Goal: Information Seeking & Learning: Learn about a topic

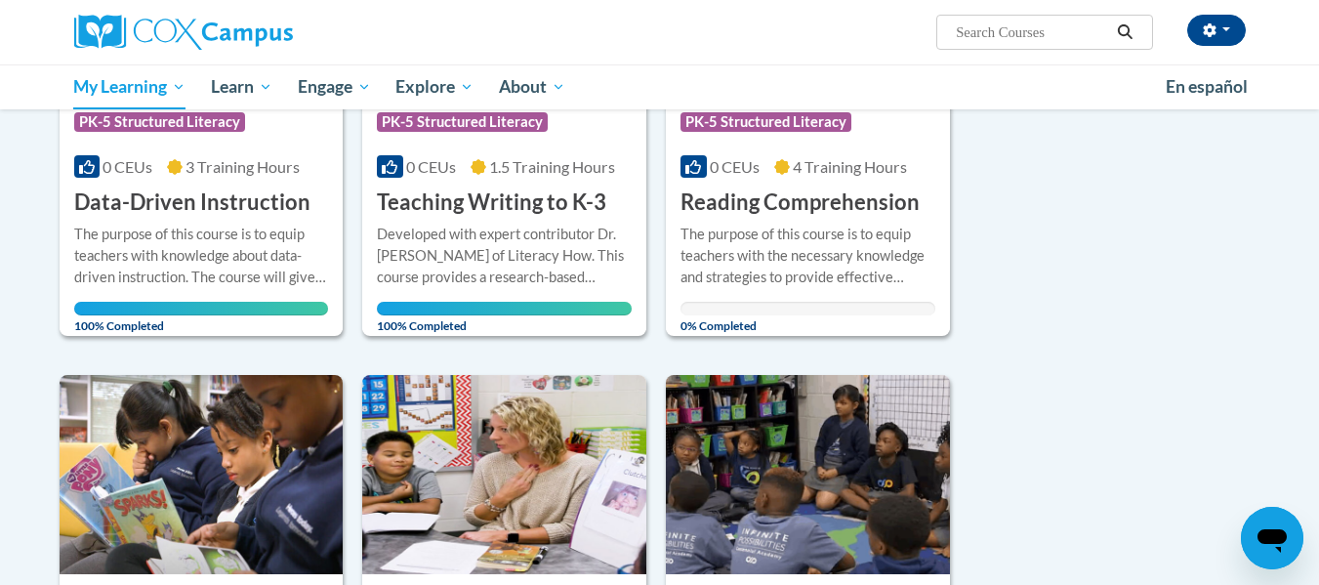
scroll to position [475, 0]
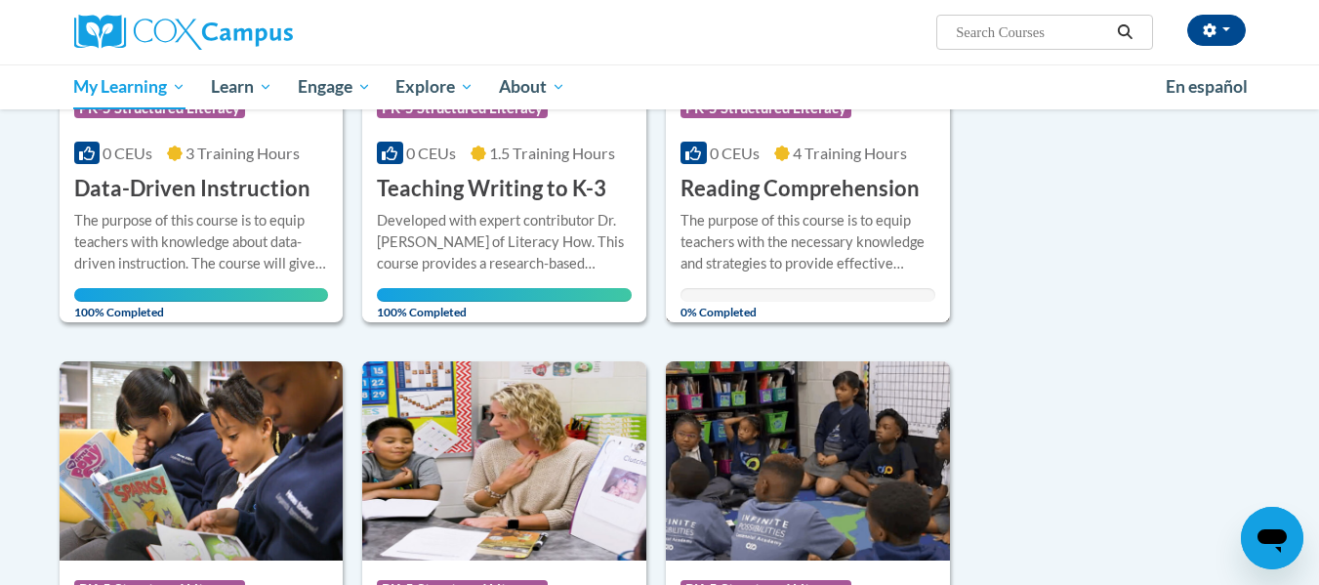
click at [753, 234] on div "The purpose of this course is to equip teachers with the necessary knowledge an…" at bounding box center [807, 242] width 255 height 64
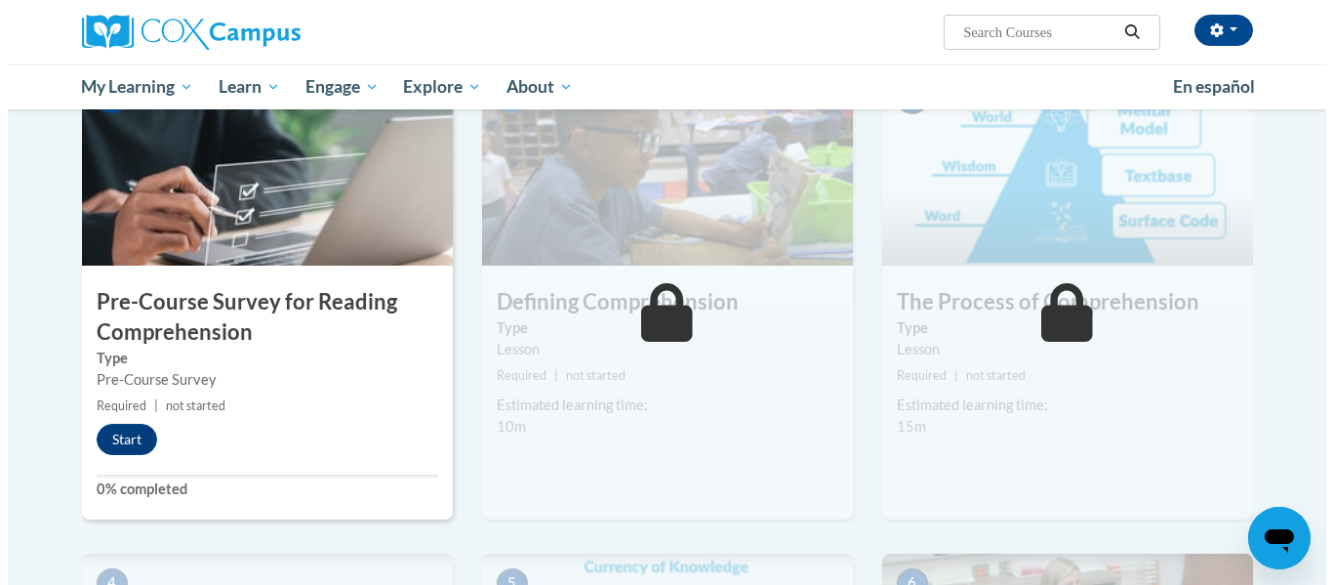
scroll to position [440, 0]
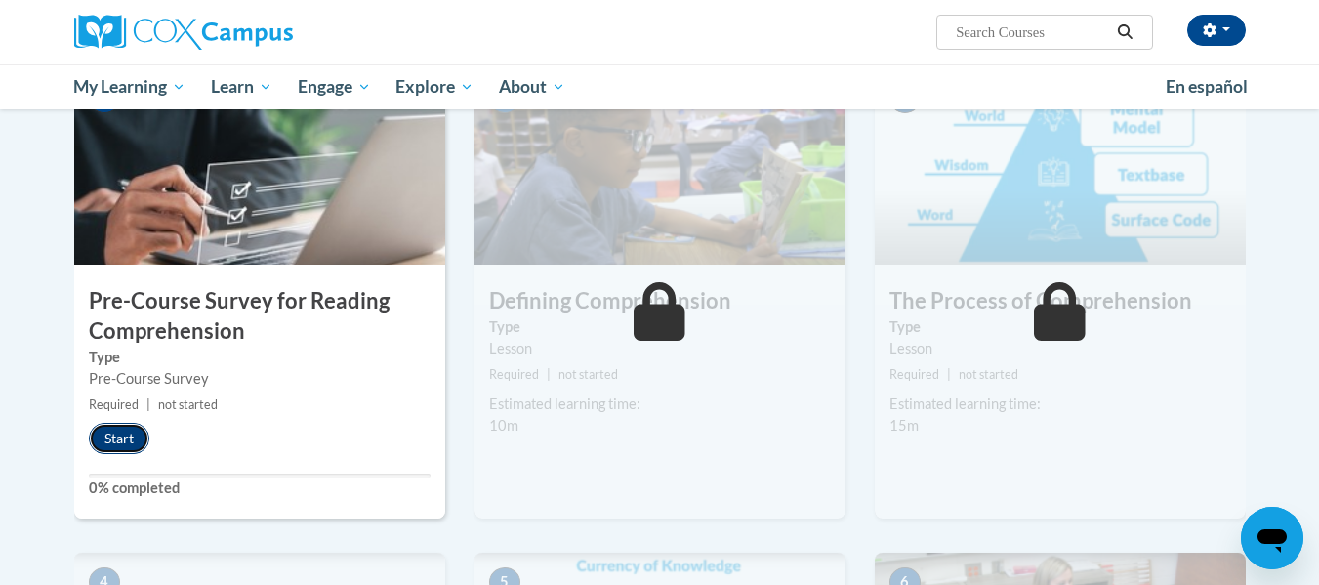
click at [116, 438] on button "Start" at bounding box center [119, 438] width 61 height 31
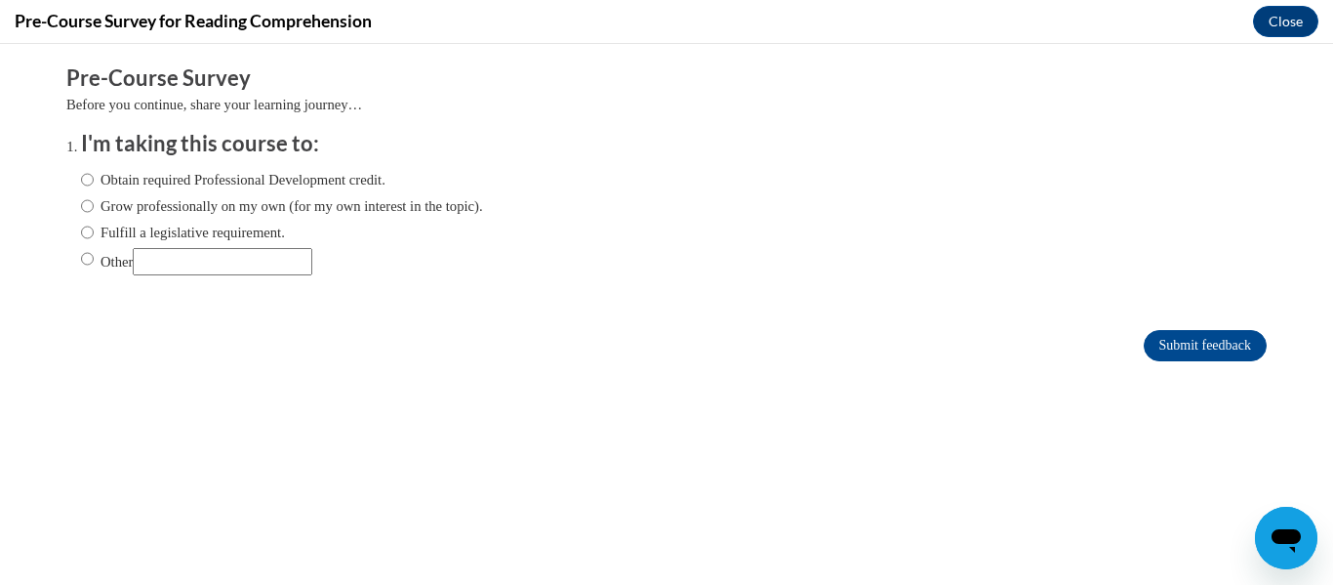
scroll to position [0, 0]
click at [117, 248] on label "Other" at bounding box center [196, 261] width 231 height 27
click at [94, 248] on input "Other" at bounding box center [87, 258] width 13 height 21
radio input "true"
click at [107, 242] on label "Fulfill a legislative requirement." at bounding box center [183, 232] width 204 height 21
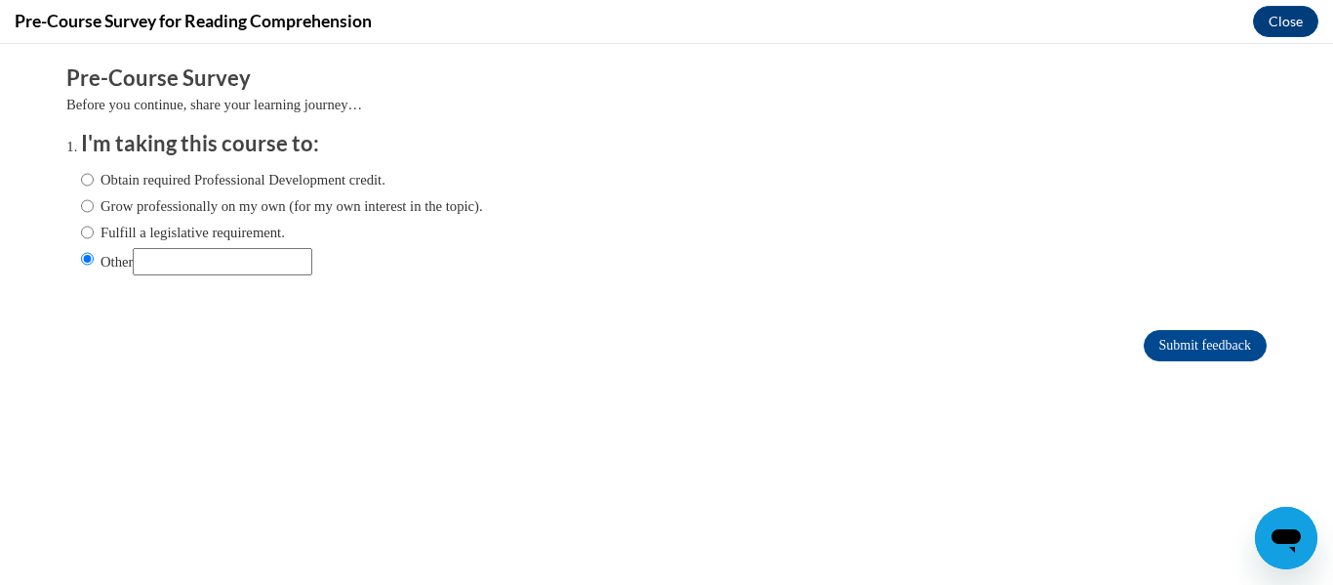
click at [94, 242] on input "Fulfill a legislative requirement." at bounding box center [87, 232] width 13 height 21
radio input "true"
click at [1161, 346] on input "Submit feedback" at bounding box center [1205, 345] width 123 height 31
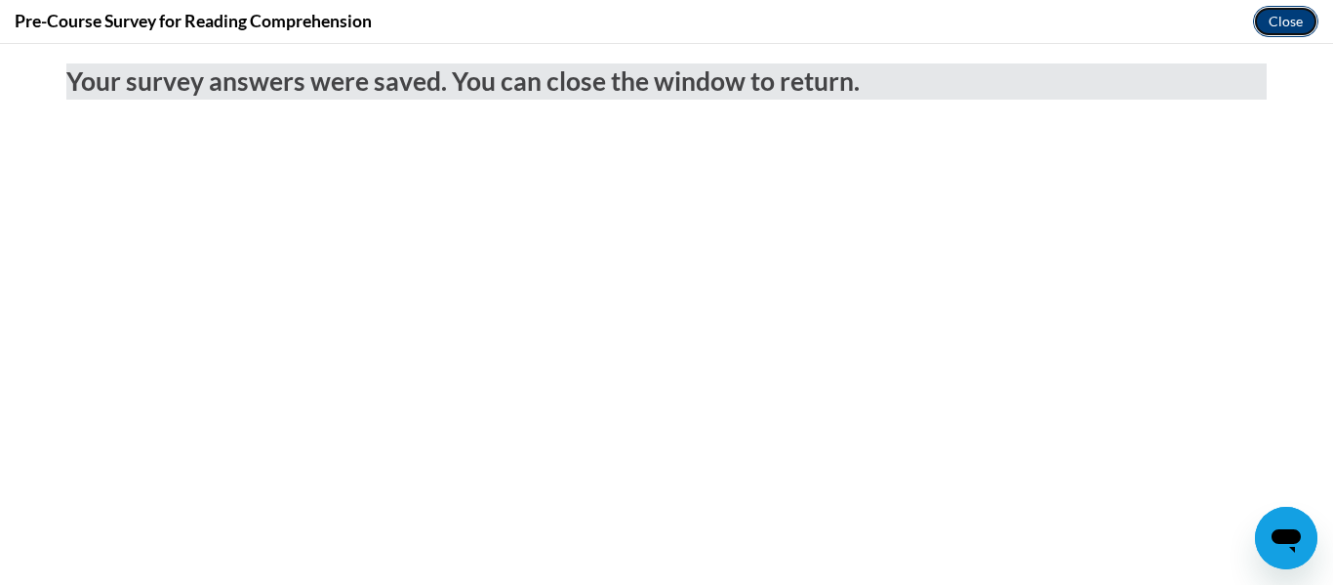
click at [1277, 23] on button "Close" at bounding box center [1285, 21] width 65 height 31
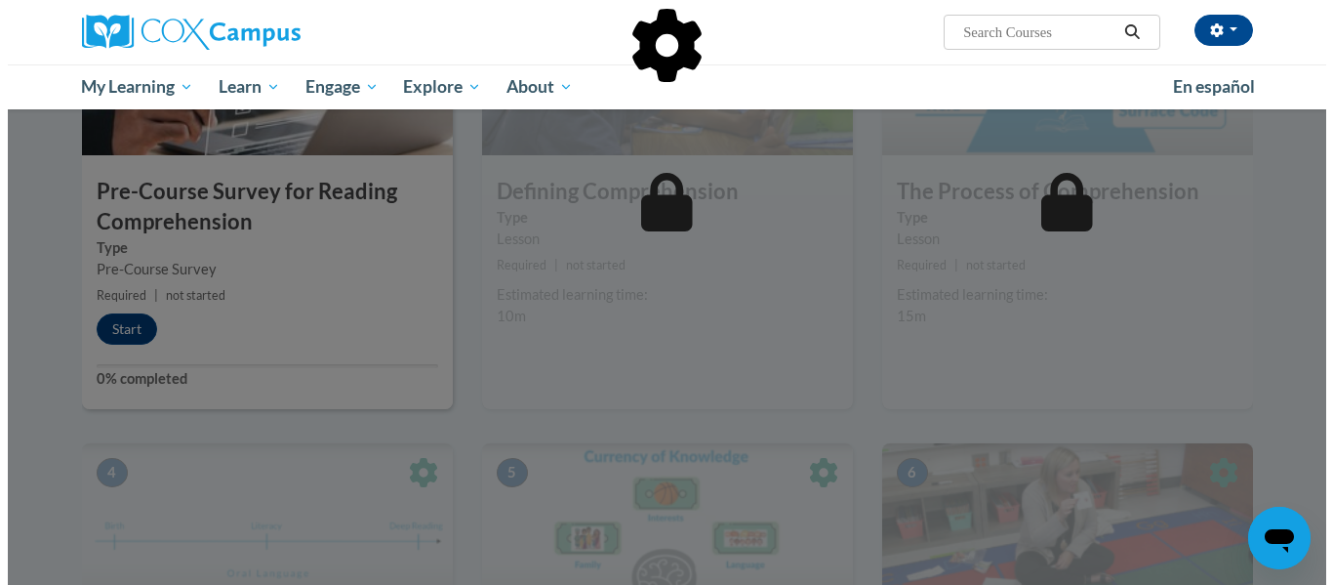
scroll to position [551, 0]
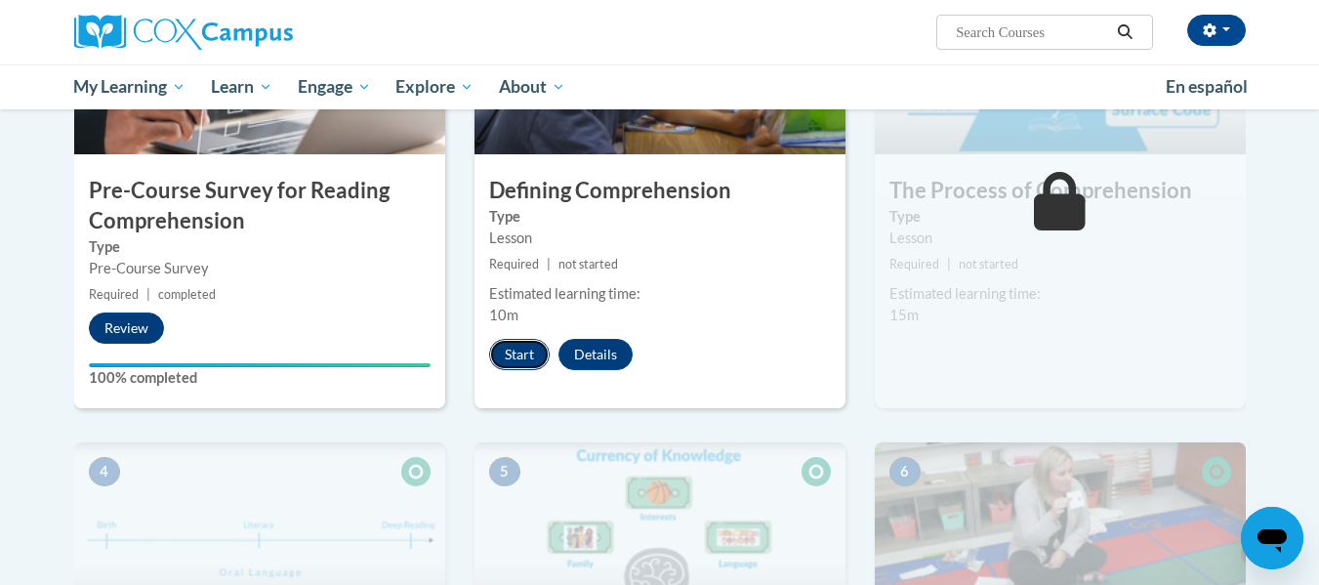
click at [516, 355] on button "Start" at bounding box center [519, 354] width 61 height 31
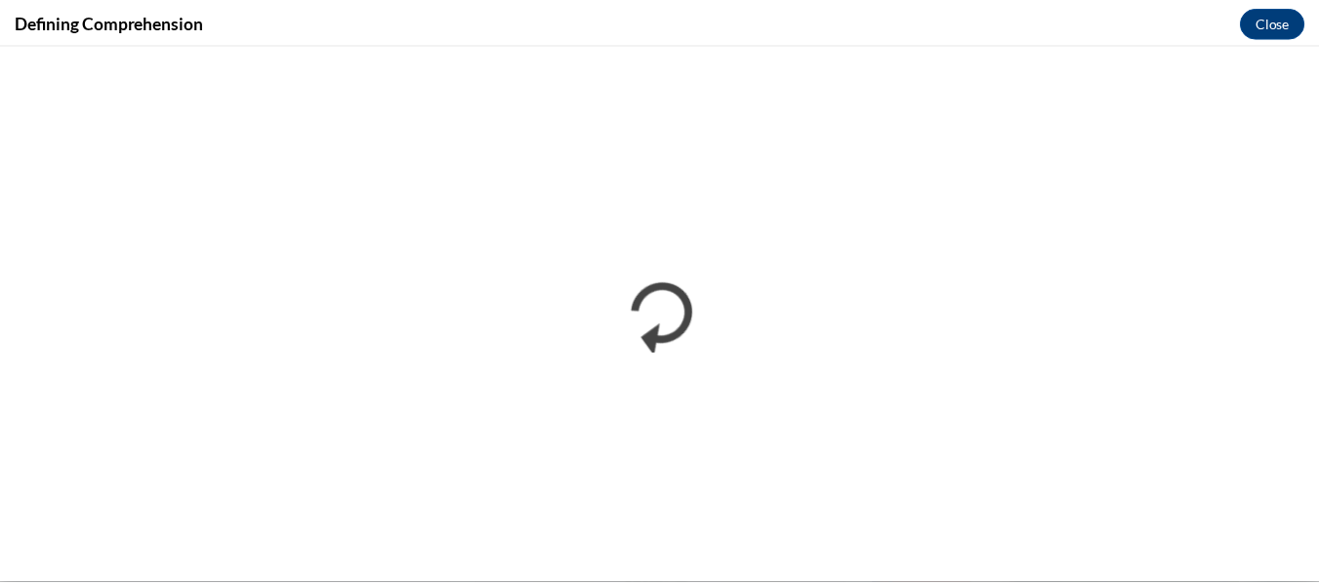
scroll to position [0, 0]
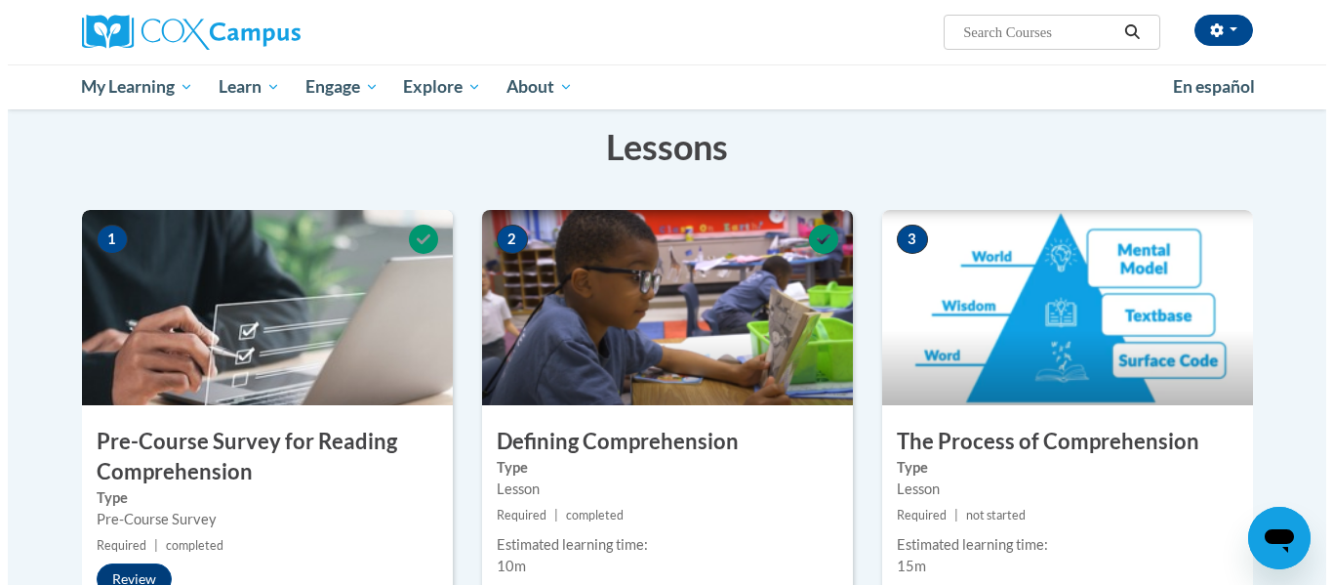
scroll to position [482, 0]
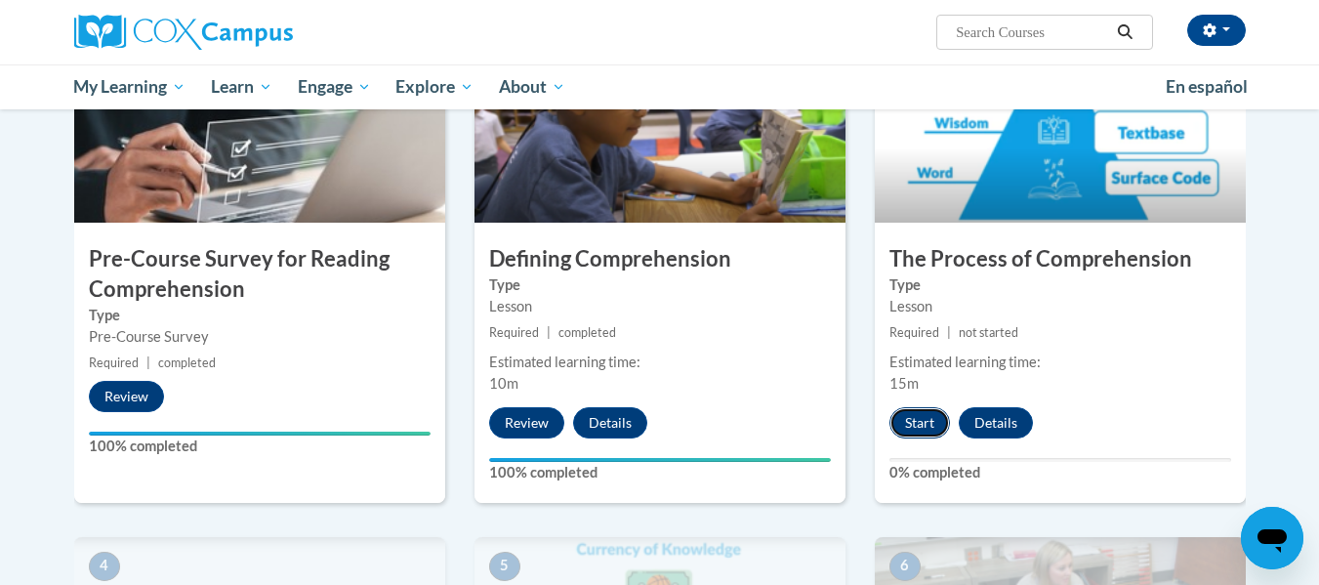
click at [916, 422] on button "Start" at bounding box center [919, 422] width 61 height 31
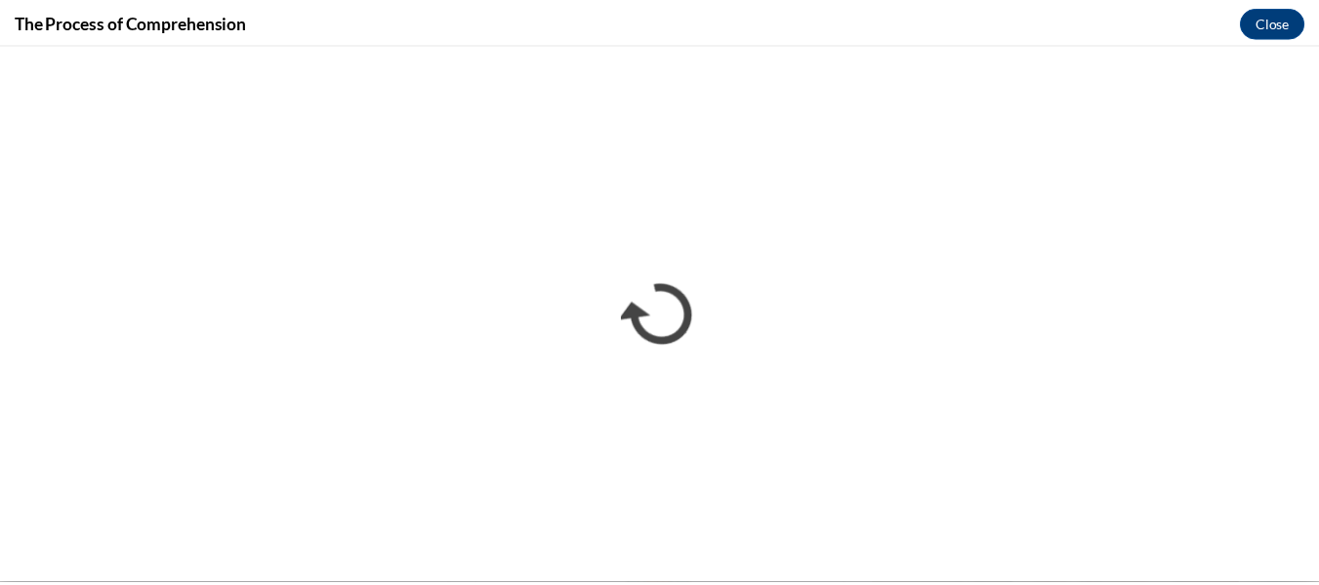
scroll to position [0, 0]
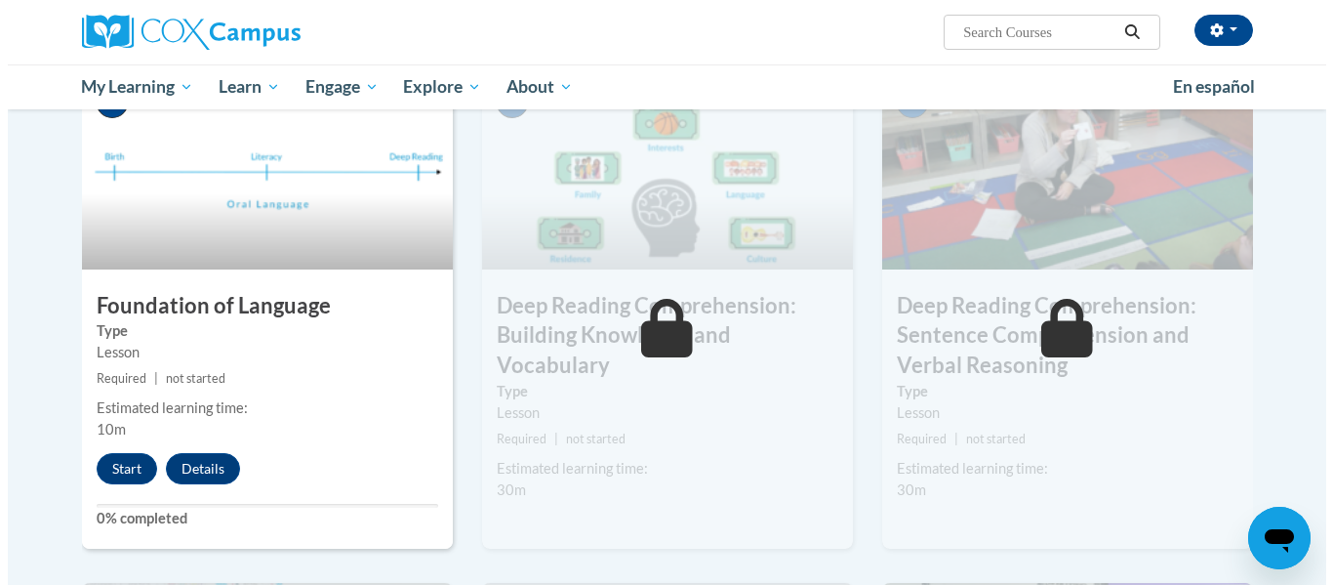
scroll to position [961, 0]
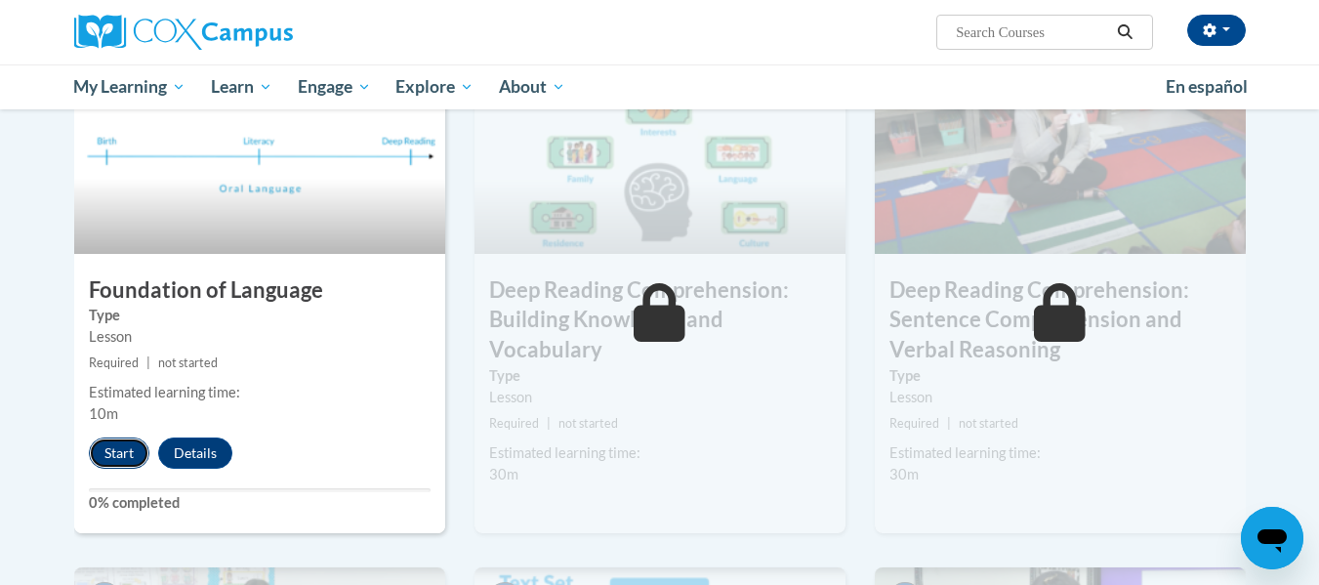
click at [108, 452] on button "Start" at bounding box center [119, 452] width 61 height 31
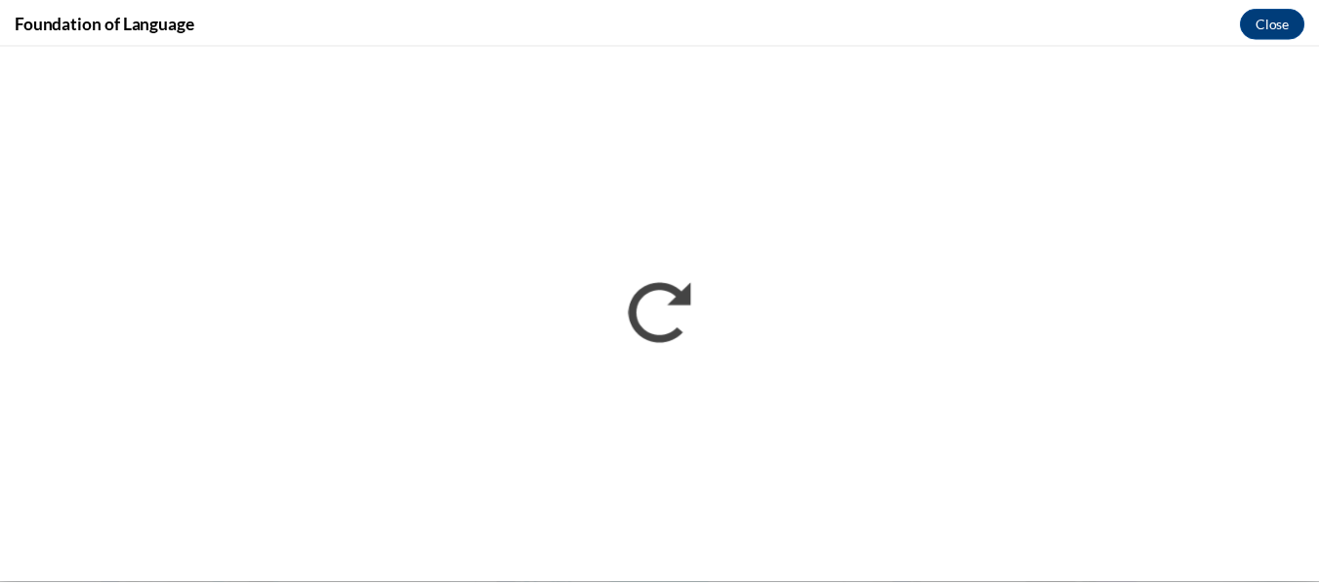
scroll to position [0, 0]
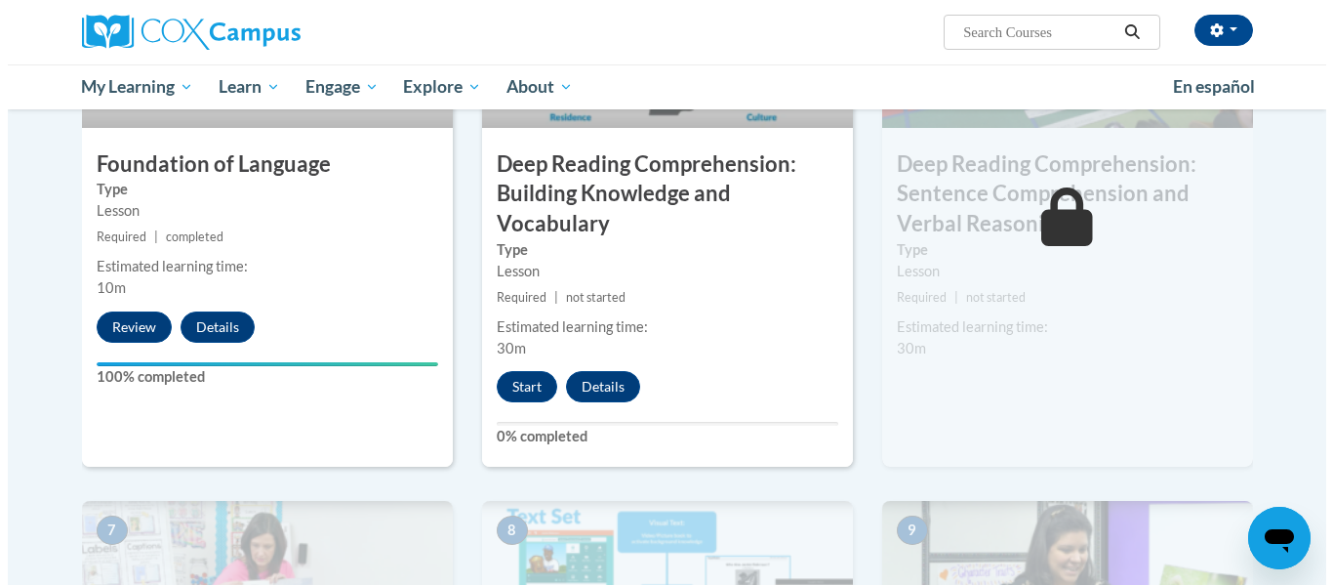
scroll to position [1087, 0]
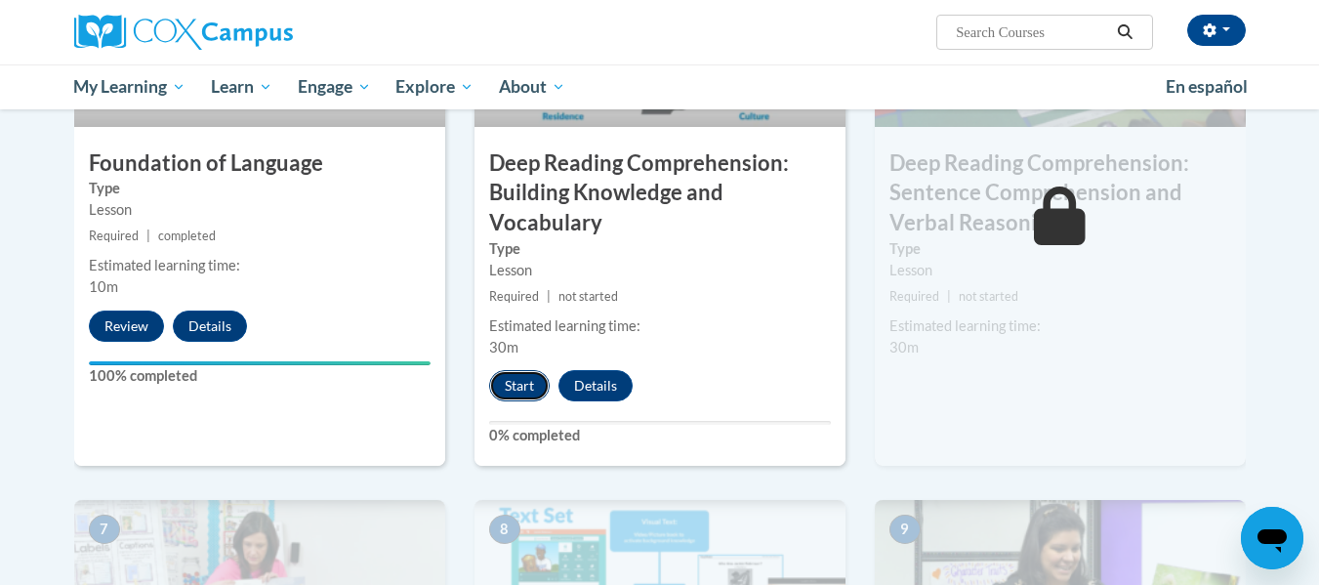
click at [519, 386] on button "Start" at bounding box center [519, 385] width 61 height 31
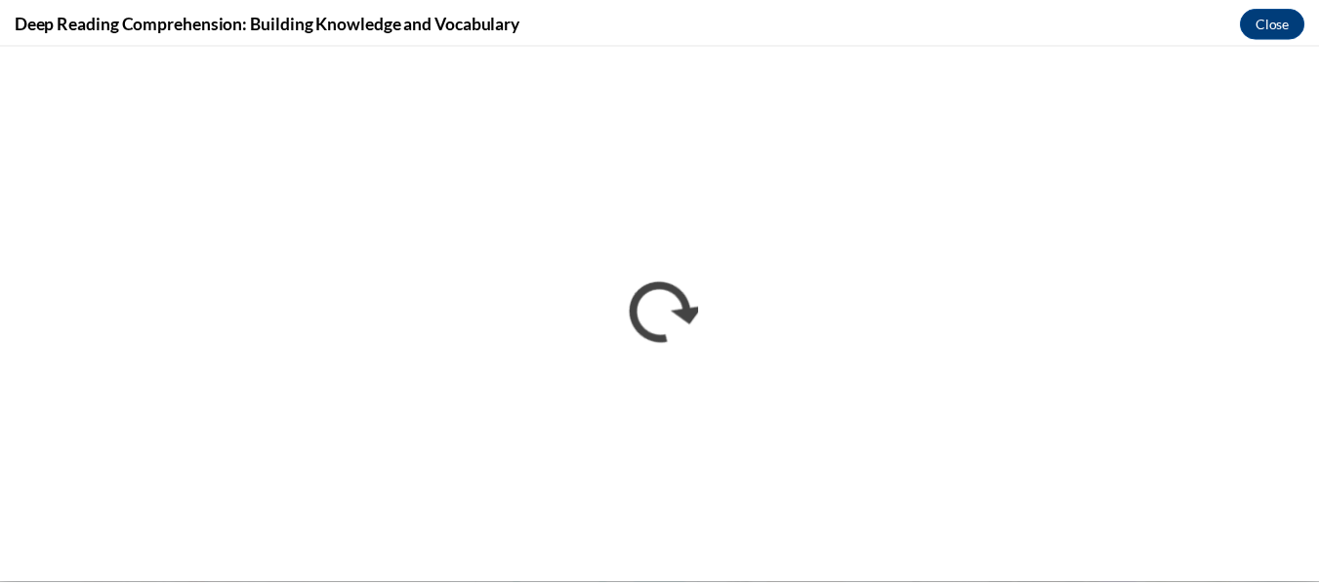
scroll to position [0, 0]
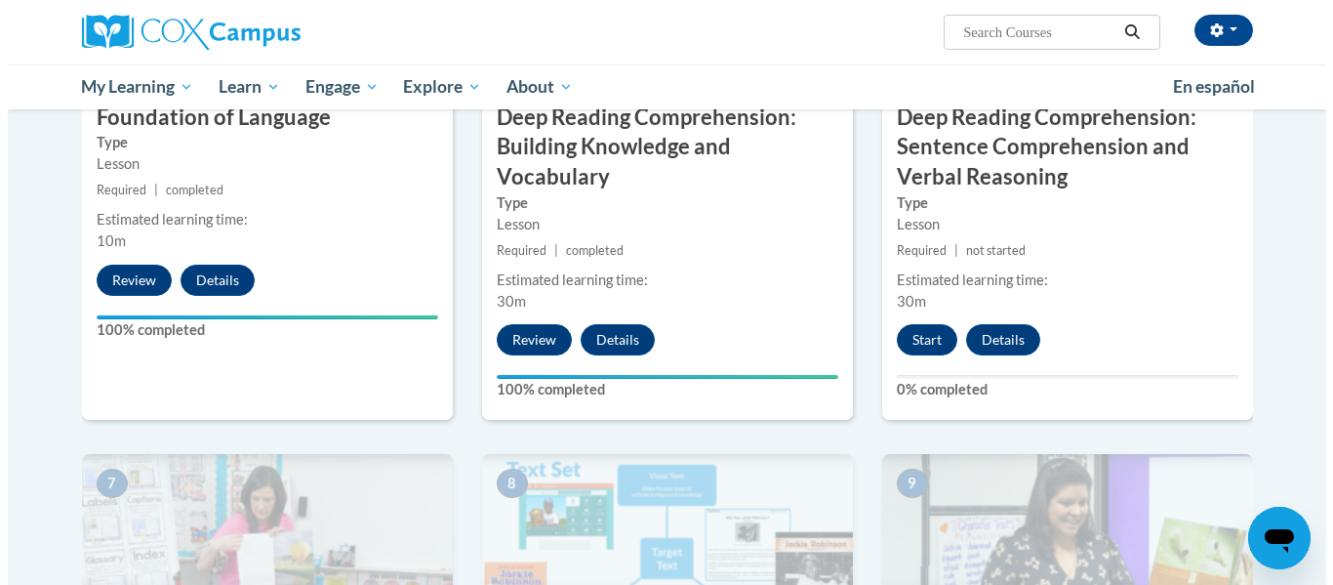
scroll to position [1134, 0]
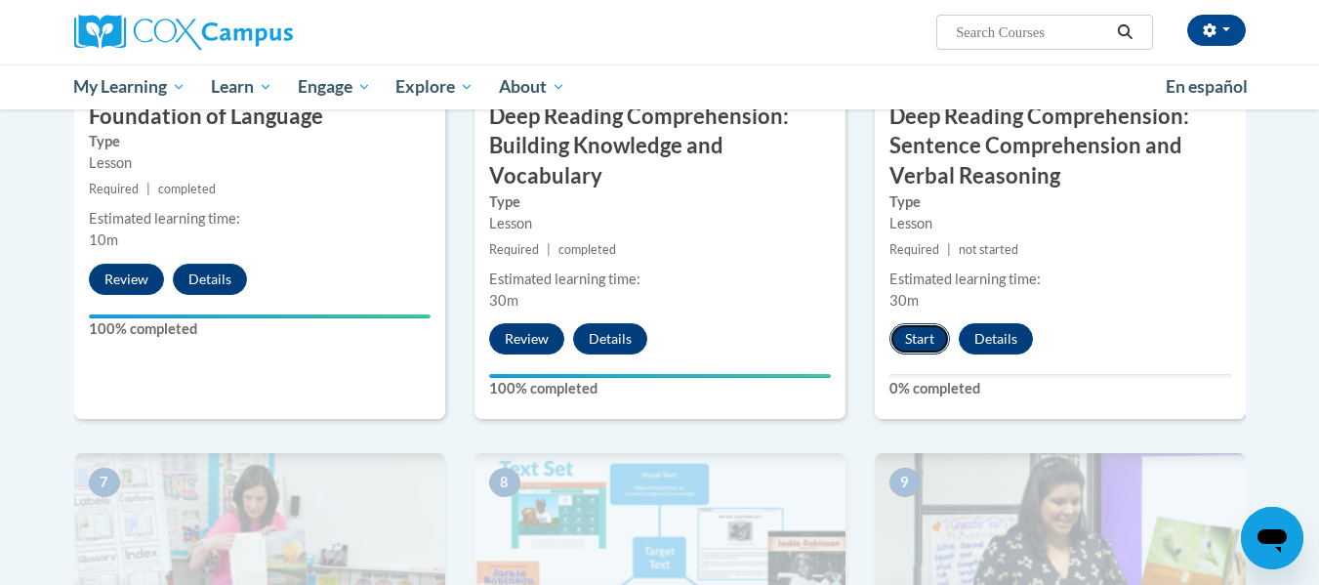
click at [927, 353] on button "Start" at bounding box center [919, 338] width 61 height 31
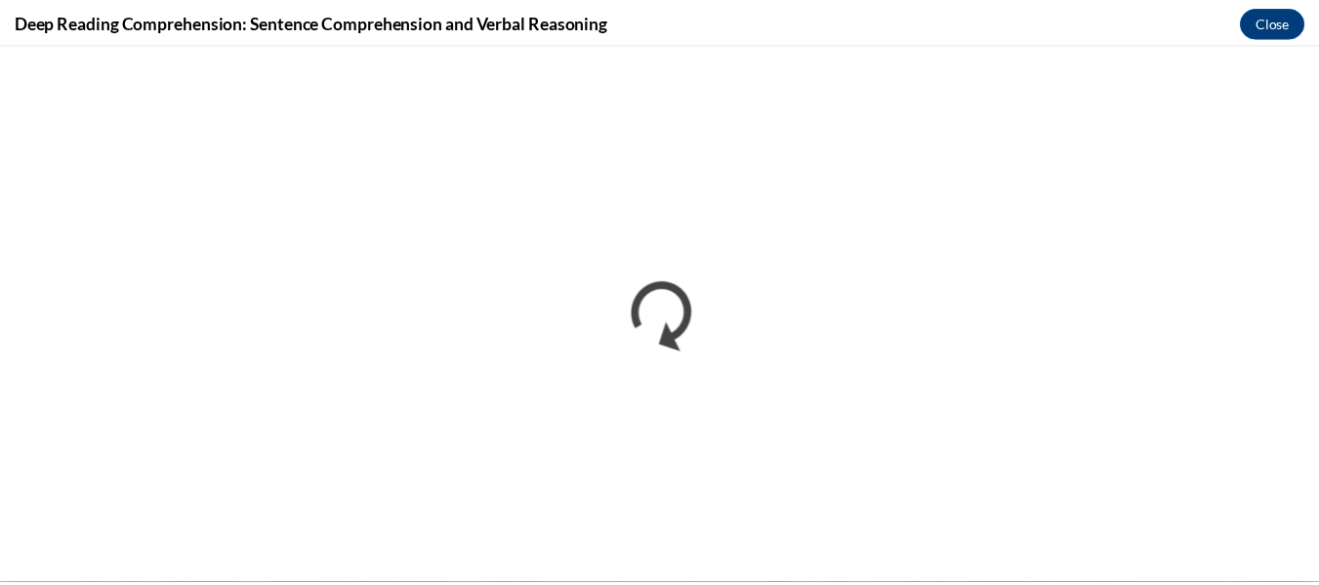
scroll to position [0, 0]
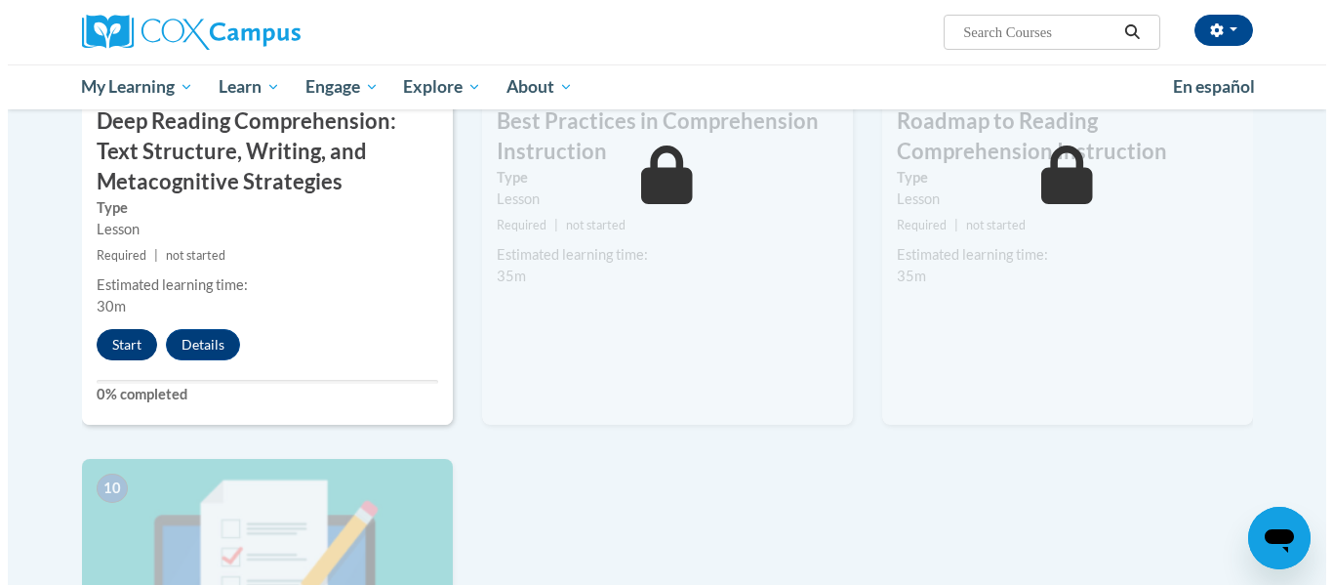
scroll to position [1664, 0]
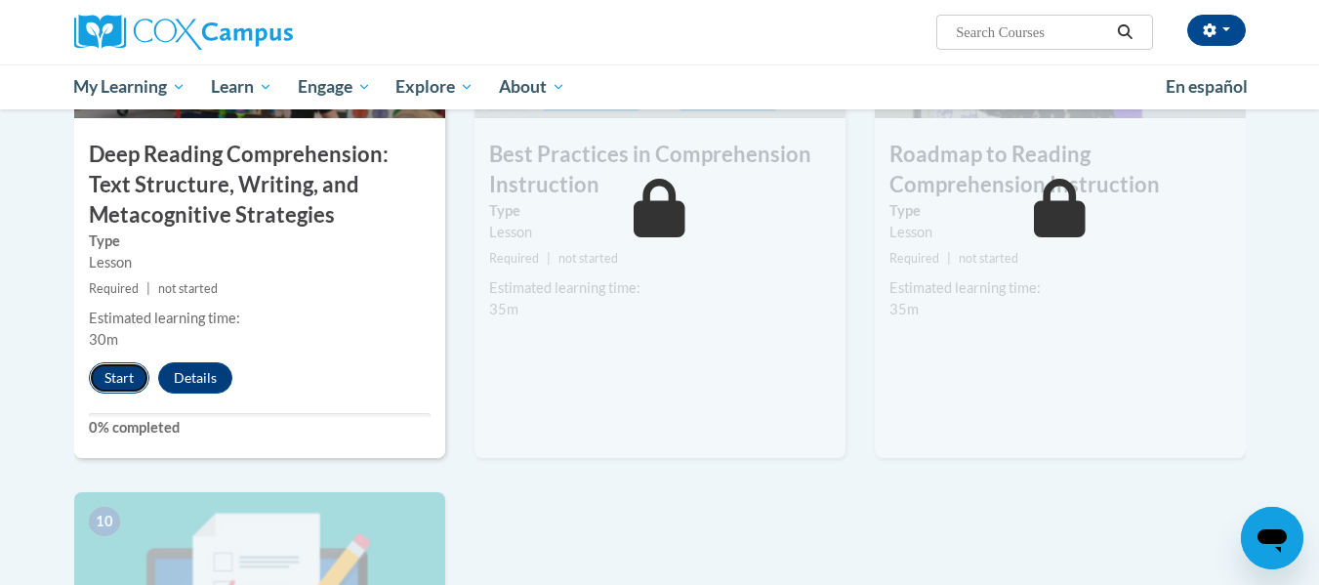
click at [110, 385] on button "Start" at bounding box center [119, 377] width 61 height 31
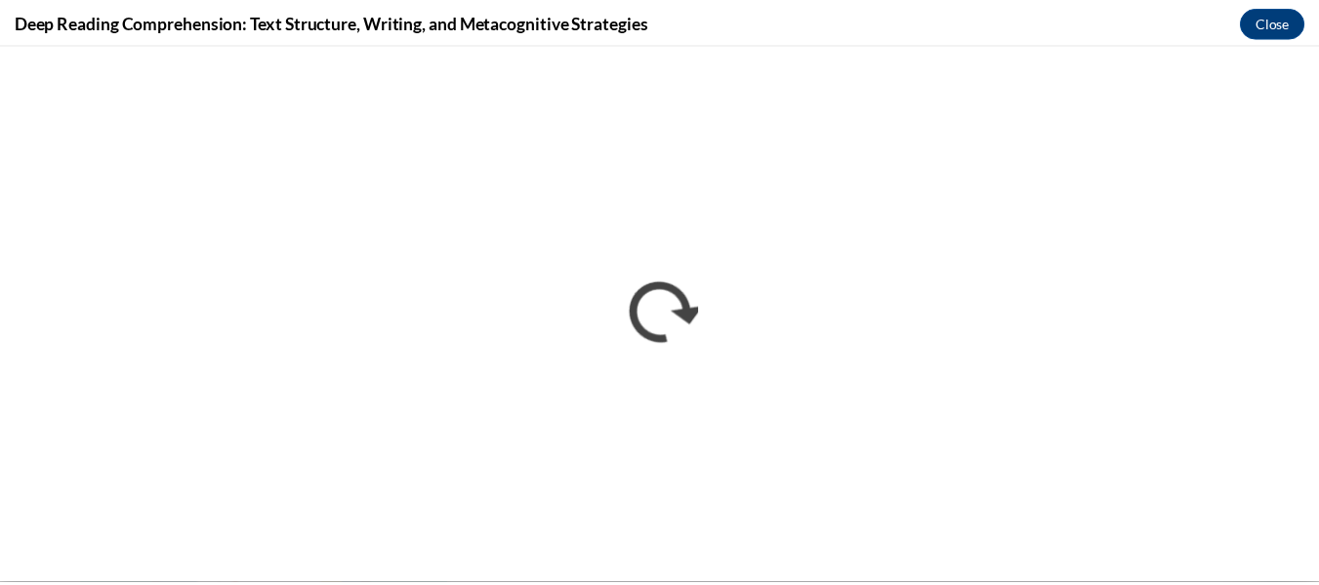
scroll to position [0, 0]
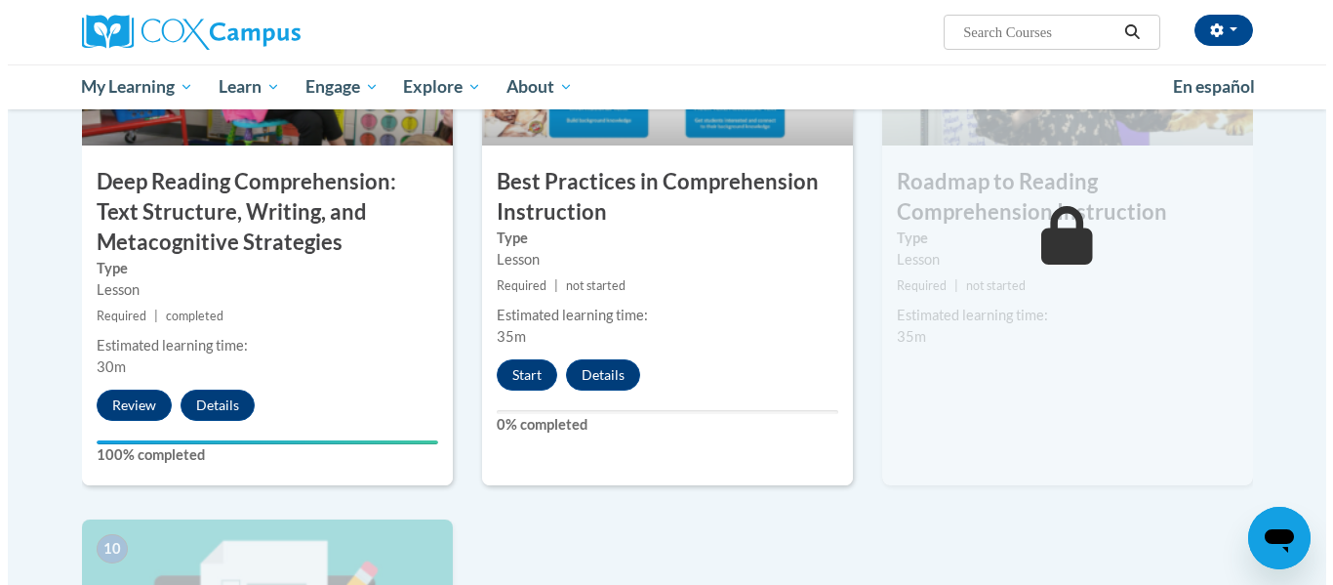
scroll to position [1715, 0]
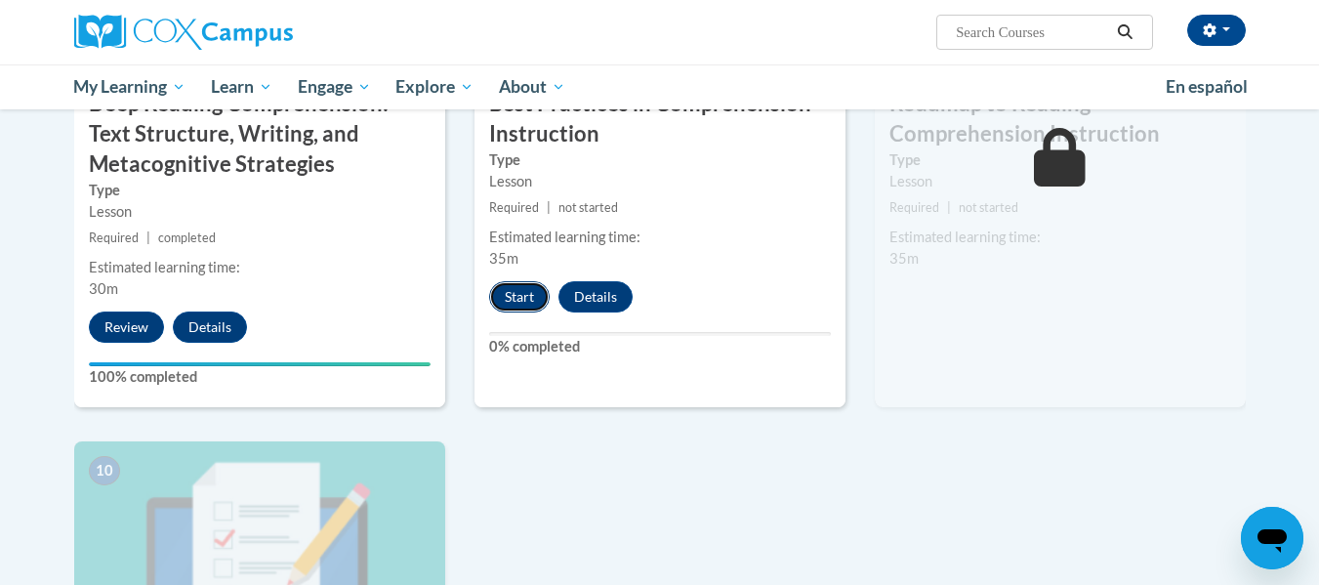
click at [516, 295] on button "Start" at bounding box center [519, 296] width 61 height 31
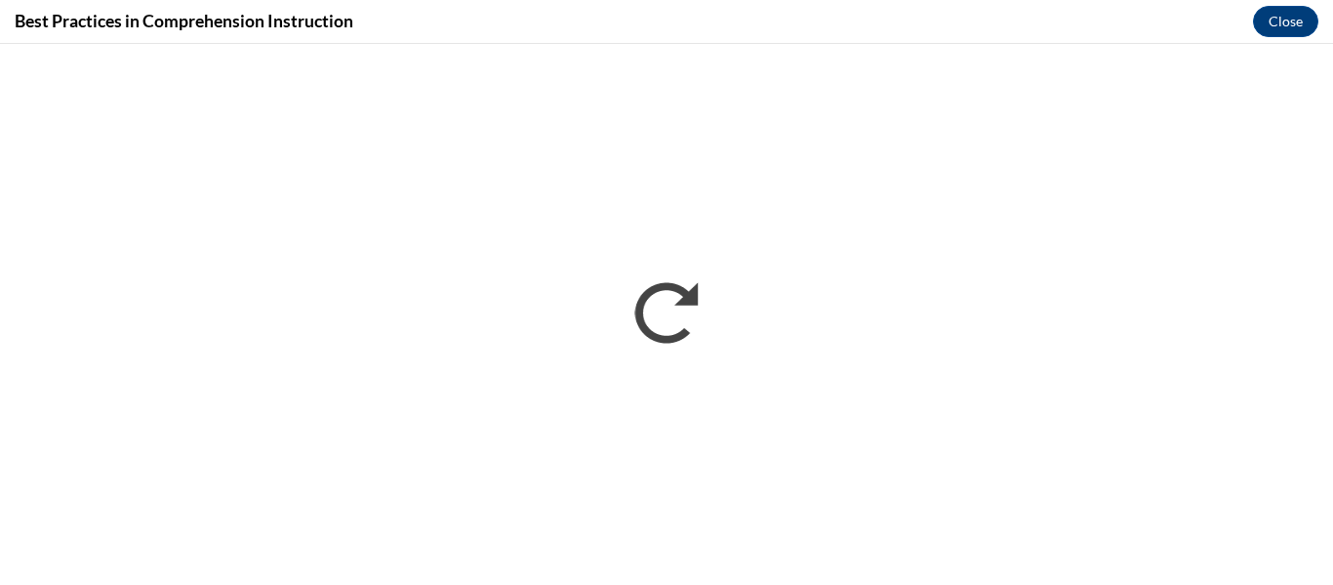
scroll to position [0, 0]
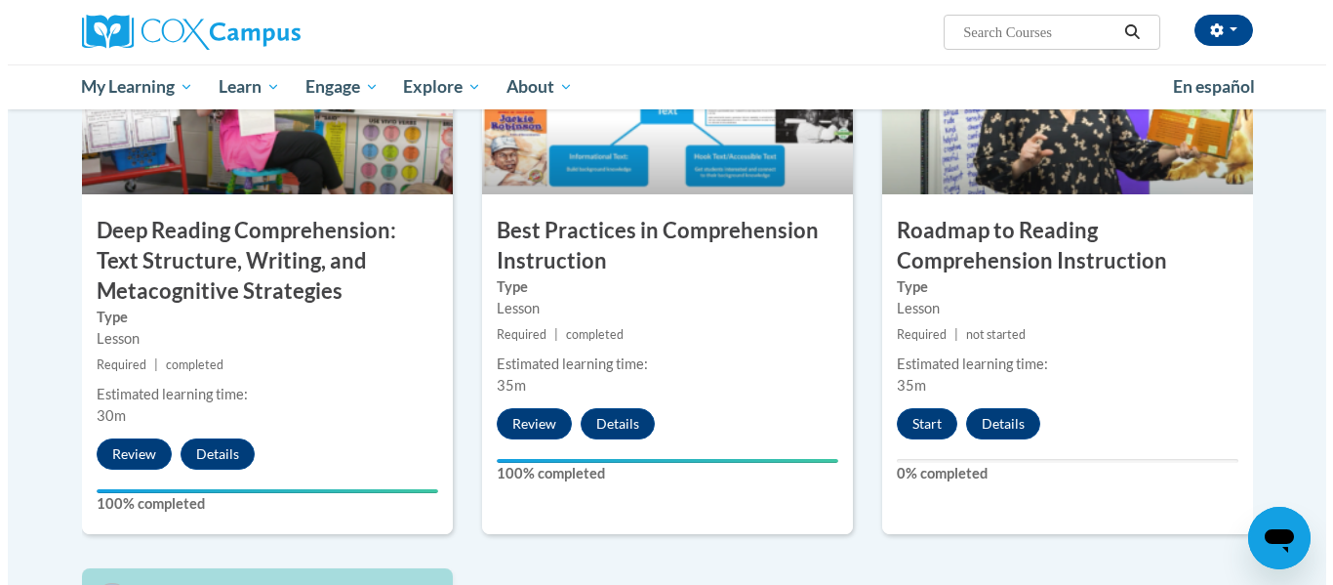
scroll to position [1587, 0]
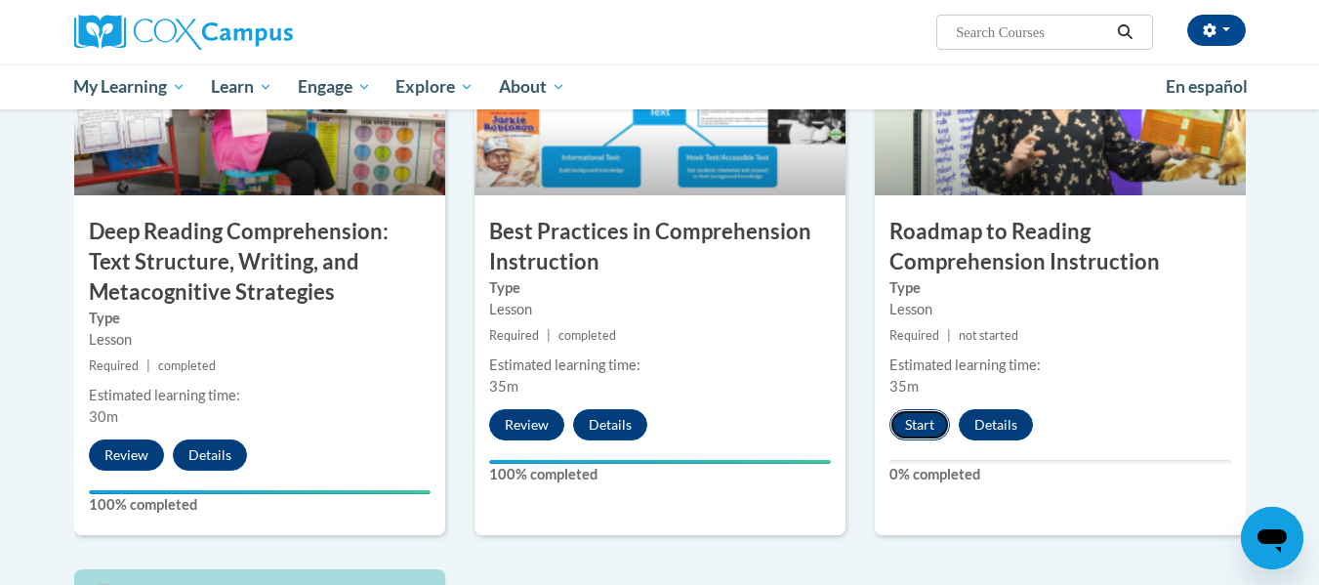
click at [900, 425] on button "Start" at bounding box center [919, 424] width 61 height 31
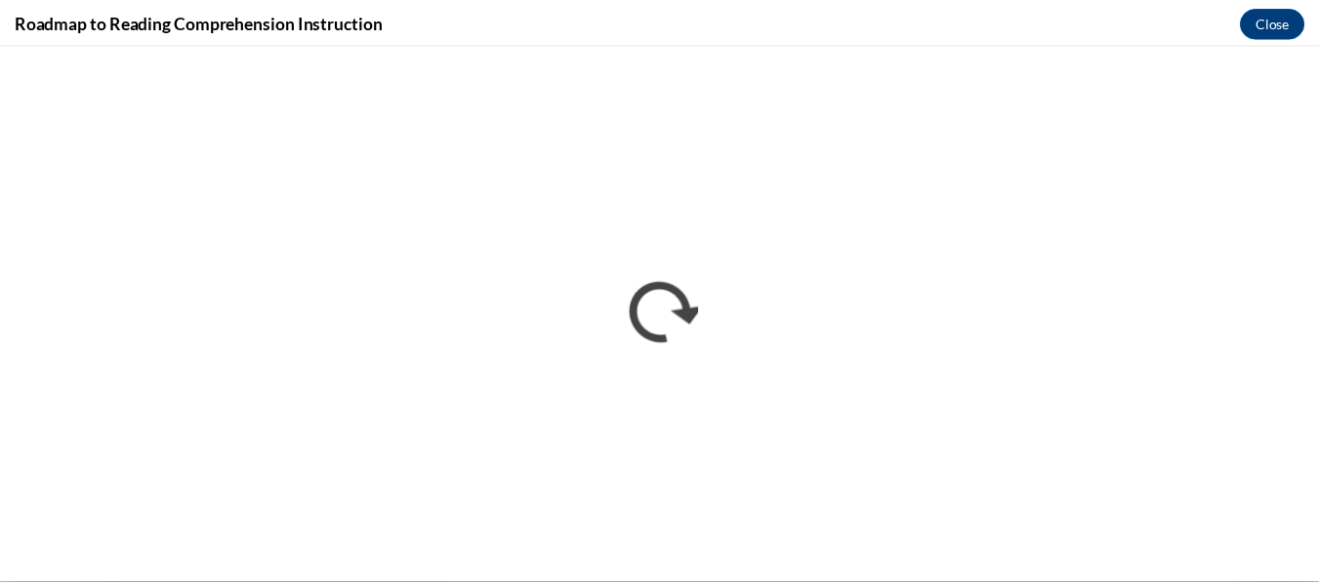
scroll to position [0, 0]
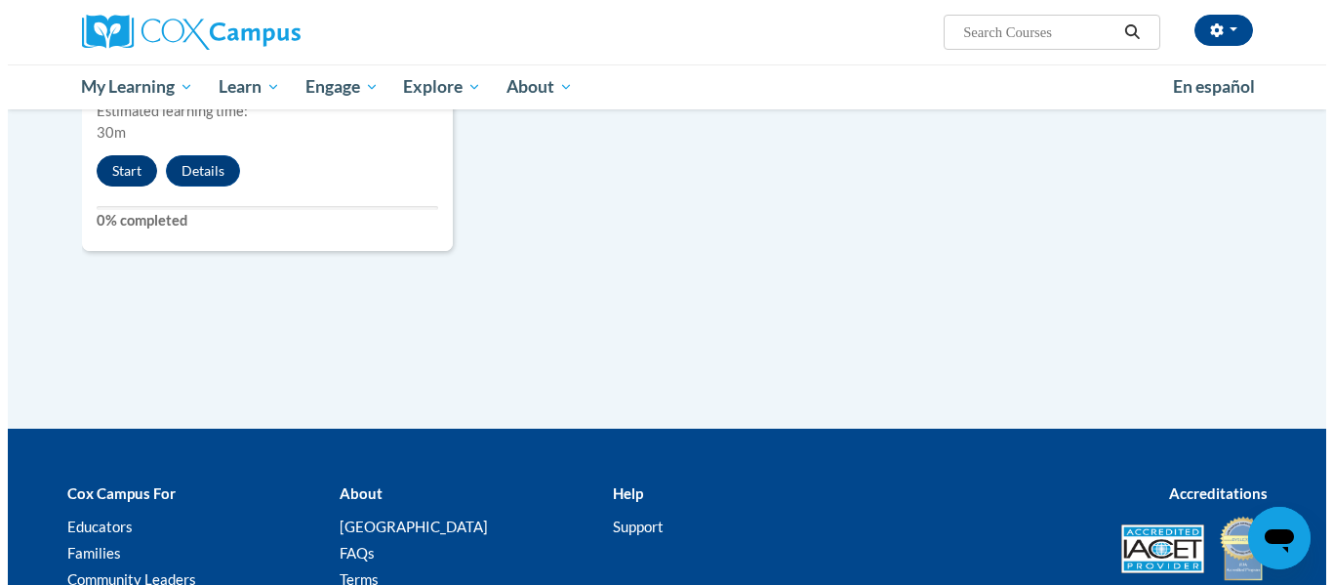
scroll to position [2409, 0]
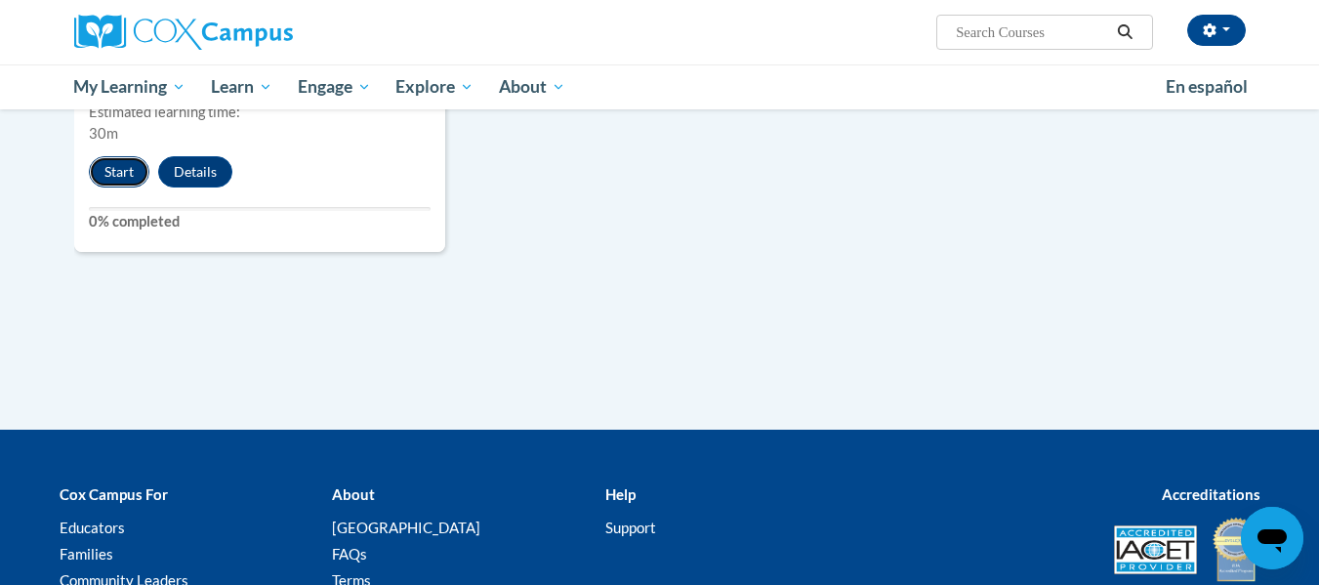
click at [137, 167] on button "Start" at bounding box center [119, 171] width 61 height 31
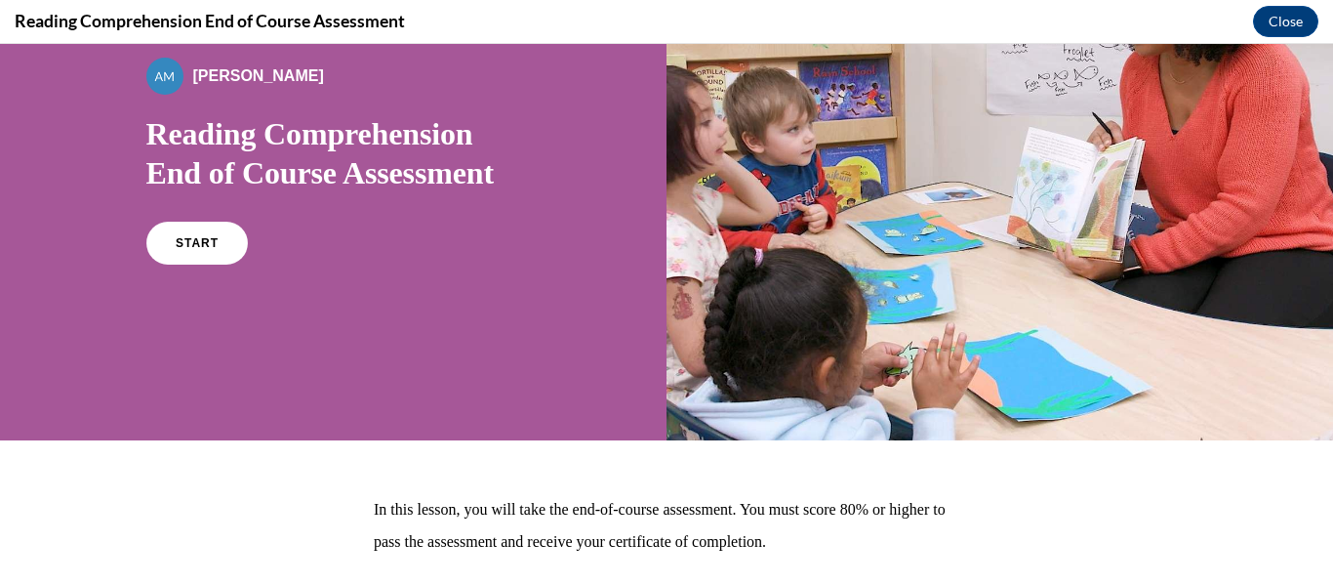
scroll to position [175, 0]
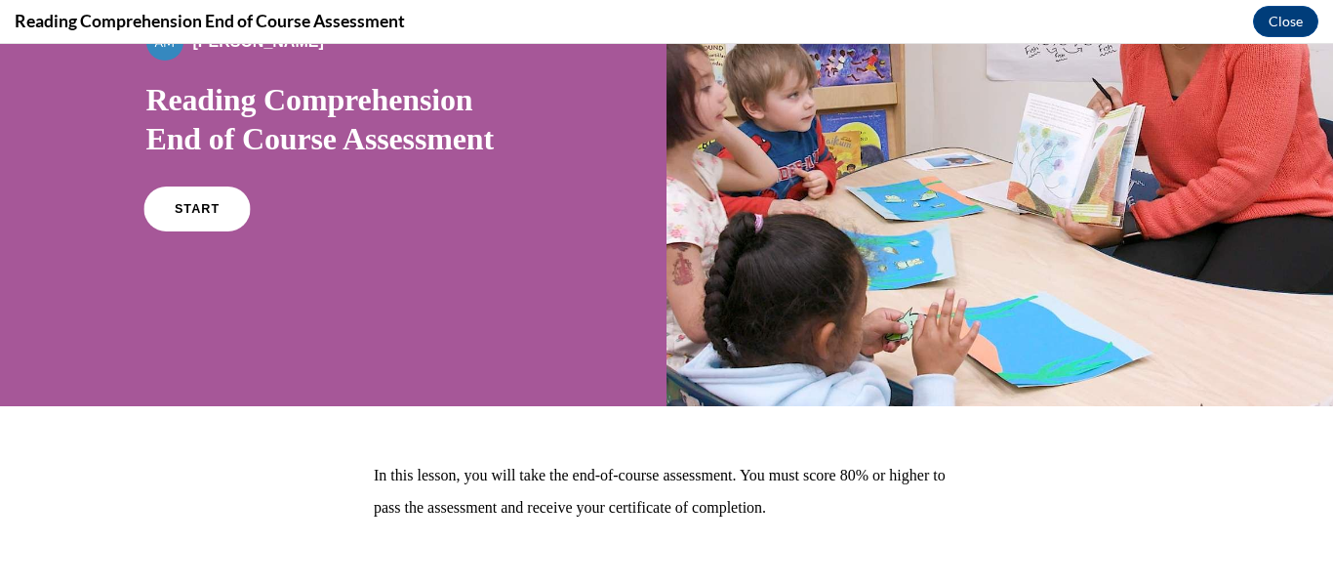
click at [207, 188] on link "START" at bounding box center [197, 208] width 106 height 45
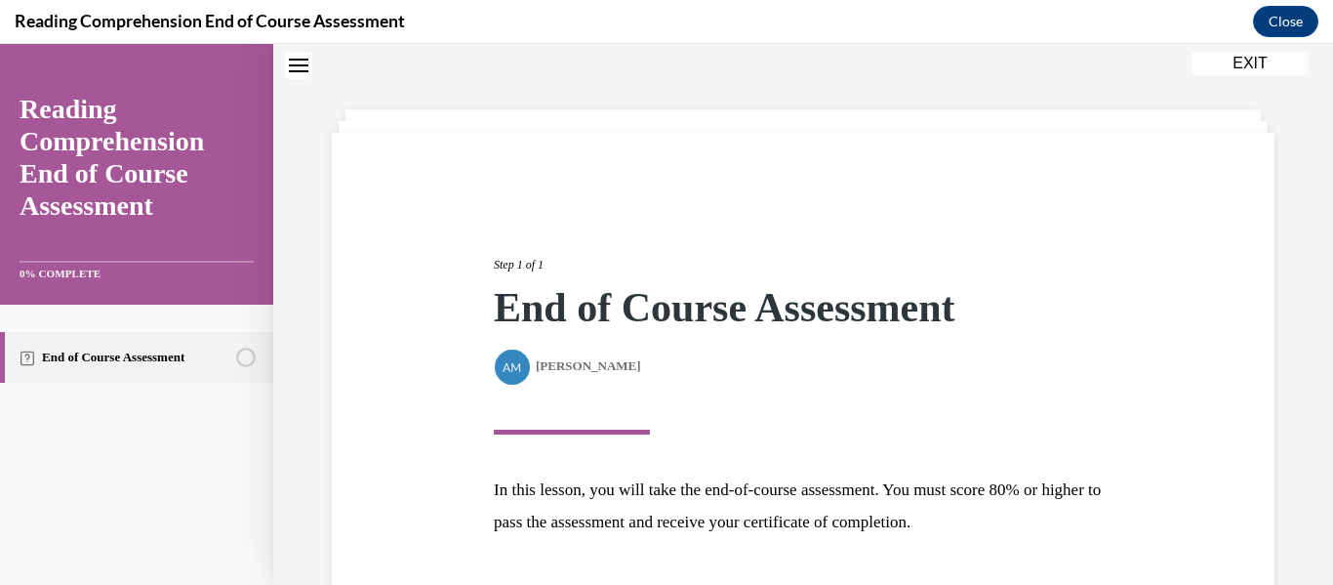
scroll to position [208, 0]
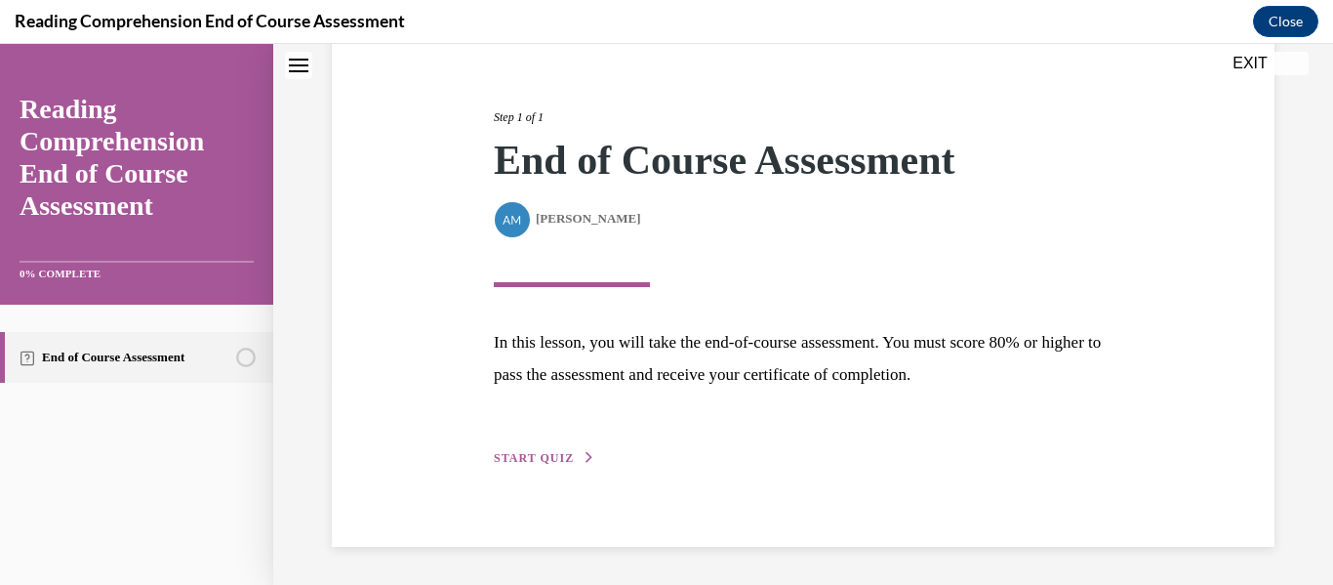
click at [530, 454] on span "START QUIZ" at bounding box center [534, 458] width 80 height 14
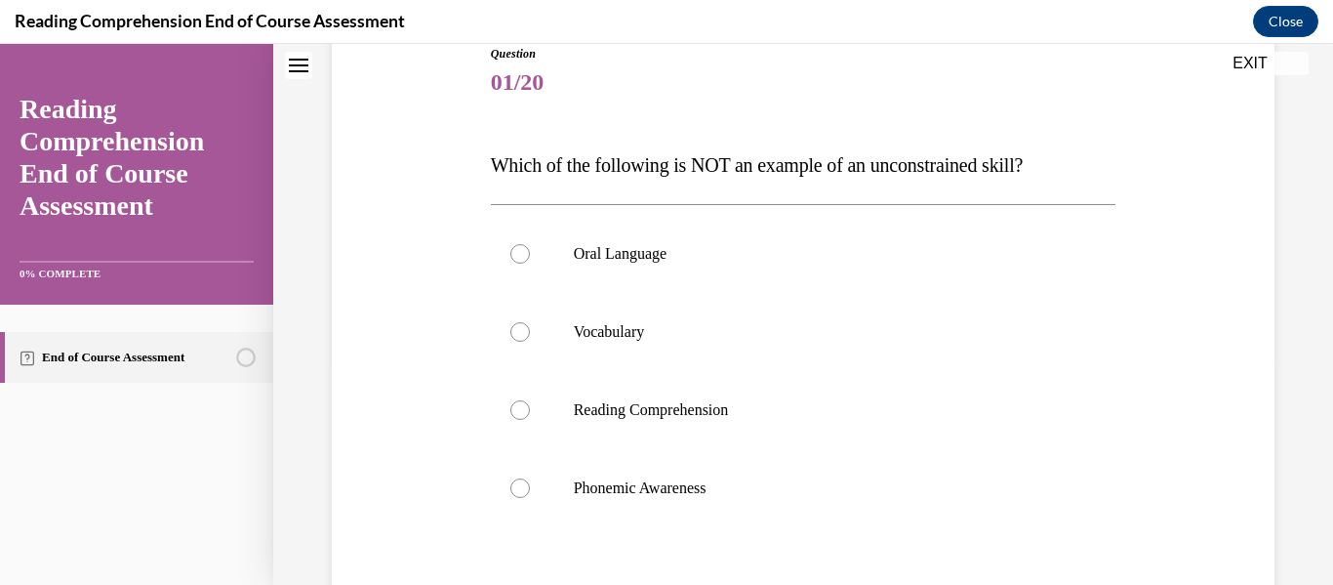
scroll to position [233, 0]
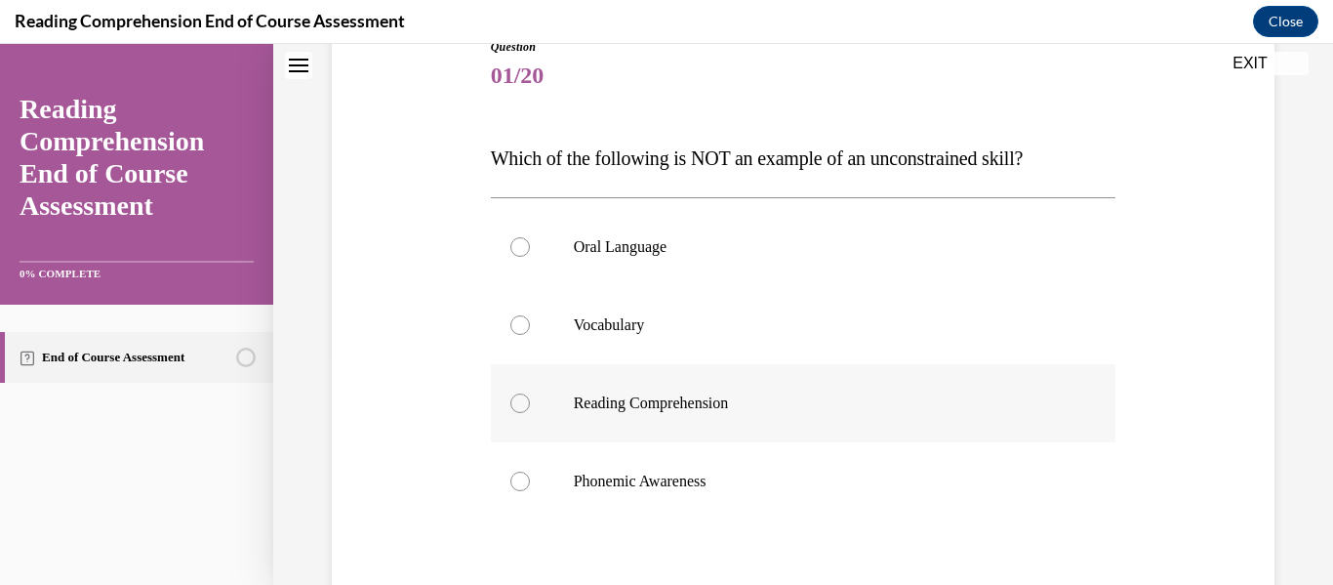
click at [794, 412] on p "Reading Comprehension" at bounding box center [821, 403] width 494 height 20
click at [530, 412] on input "Reading Comprehension" at bounding box center [521, 403] width 20 height 20
radio input "true"
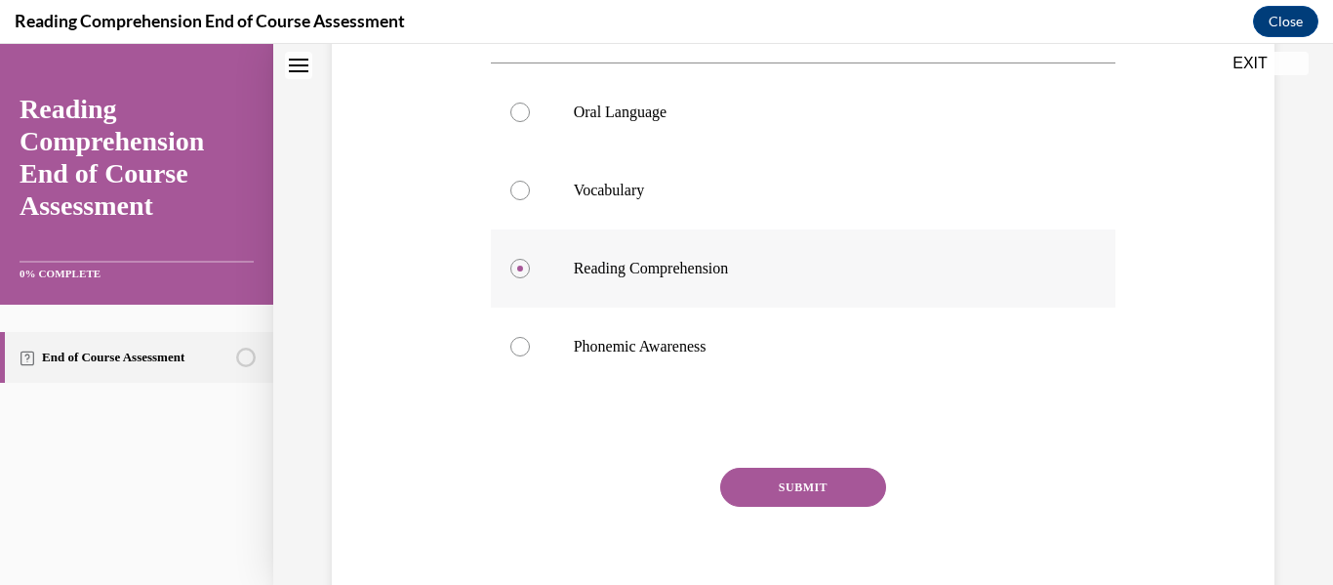
scroll to position [391, 0]
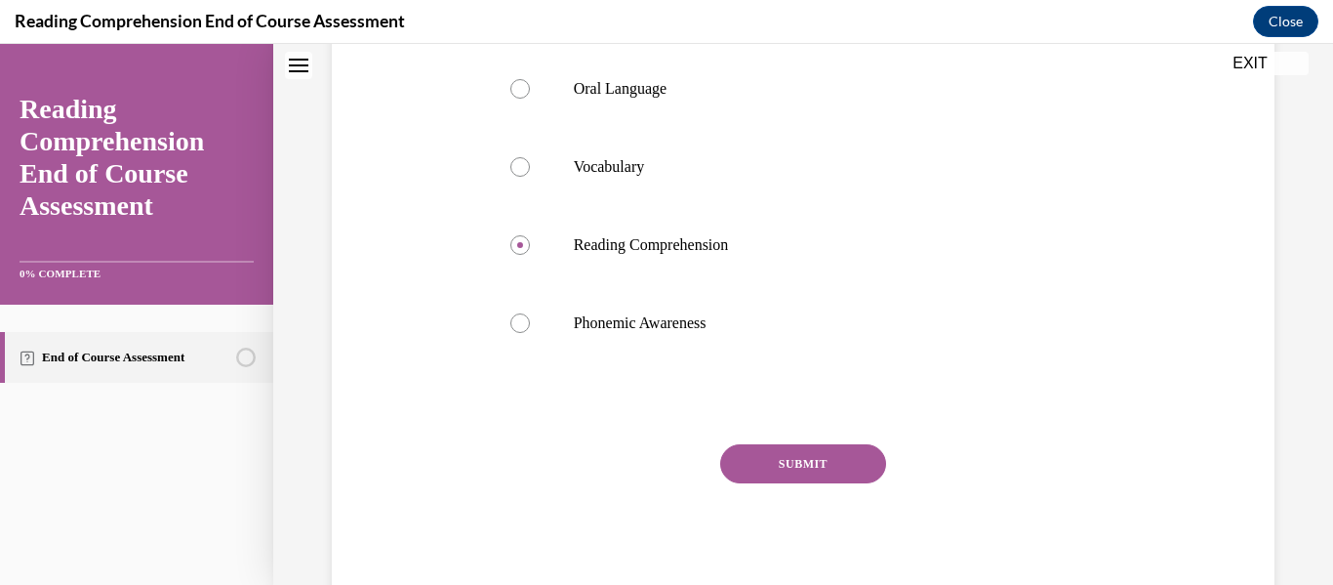
click at [778, 474] on button "SUBMIT" at bounding box center [803, 463] width 166 height 39
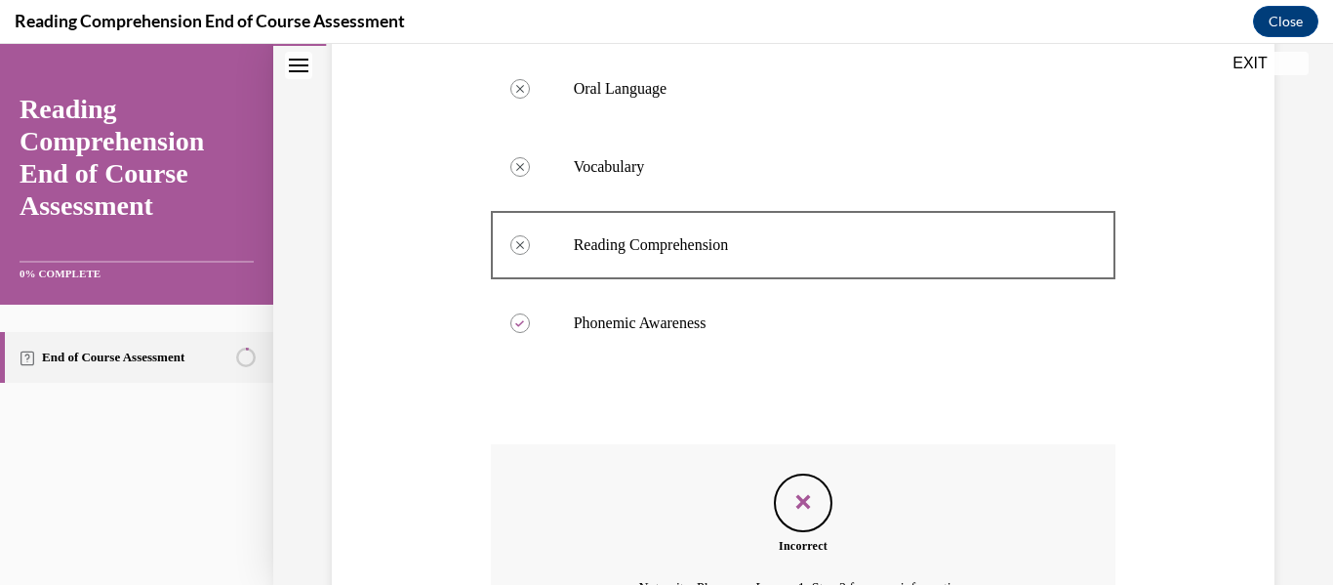
click at [778, 474] on div "Incorrect Not quite. Please see Lesson 1, Step 2 for more information." at bounding box center [804, 537] width 626 height 187
click at [868, 508] on div "Incorrect Not quite. Please see Lesson 1, Step 2 for more information." at bounding box center [804, 537] width 626 height 187
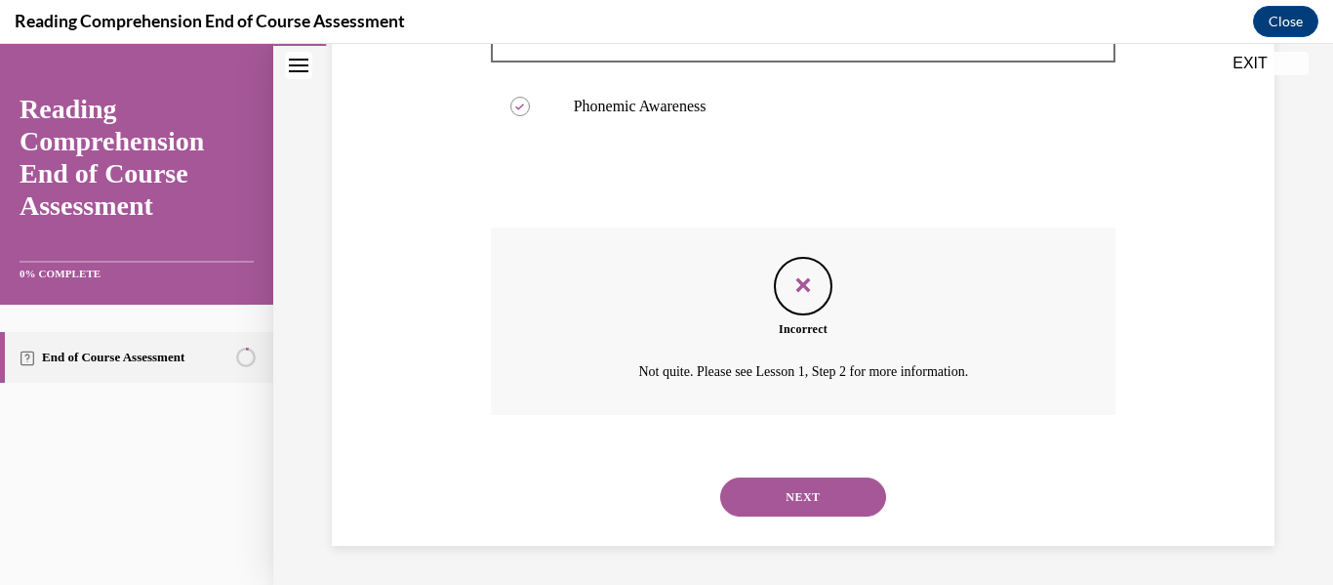
click at [815, 529] on div "NEXT" at bounding box center [804, 497] width 626 height 78
click at [816, 490] on button "NEXT" at bounding box center [803, 496] width 166 height 39
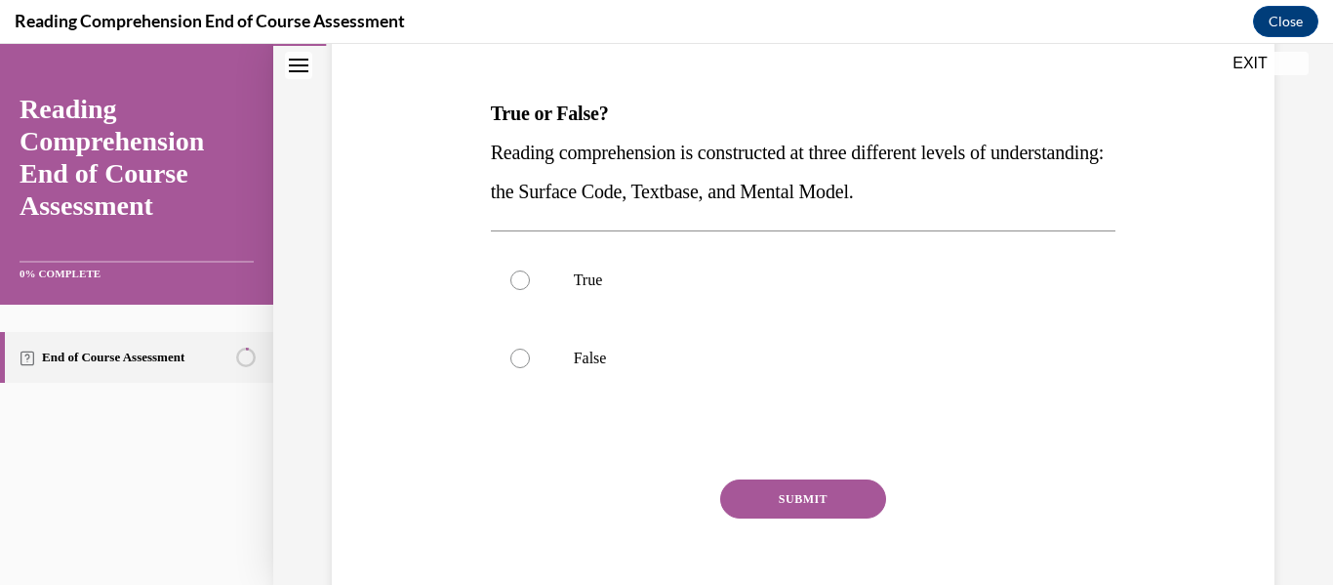
scroll to position [290, 0]
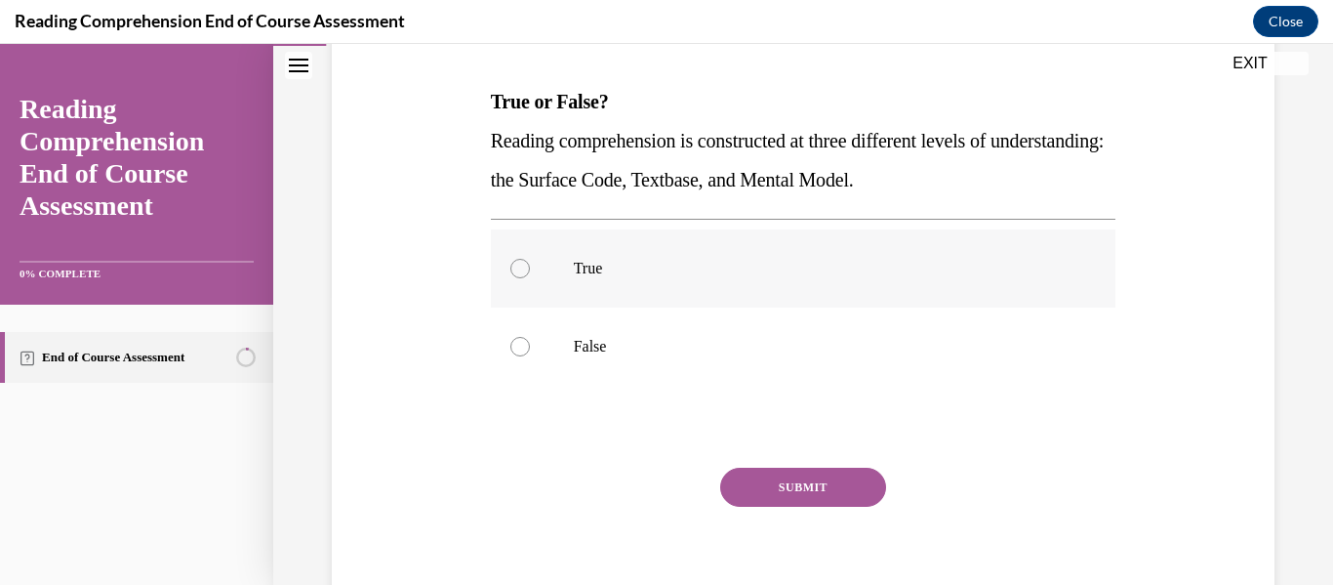
click at [741, 275] on p "True" at bounding box center [821, 269] width 494 height 20
click at [530, 275] on input "True" at bounding box center [521, 269] width 20 height 20
radio input "true"
click at [763, 497] on button "SUBMIT" at bounding box center [803, 487] width 166 height 39
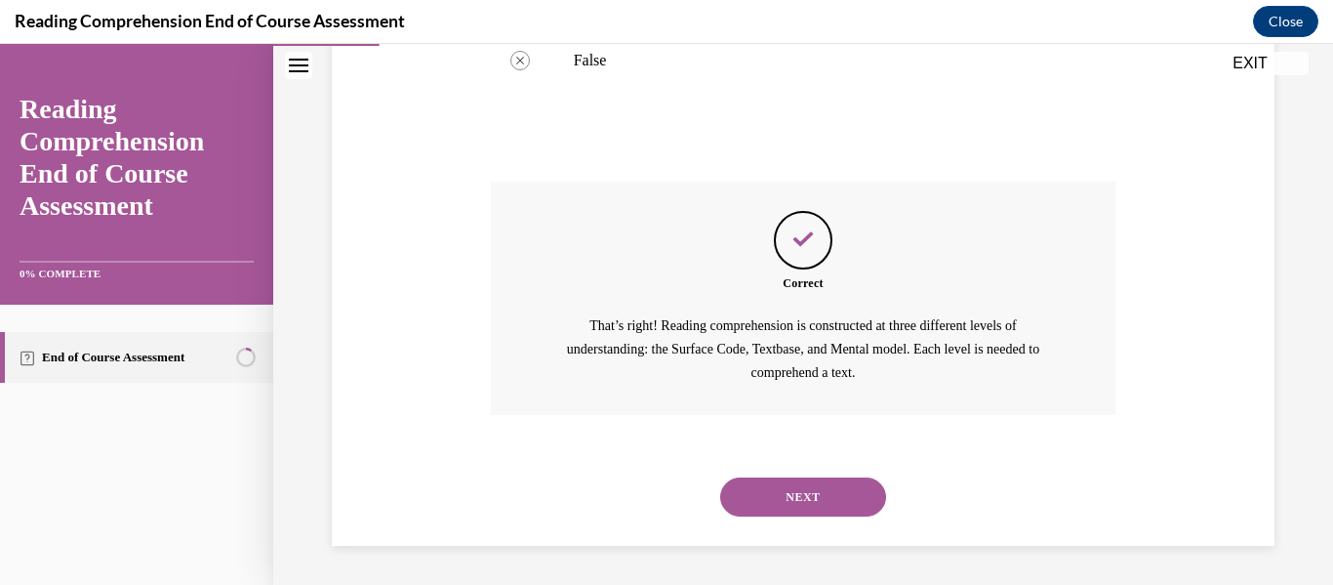
click at [744, 477] on button "NEXT" at bounding box center [803, 496] width 166 height 39
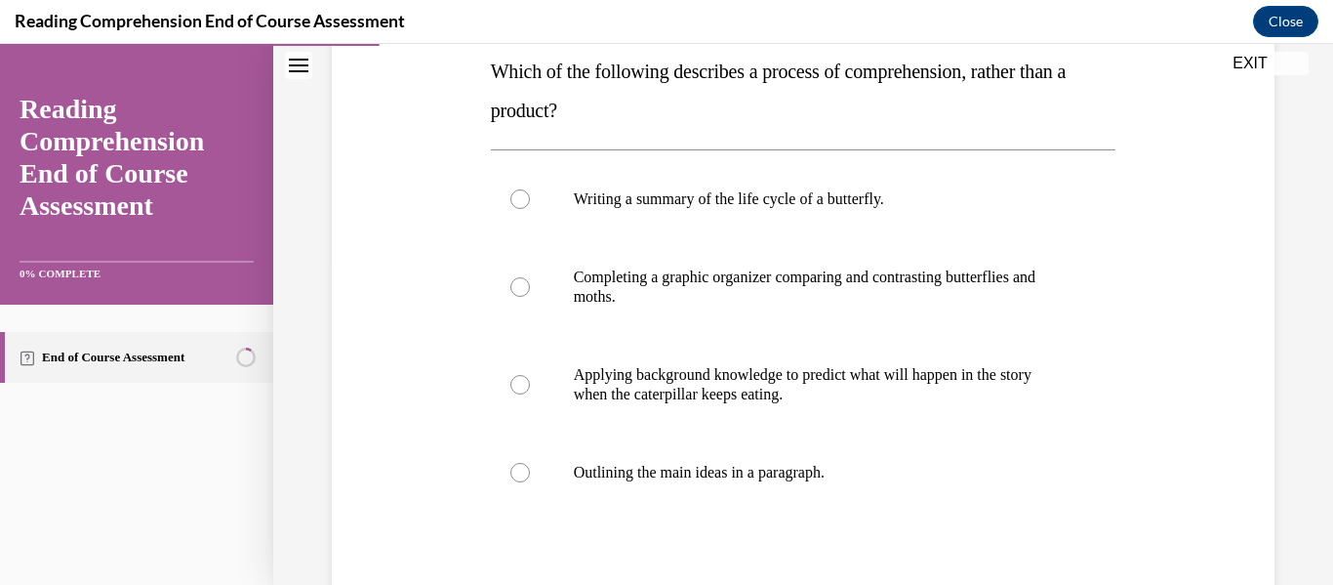
scroll to position [324, 0]
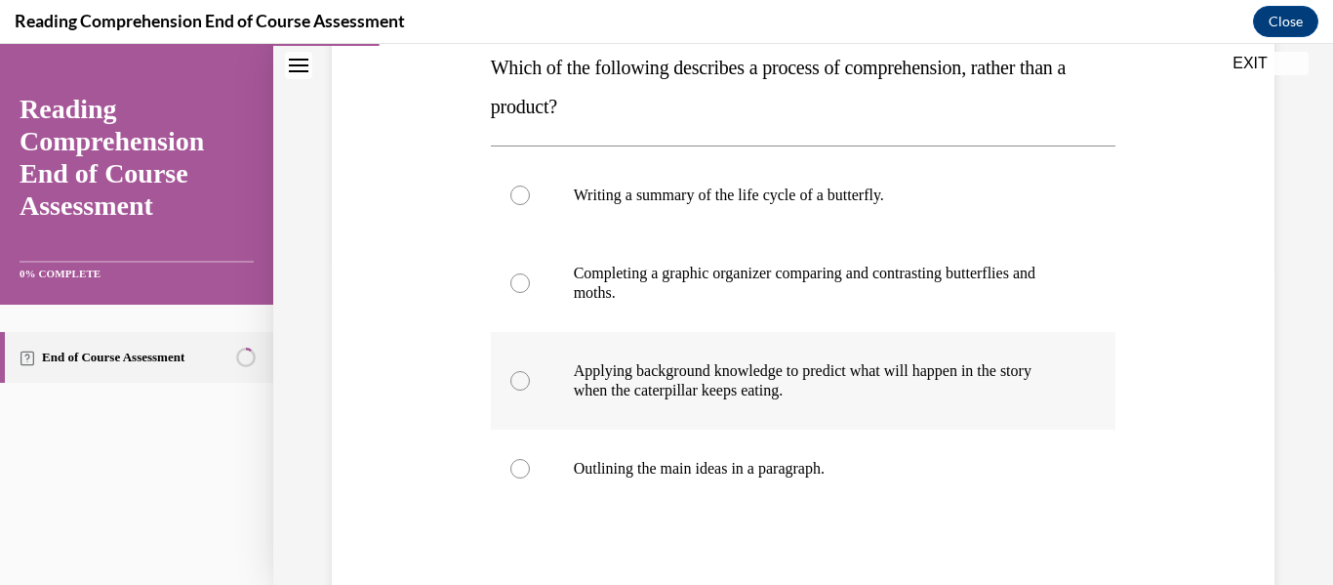
click at [724, 391] on p "Applying background knowledge to predict what will happen in the story when the…" at bounding box center [821, 380] width 494 height 39
click at [530, 390] on input "Applying background knowledge to predict what will happen in the story when the…" at bounding box center [521, 381] width 20 height 20
radio input "true"
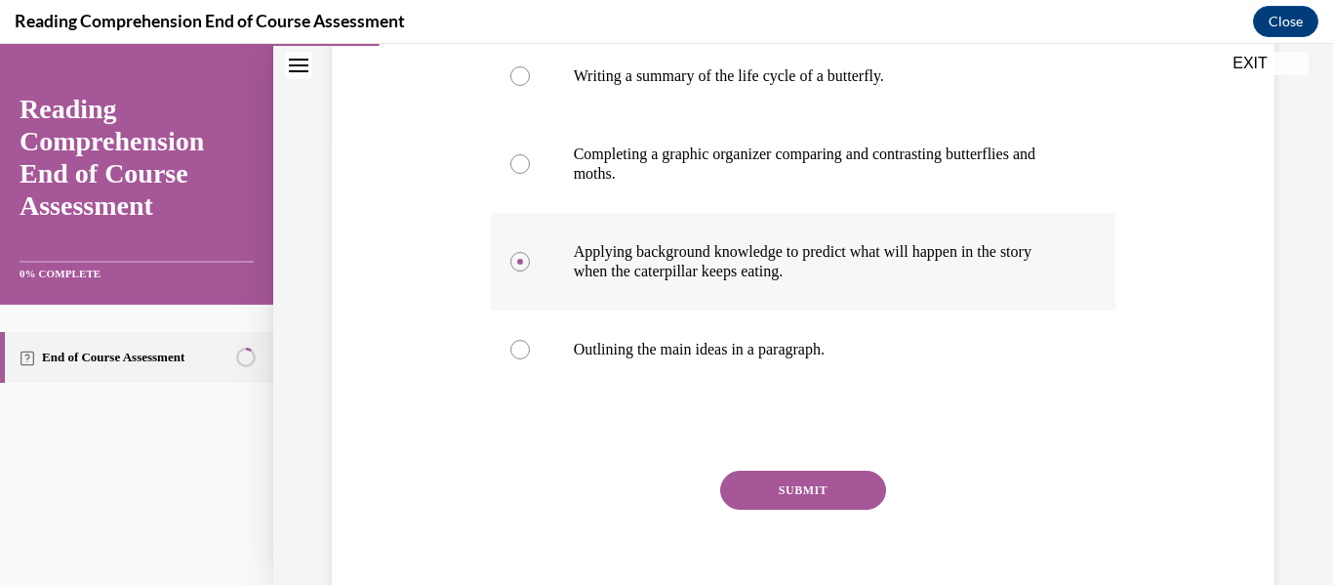
scroll to position [470, 0]
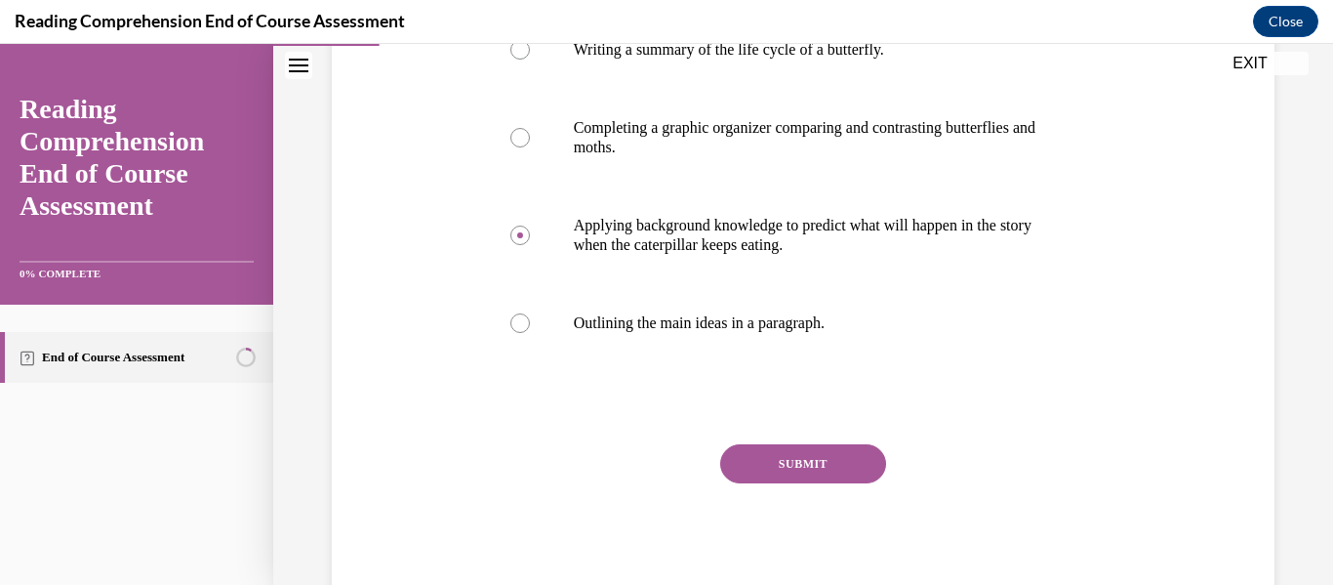
click at [764, 450] on button "SUBMIT" at bounding box center [803, 463] width 166 height 39
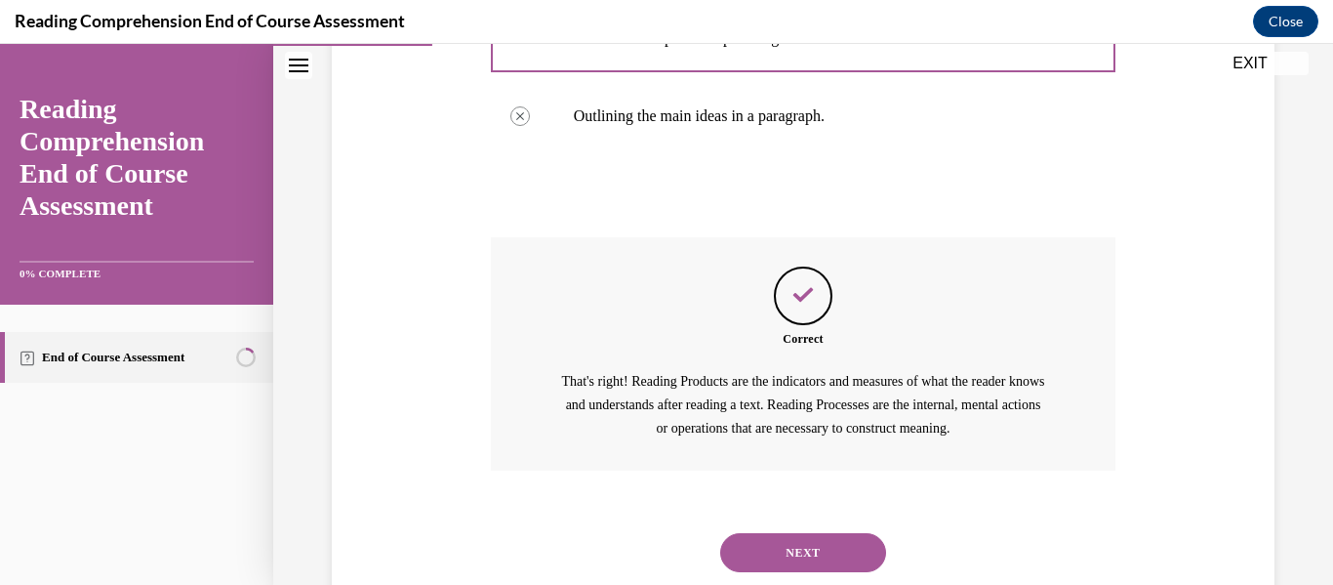
click at [786, 551] on button "NEXT" at bounding box center [803, 552] width 166 height 39
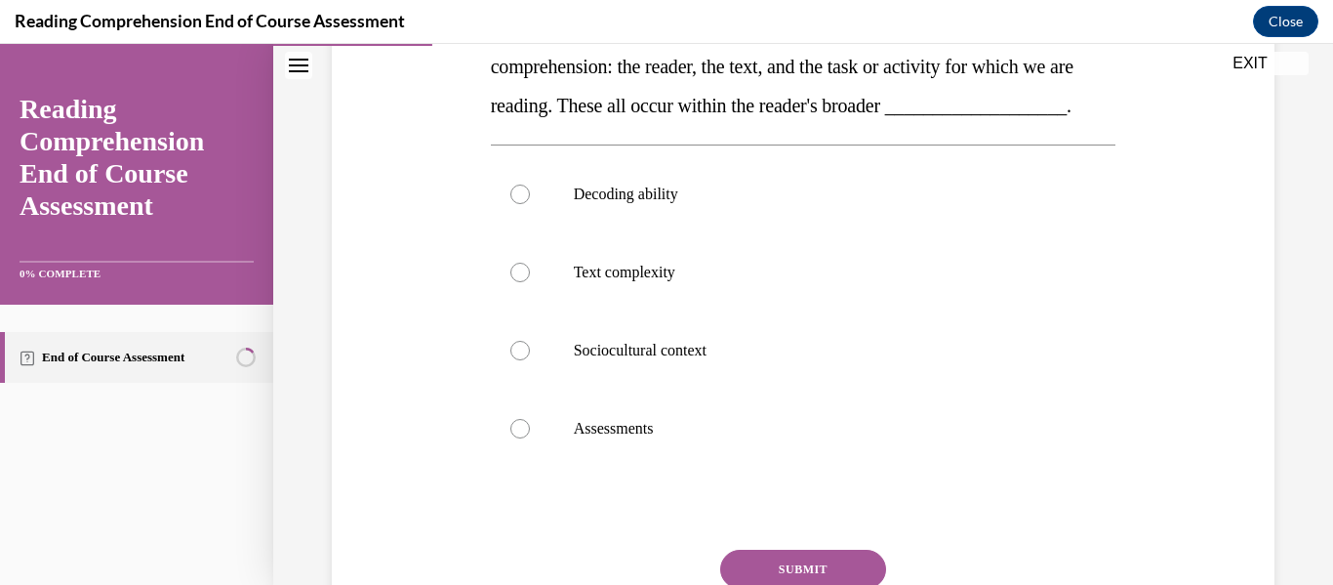
scroll to position [365, 0]
click at [721, 359] on p "Sociocultural context" at bounding box center [821, 350] width 494 height 20
click at [530, 359] on input "Sociocultural context" at bounding box center [521, 350] width 20 height 20
radio input "true"
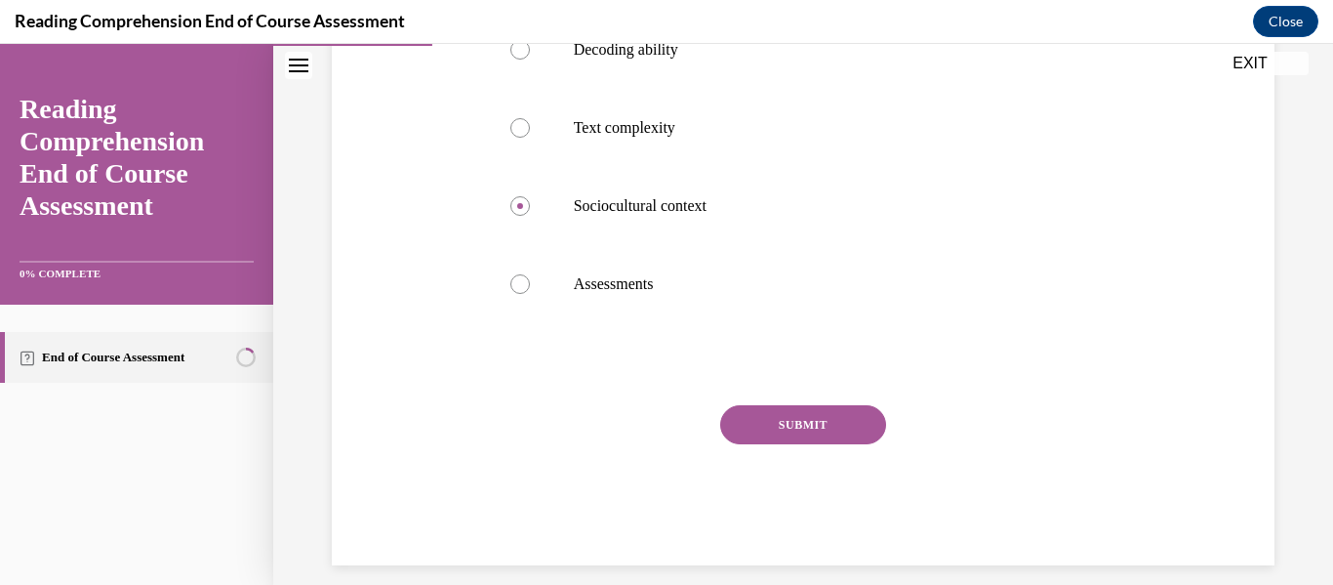
click at [781, 444] on button "SUBMIT" at bounding box center [803, 424] width 166 height 39
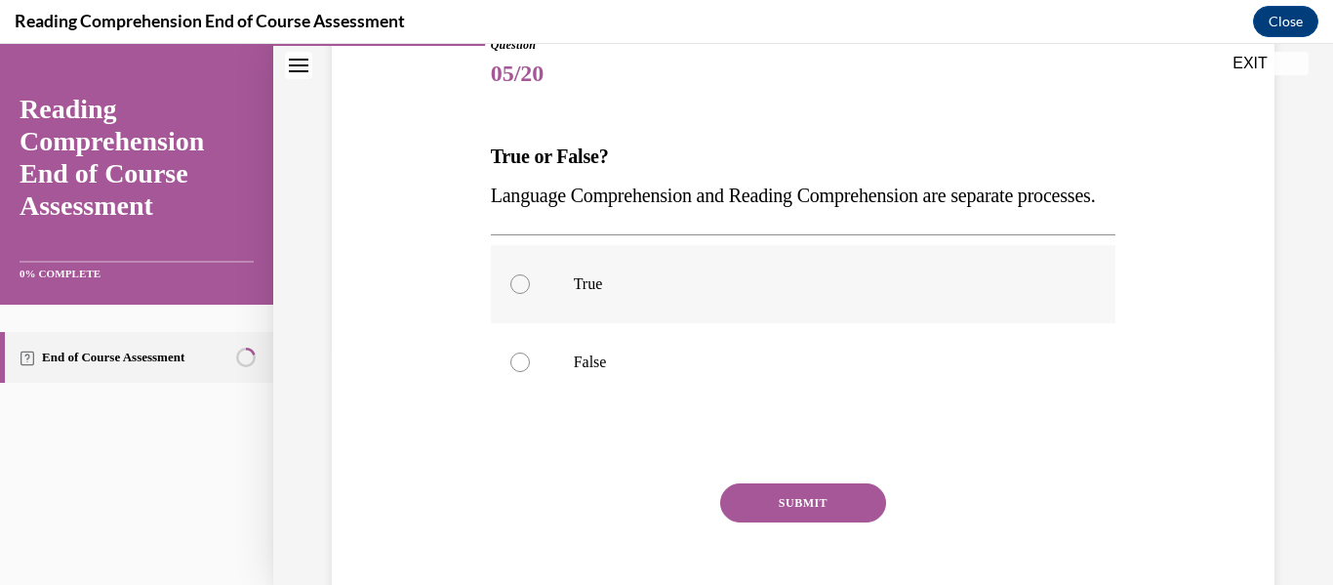
scroll to position [238, 0]
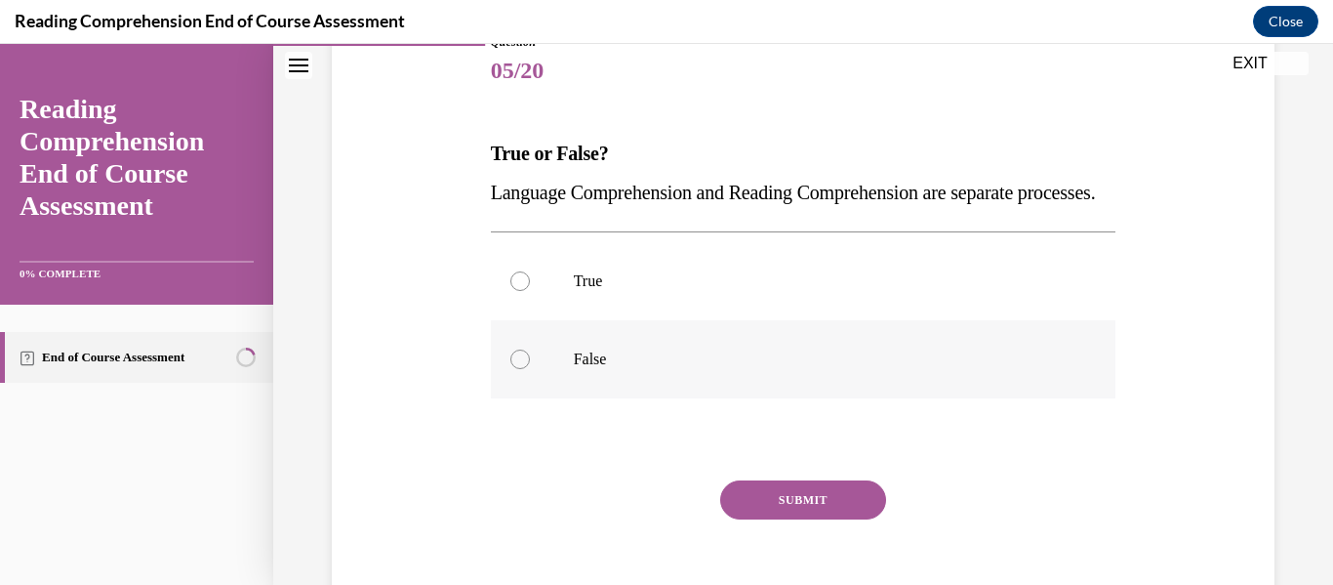
click at [742, 369] on p "False" at bounding box center [821, 359] width 494 height 20
click at [530, 369] on input "False" at bounding box center [521, 359] width 20 height 20
radio input "true"
click at [767, 519] on button "SUBMIT" at bounding box center [803, 499] width 166 height 39
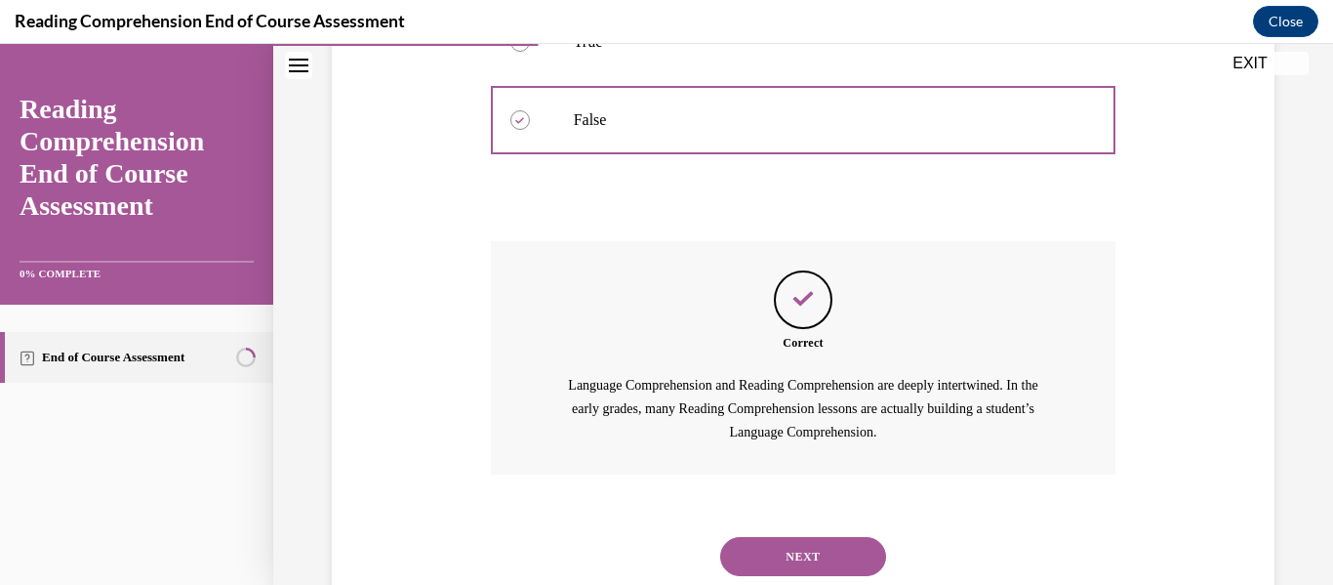
scroll to position [576, 0]
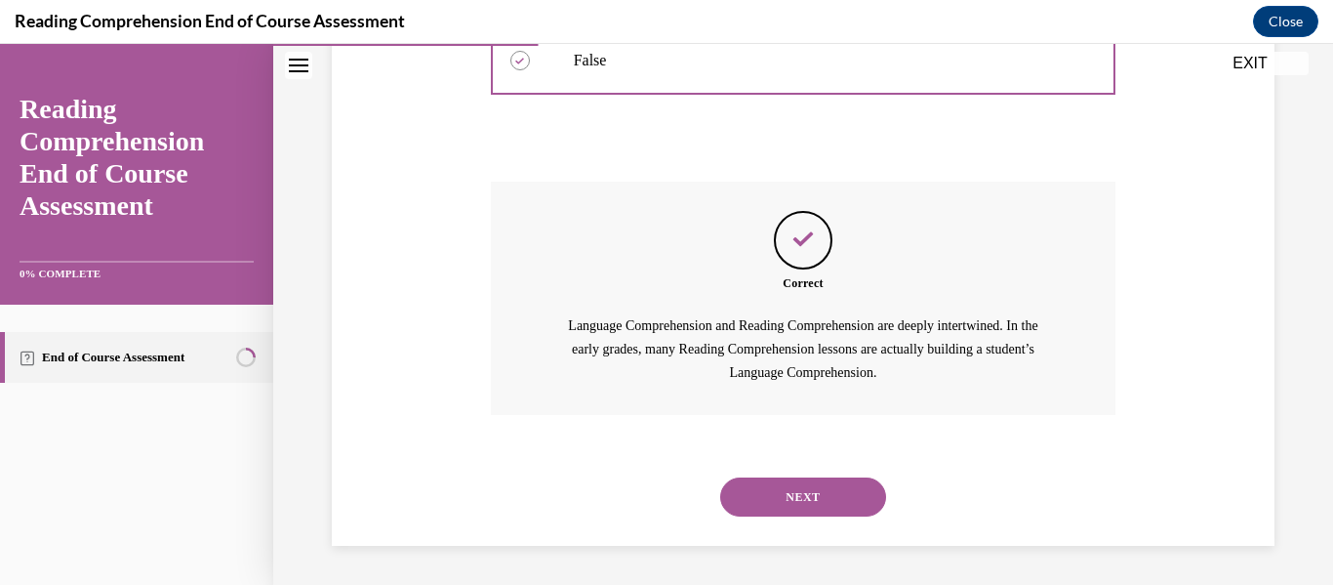
click at [796, 503] on button "NEXT" at bounding box center [803, 496] width 166 height 39
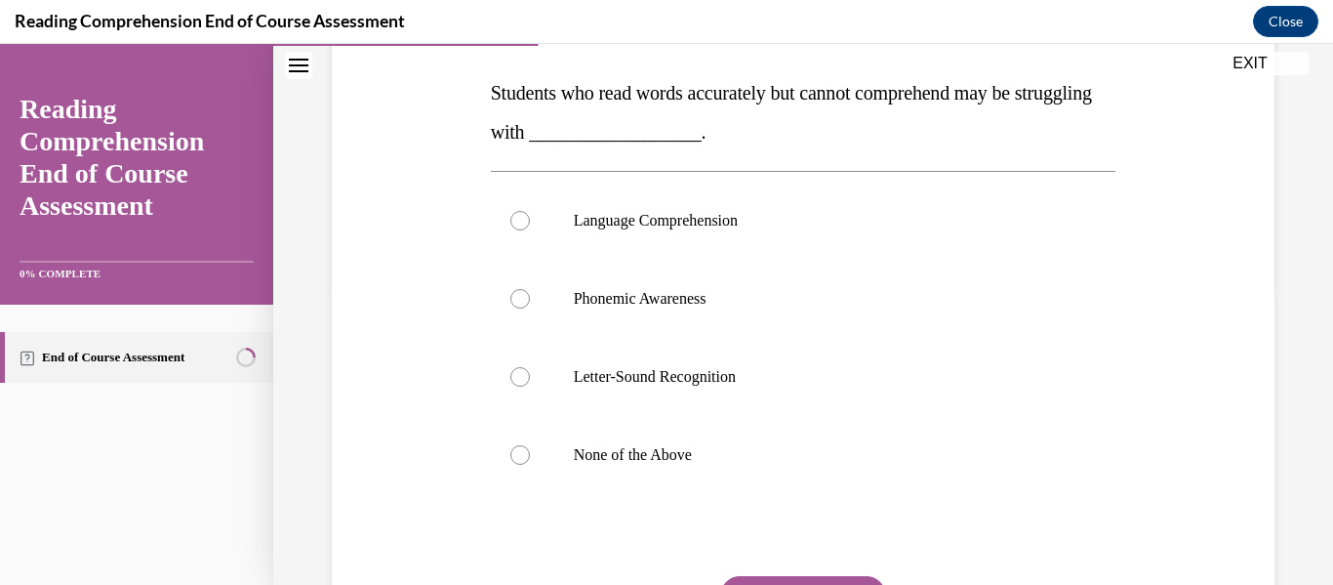
scroll to position [312, 0]
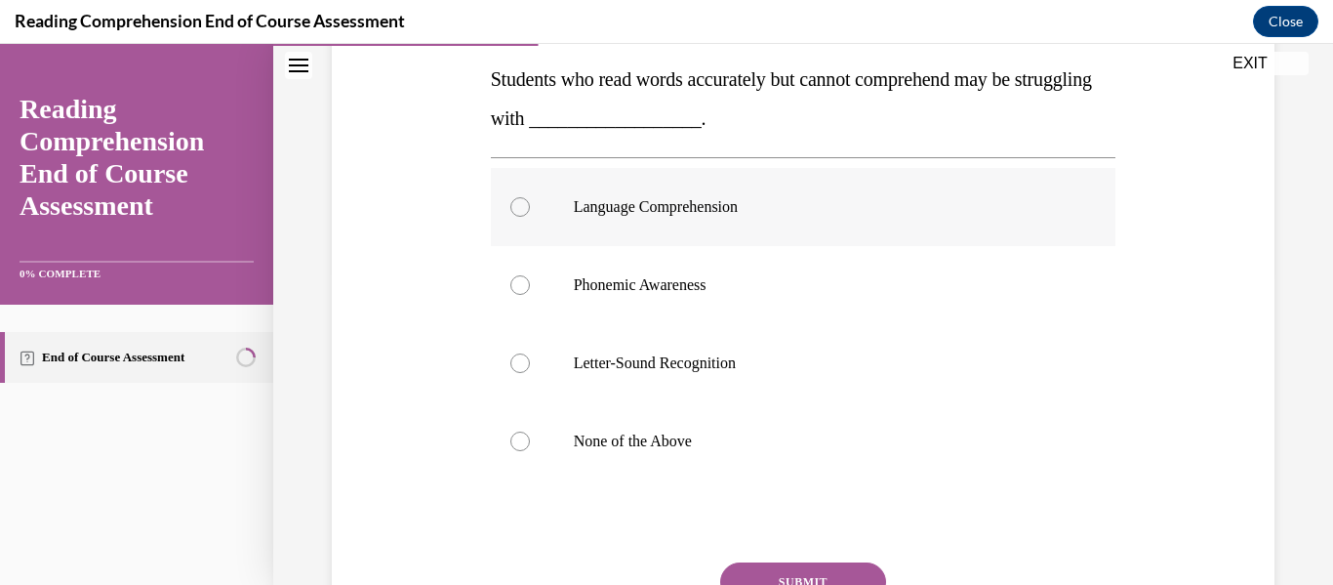
click at [807, 214] on p "Language Comprehension" at bounding box center [821, 207] width 494 height 20
click at [530, 214] on input "Language Comprehension" at bounding box center [521, 207] width 20 height 20
radio input "true"
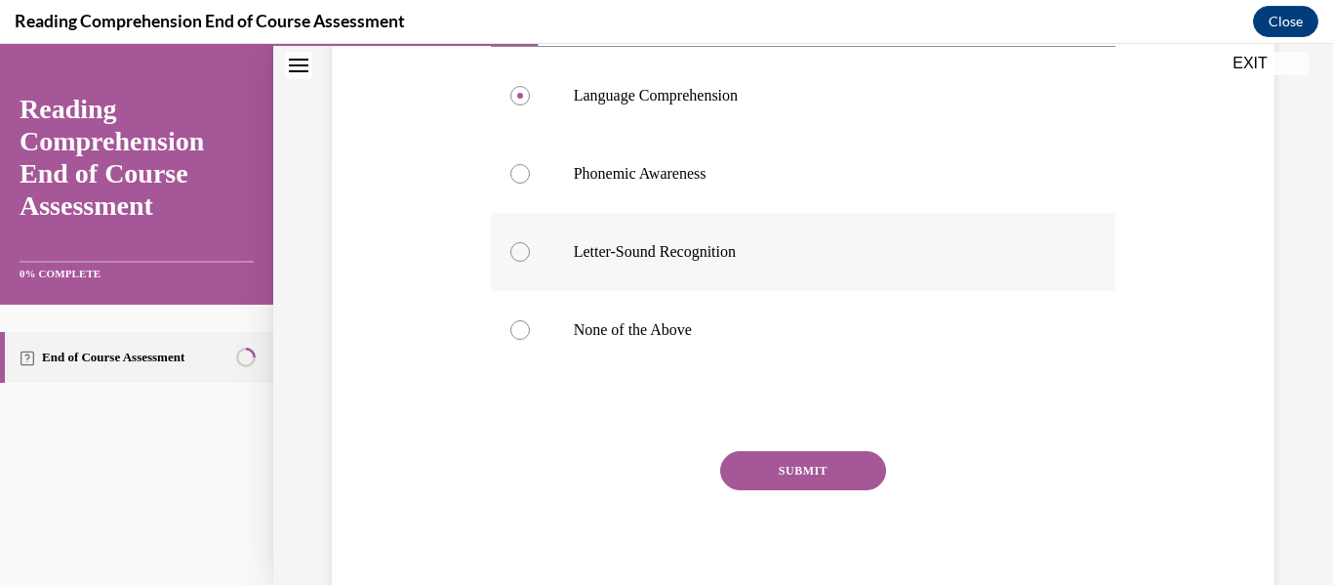
scroll to position [431, 0]
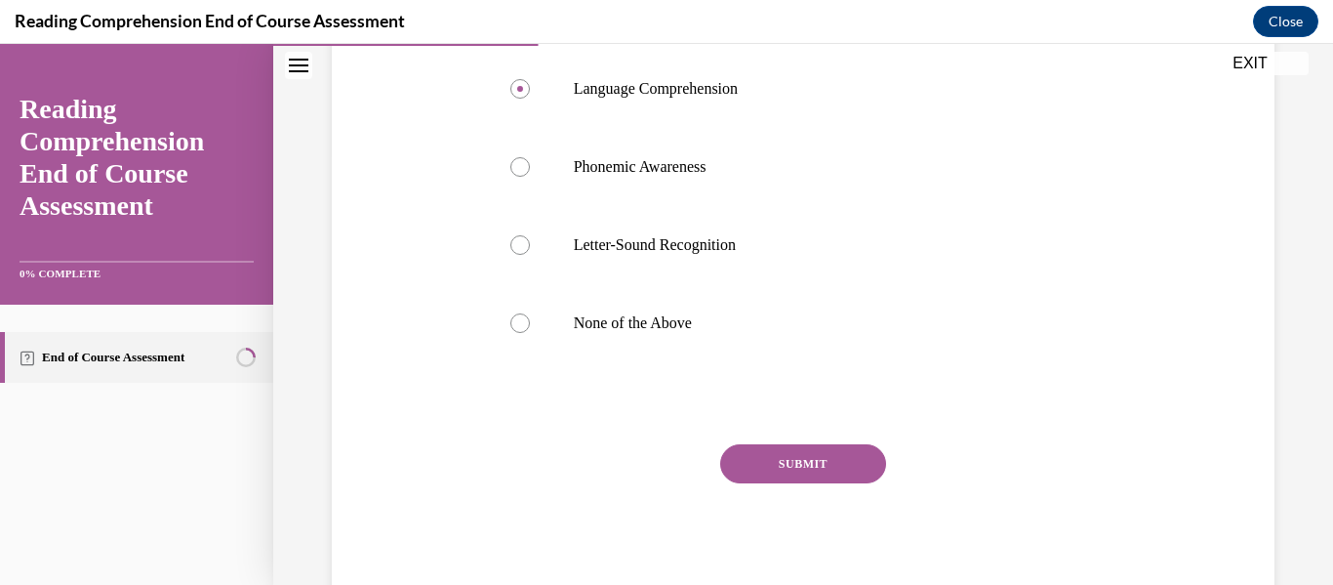
click at [784, 457] on button "SUBMIT" at bounding box center [803, 463] width 166 height 39
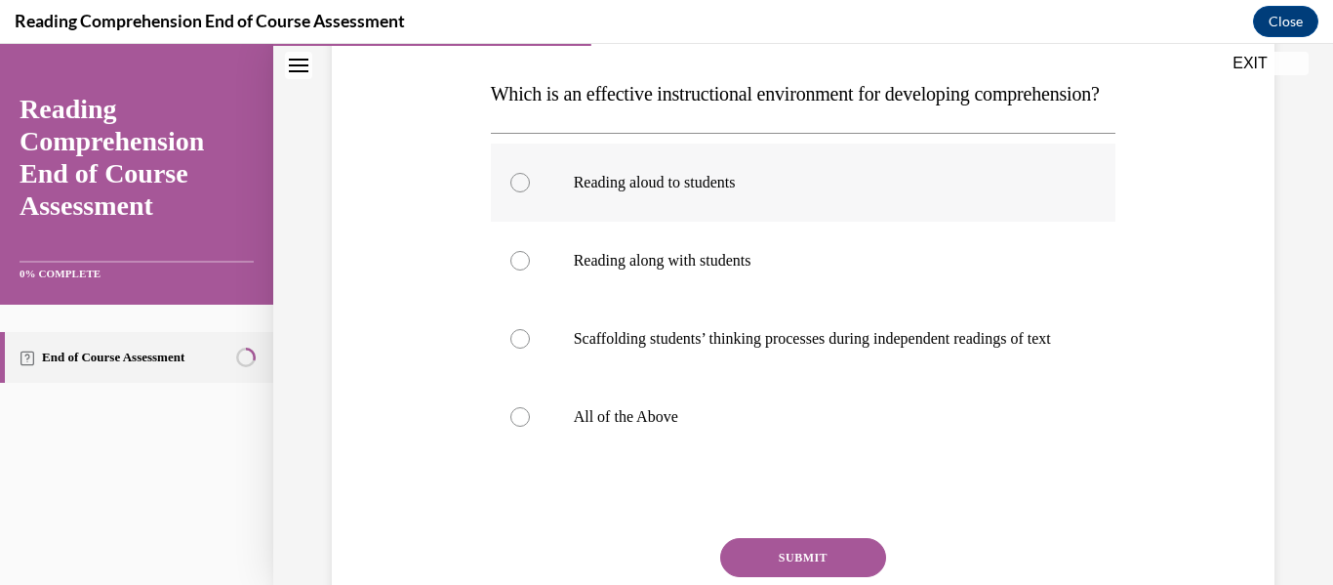
scroll to position [266, 0]
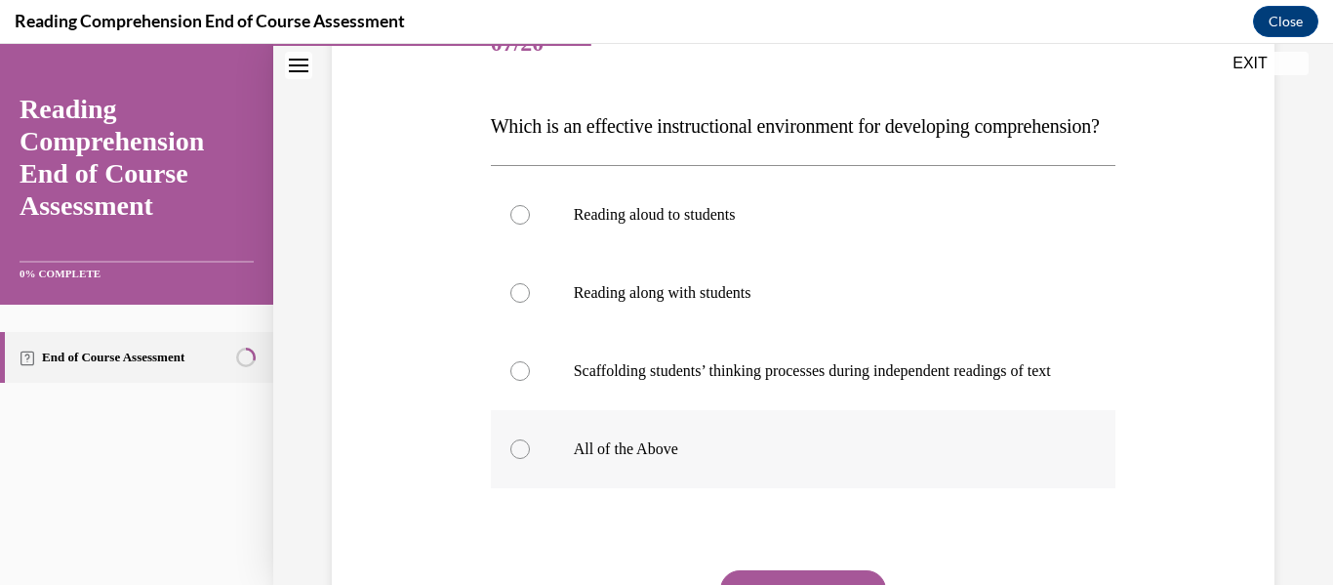
click at [706, 488] on label "All of the Above" at bounding box center [804, 449] width 626 height 78
click at [530, 459] on input "All of the Above" at bounding box center [521, 449] width 20 height 20
radio input "true"
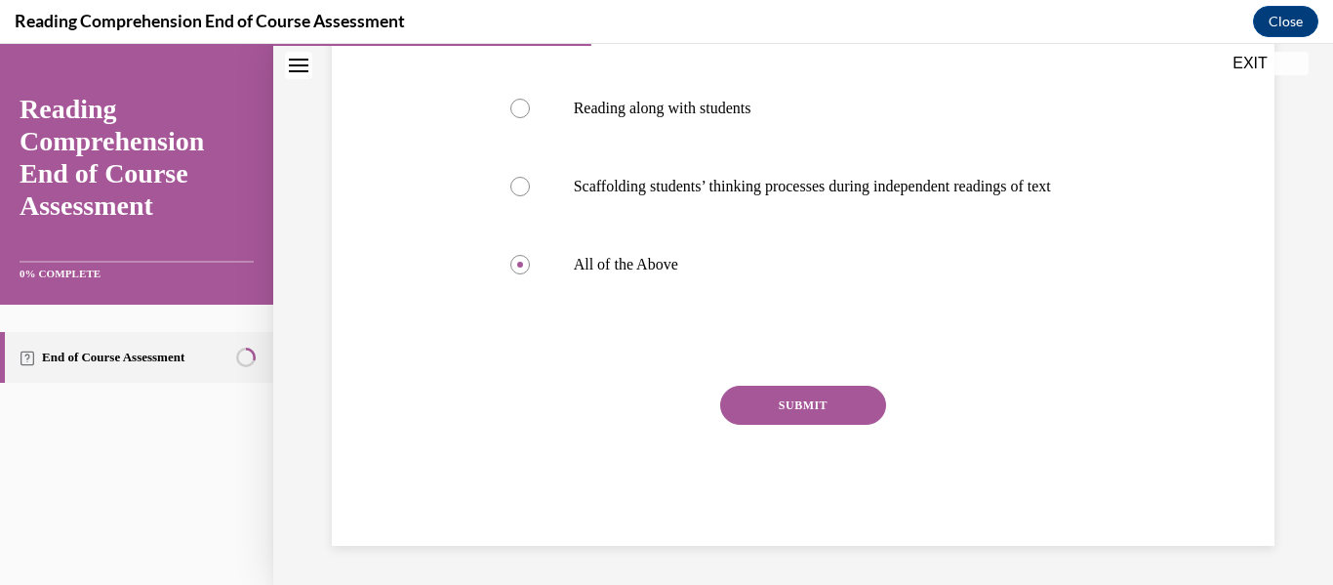
click at [773, 486] on div "SUBMIT NEXT" at bounding box center [804, 466] width 626 height 160
click at [768, 425] on button "SUBMIT" at bounding box center [803, 405] width 166 height 39
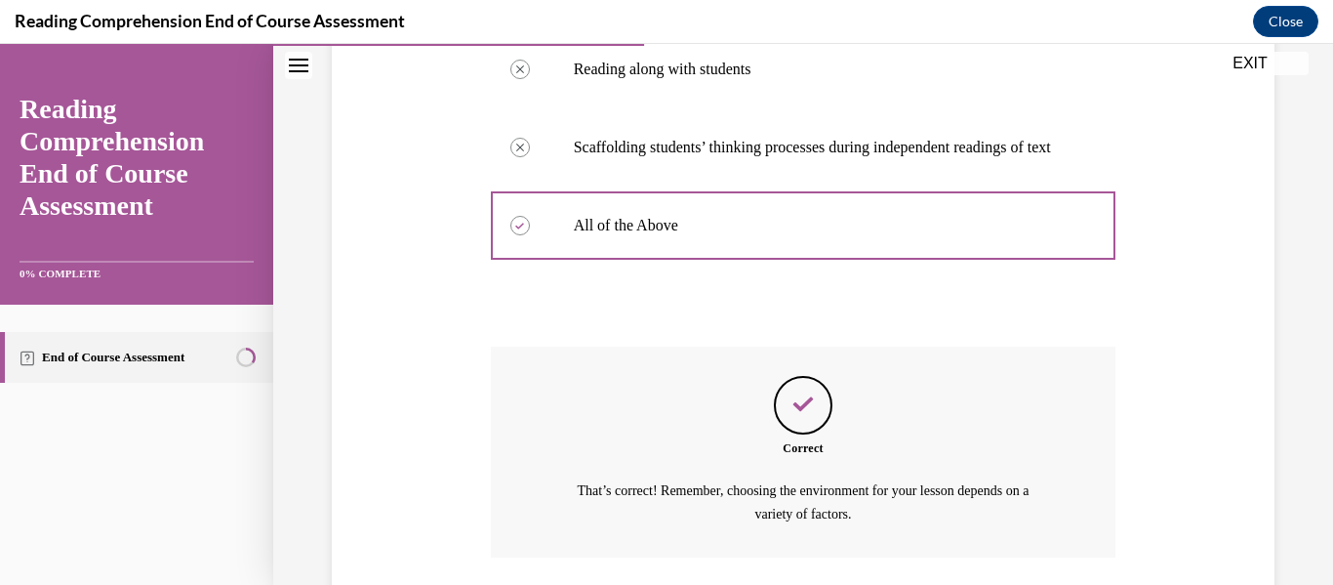
scroll to position [690, 0]
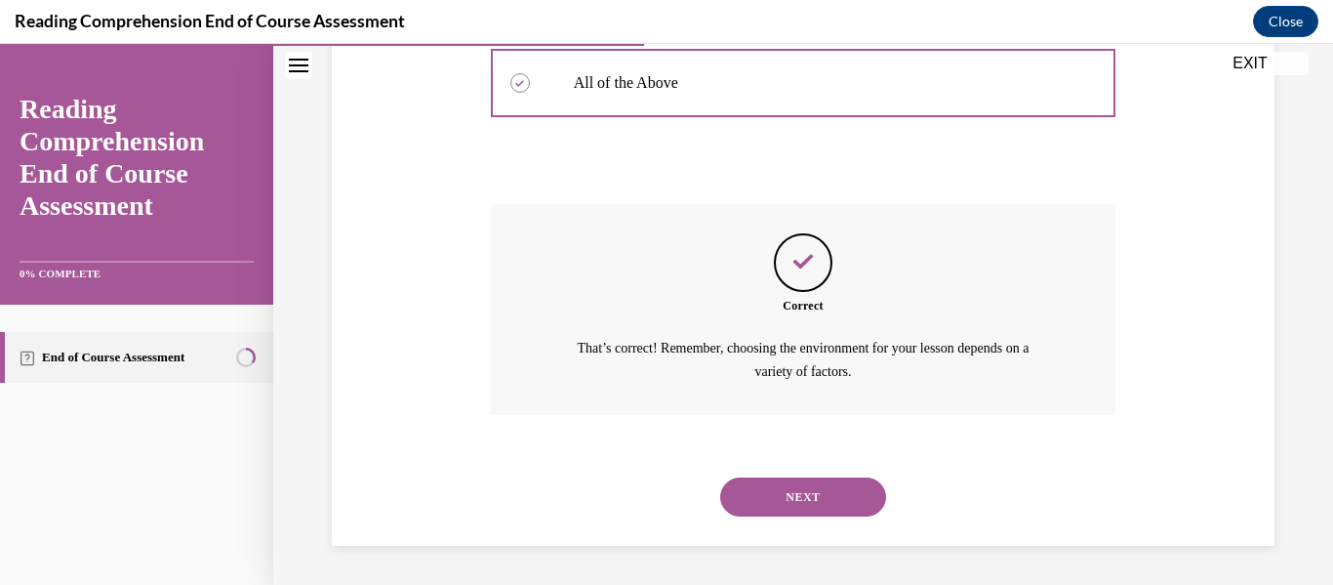
click at [784, 499] on button "NEXT" at bounding box center [803, 496] width 166 height 39
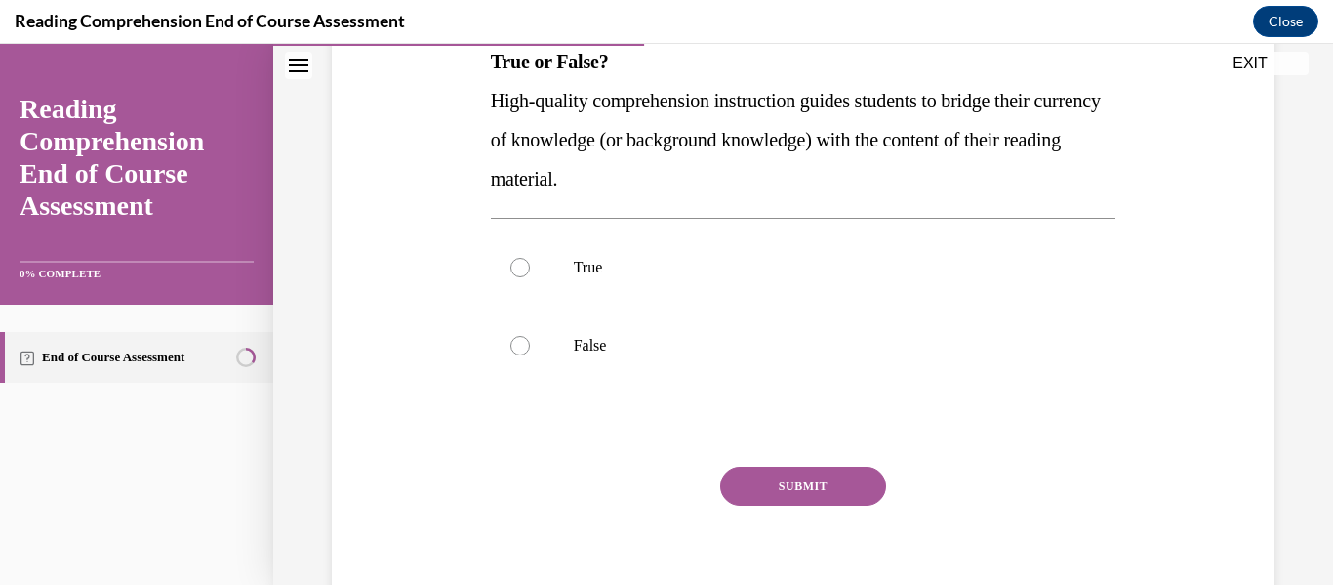
scroll to position [331, 0]
click at [662, 231] on label "True" at bounding box center [804, 266] width 626 height 78
click at [530, 257] on input "True" at bounding box center [521, 267] width 20 height 20
radio input "true"
click at [768, 462] on div "Question 08/20 True or False? High-quality comprehension instruction guides stu…" at bounding box center [804, 282] width 626 height 685
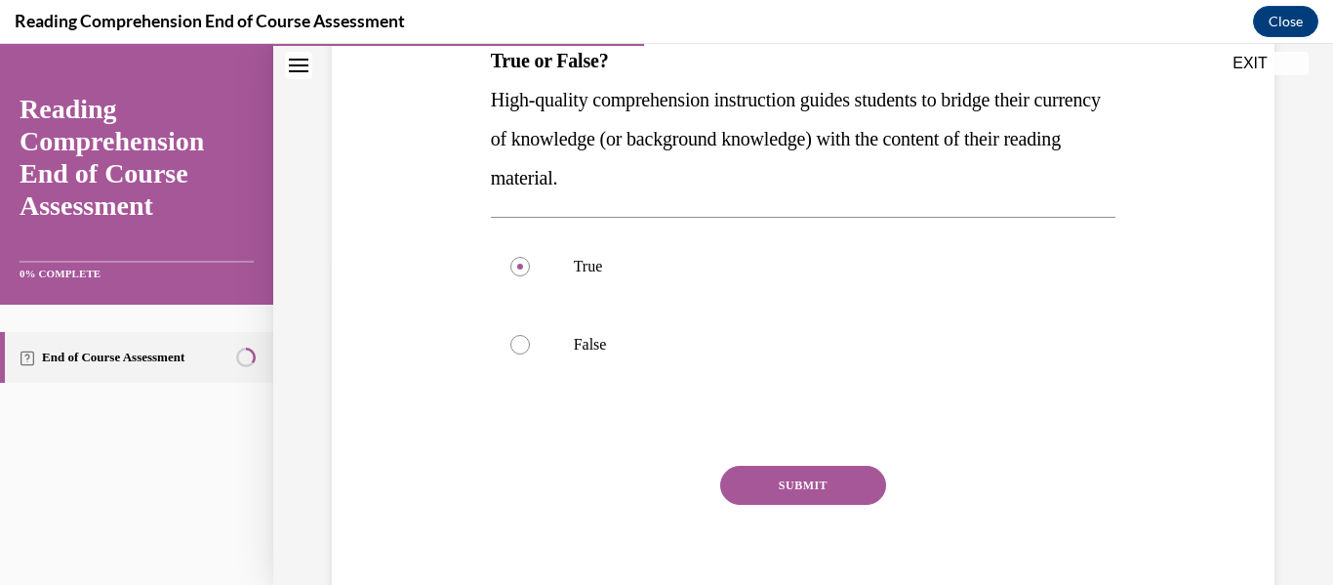
click at [791, 492] on button "SUBMIT" at bounding box center [803, 485] width 166 height 39
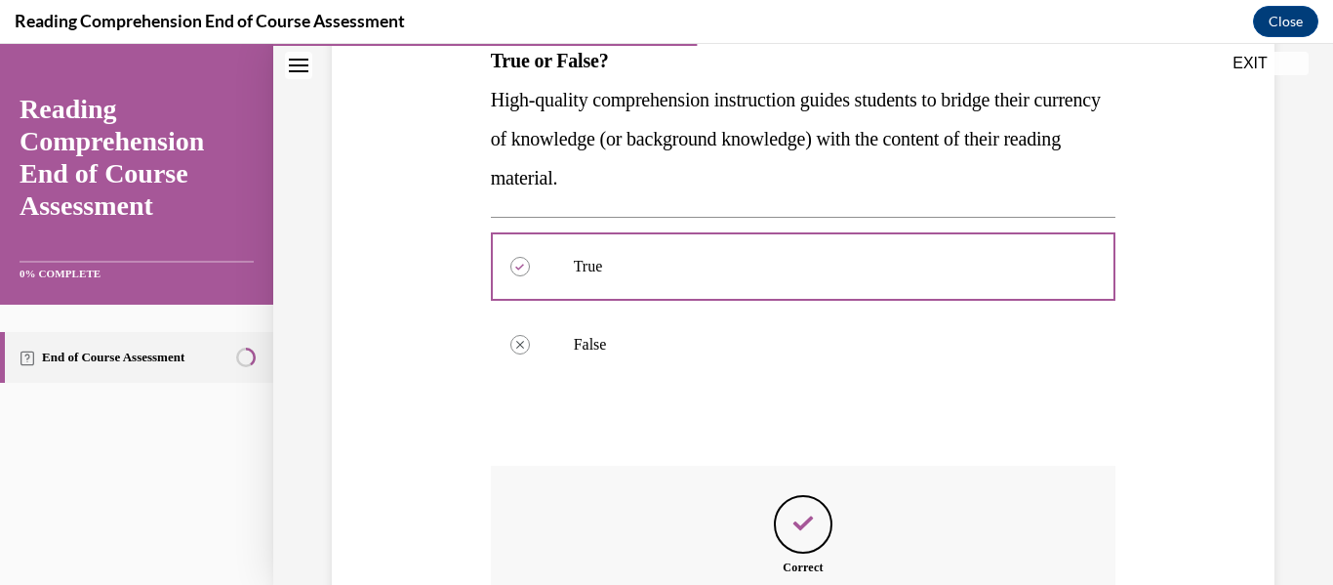
scroll to position [615, 0]
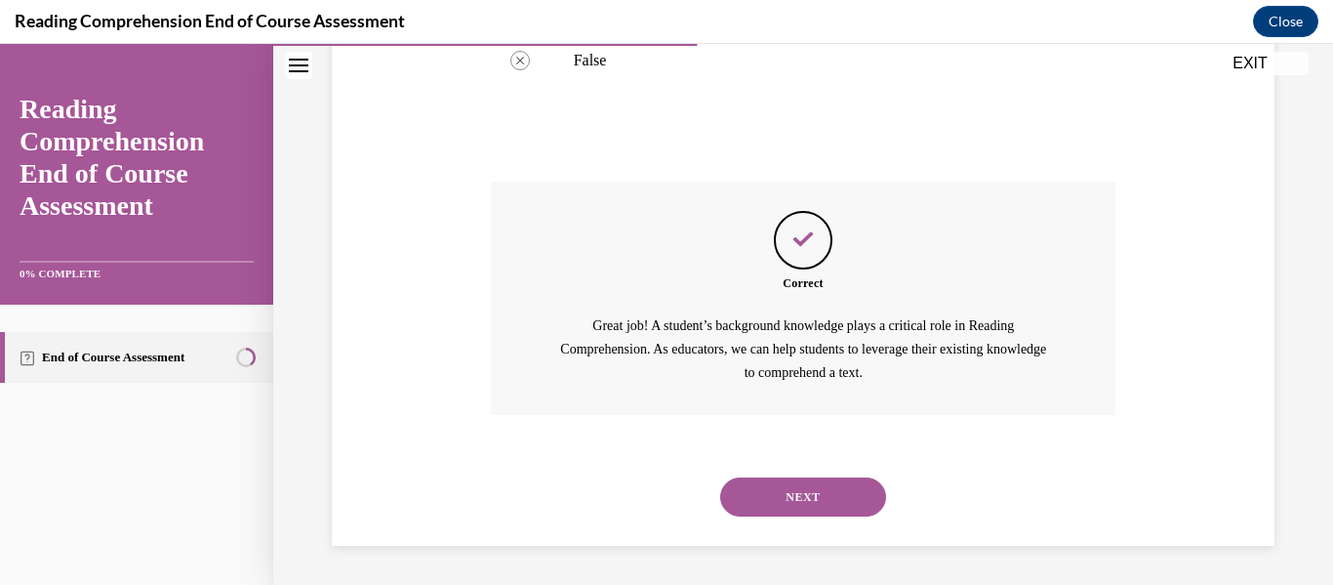
click at [824, 496] on button "NEXT" at bounding box center [803, 496] width 166 height 39
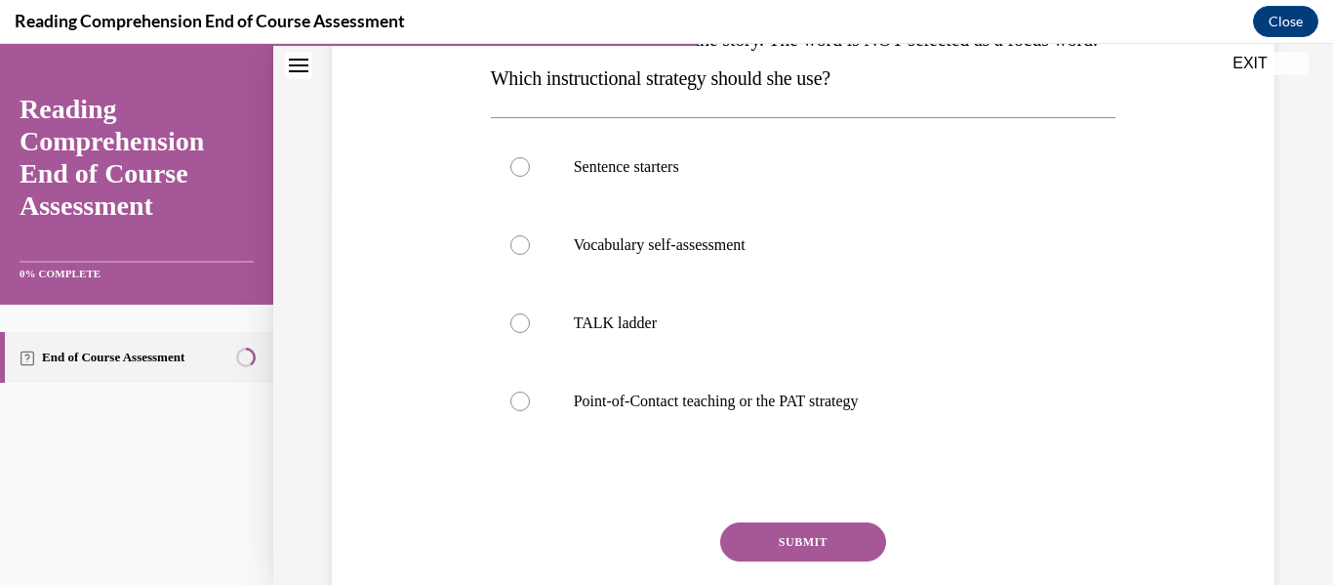
scroll to position [392, 0]
click at [757, 395] on p "Point-of-Contact teaching or the PAT strategy" at bounding box center [821, 400] width 494 height 20
click at [530, 395] on input "Point-of-Contact teaching or the PAT strategy" at bounding box center [521, 400] width 20 height 20
radio input "true"
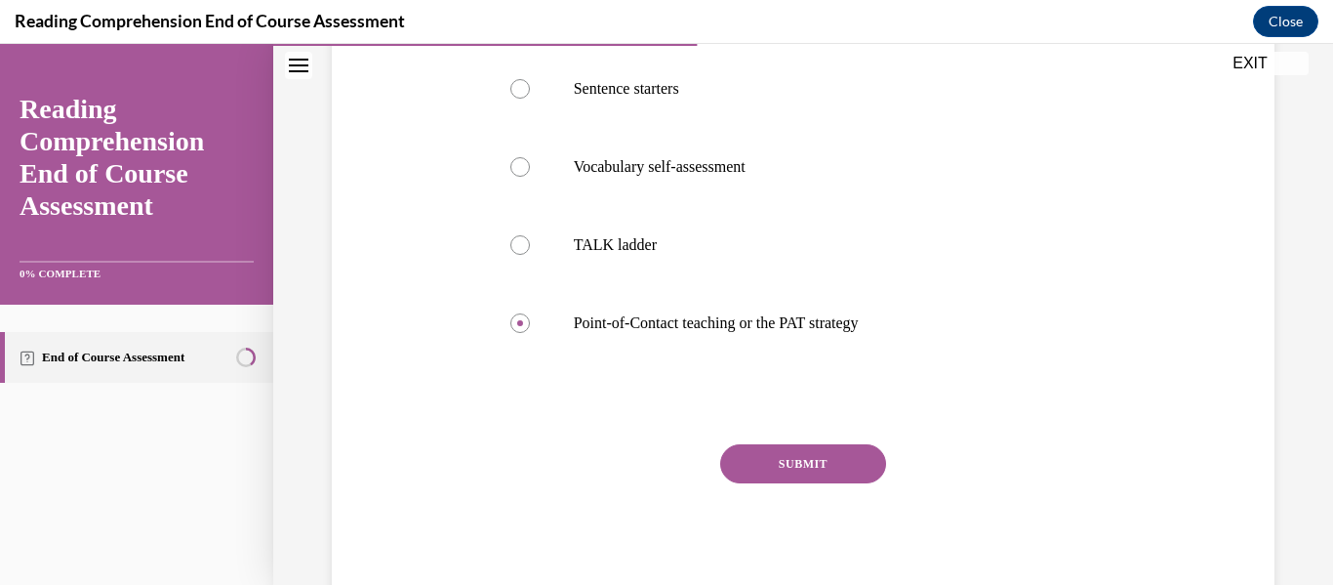
click at [791, 457] on button "SUBMIT" at bounding box center [803, 463] width 166 height 39
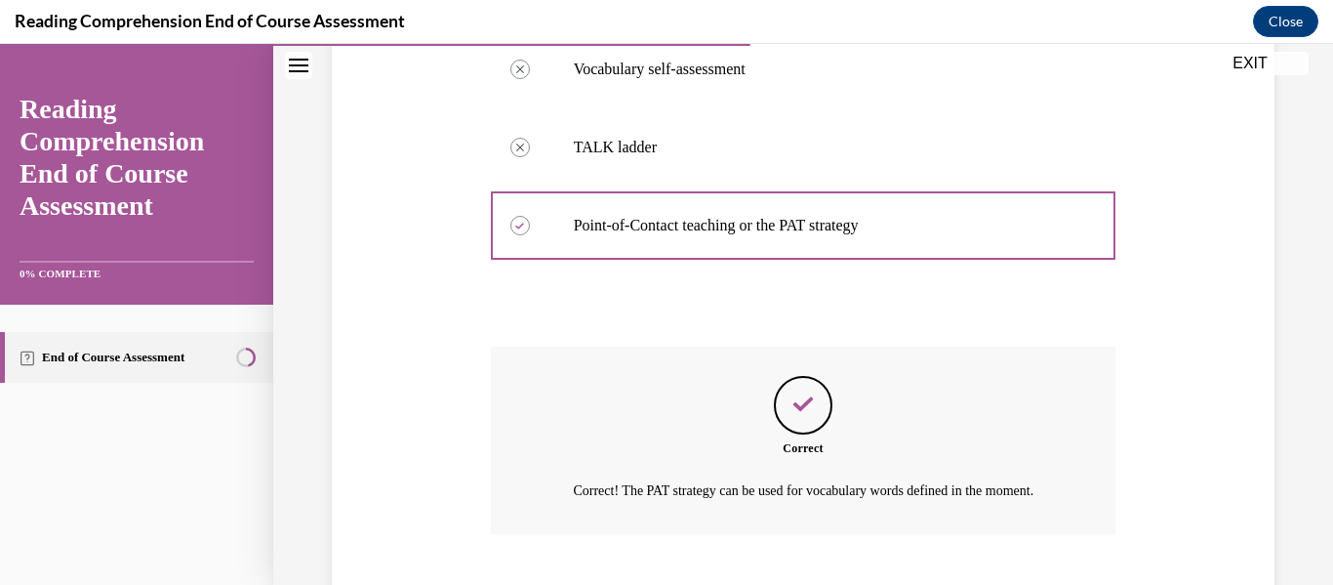
scroll to position [710, 0]
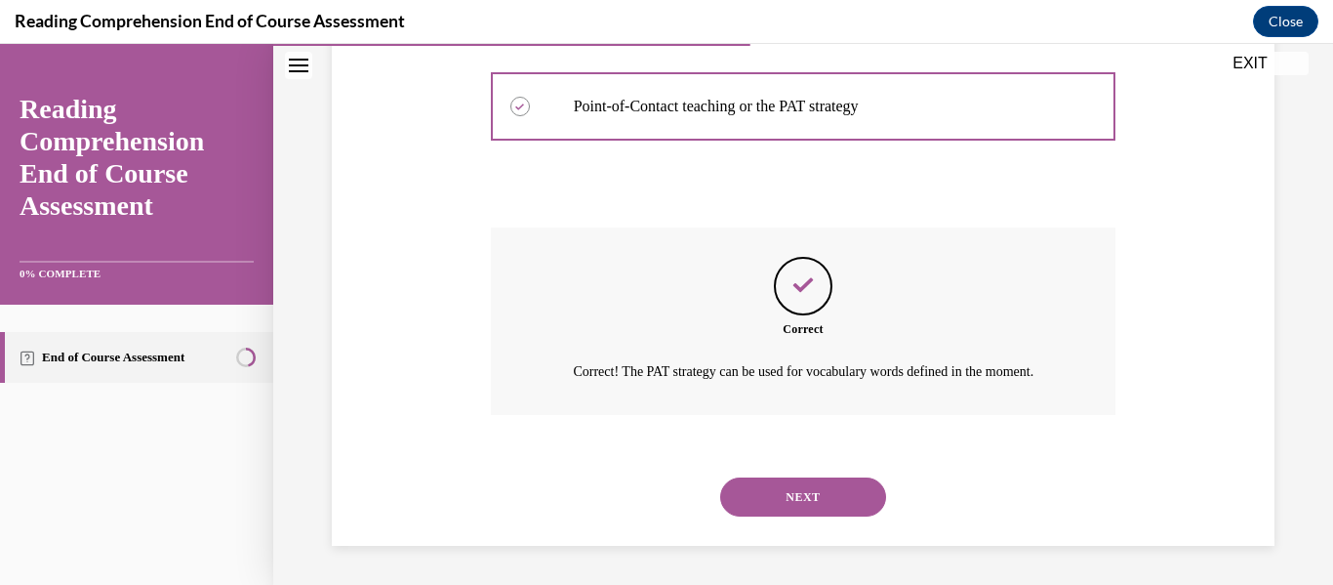
click at [804, 499] on button "NEXT" at bounding box center [803, 496] width 166 height 39
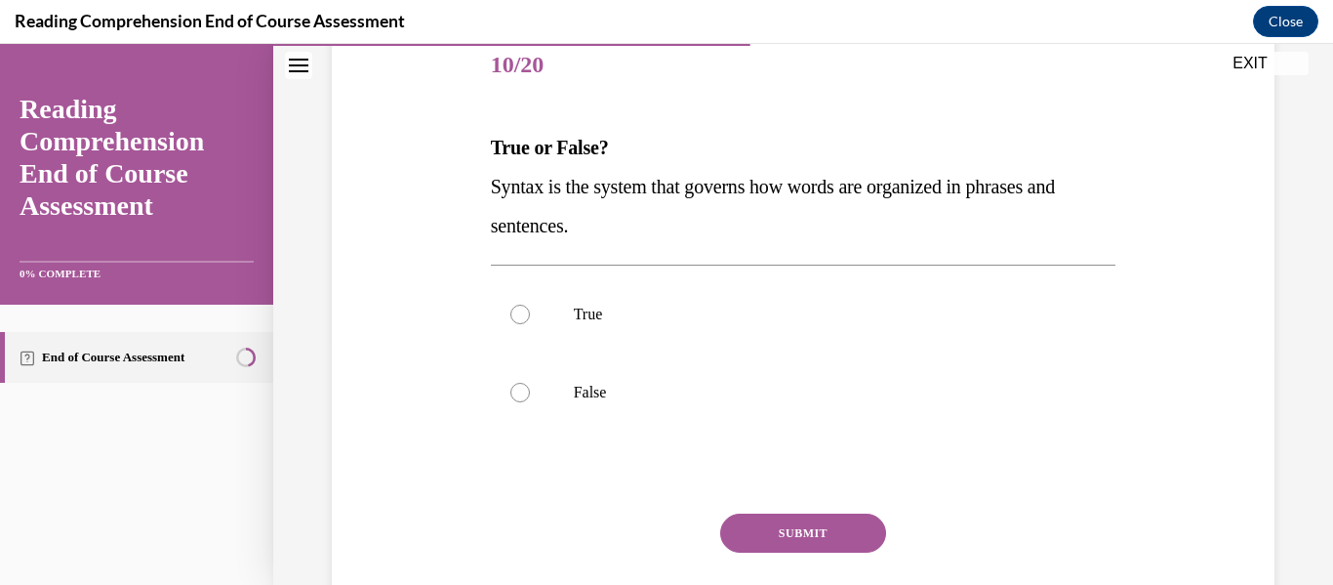
scroll to position [245, 0]
click at [830, 318] on p "True" at bounding box center [821, 314] width 494 height 20
click at [530, 318] on input "True" at bounding box center [521, 314] width 20 height 20
radio input "true"
click at [772, 540] on button "SUBMIT" at bounding box center [803, 532] width 166 height 39
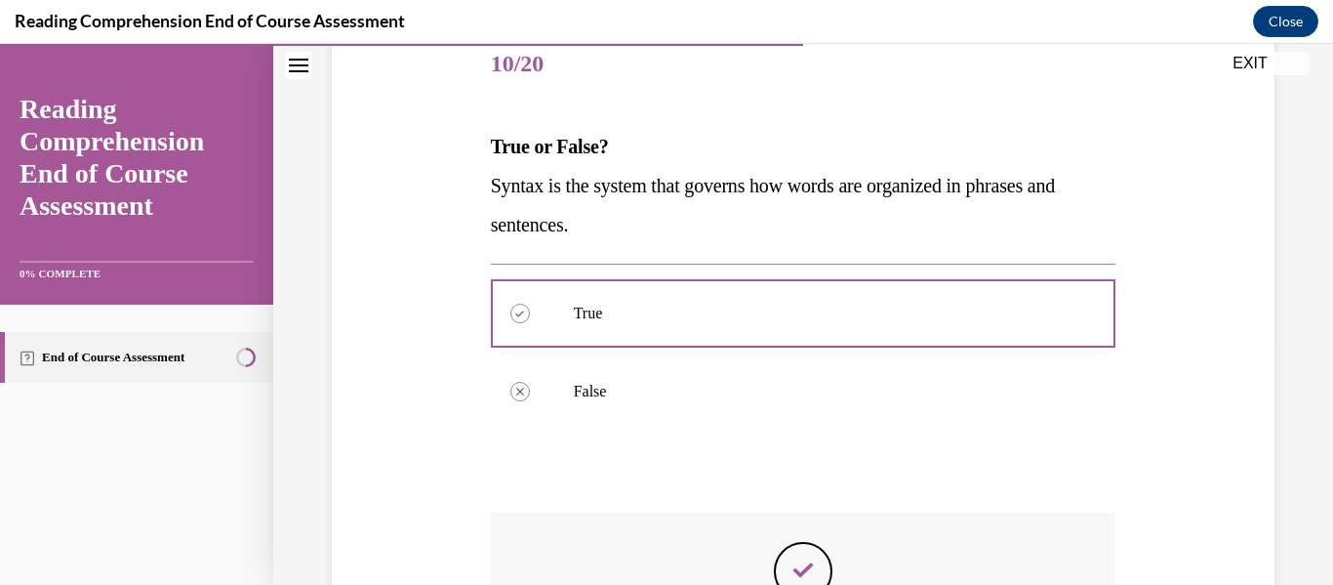
scroll to position [554, 0]
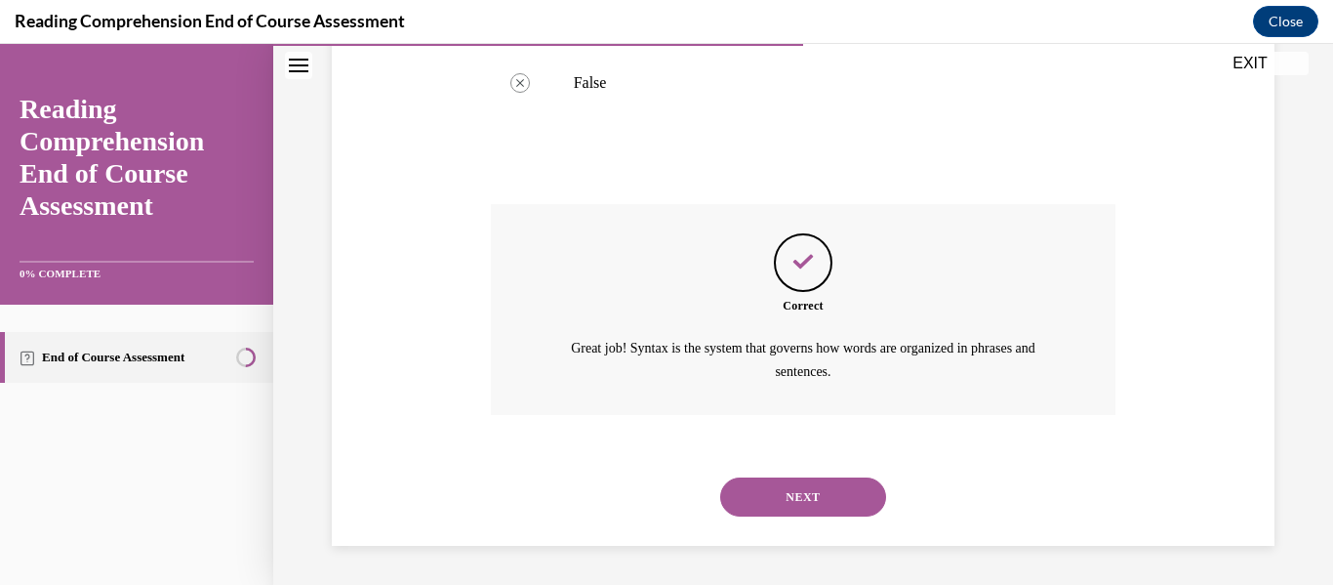
click at [804, 497] on button "NEXT" at bounding box center [803, 496] width 166 height 39
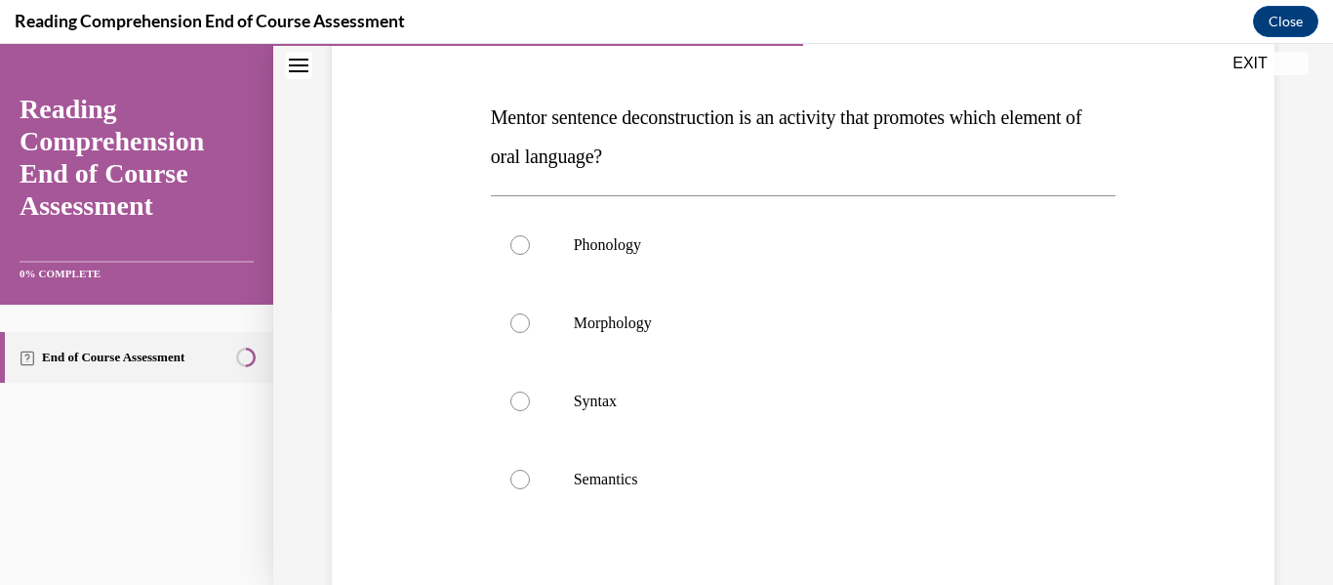
scroll to position [275, 0]
click at [744, 410] on label "Syntax" at bounding box center [804, 400] width 626 height 78
click at [530, 410] on input "Syntax" at bounding box center [521, 400] width 20 height 20
radio input "true"
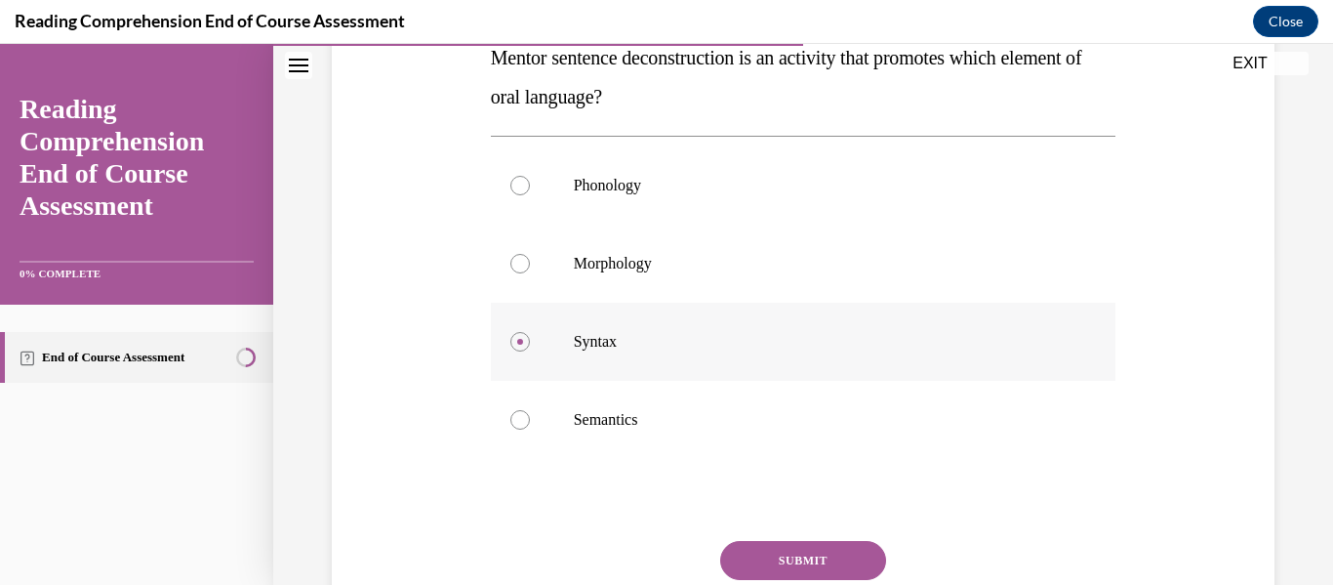
scroll to position [383, 0]
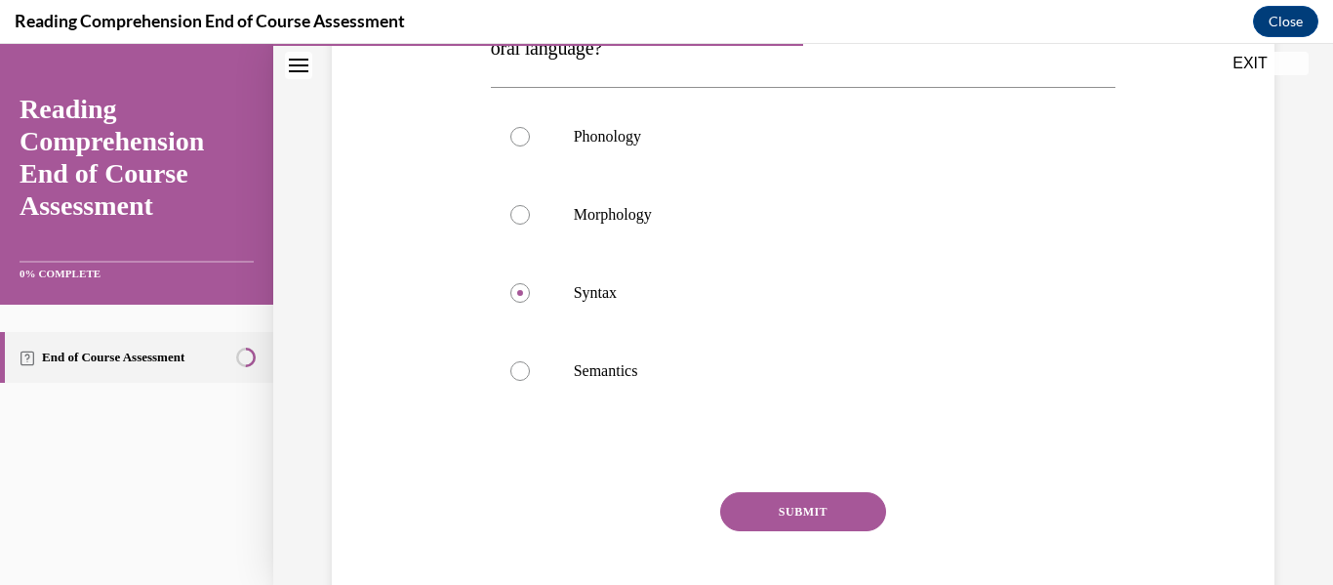
click at [785, 505] on button "SUBMIT" at bounding box center [803, 511] width 166 height 39
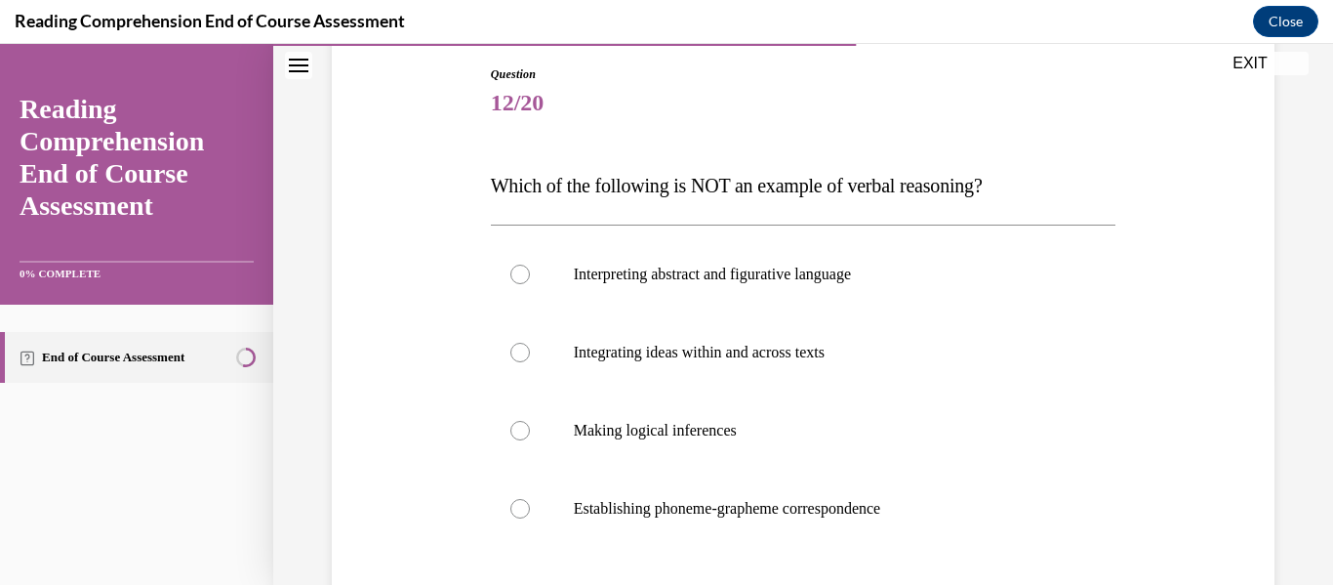
scroll to position [264, 0]
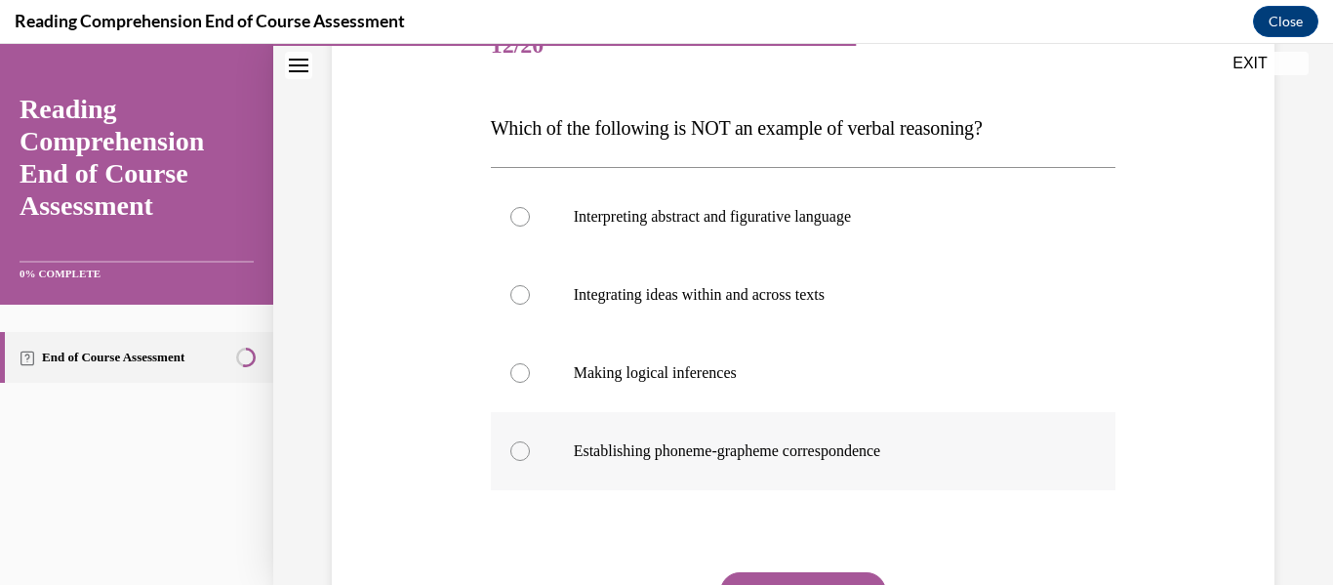
click at [752, 450] on p "Establishing phoneme-grapheme correspondence" at bounding box center [821, 451] width 494 height 20
click at [530, 450] on input "Establishing phoneme-grapheme correspondence" at bounding box center [521, 451] width 20 height 20
radio input "true"
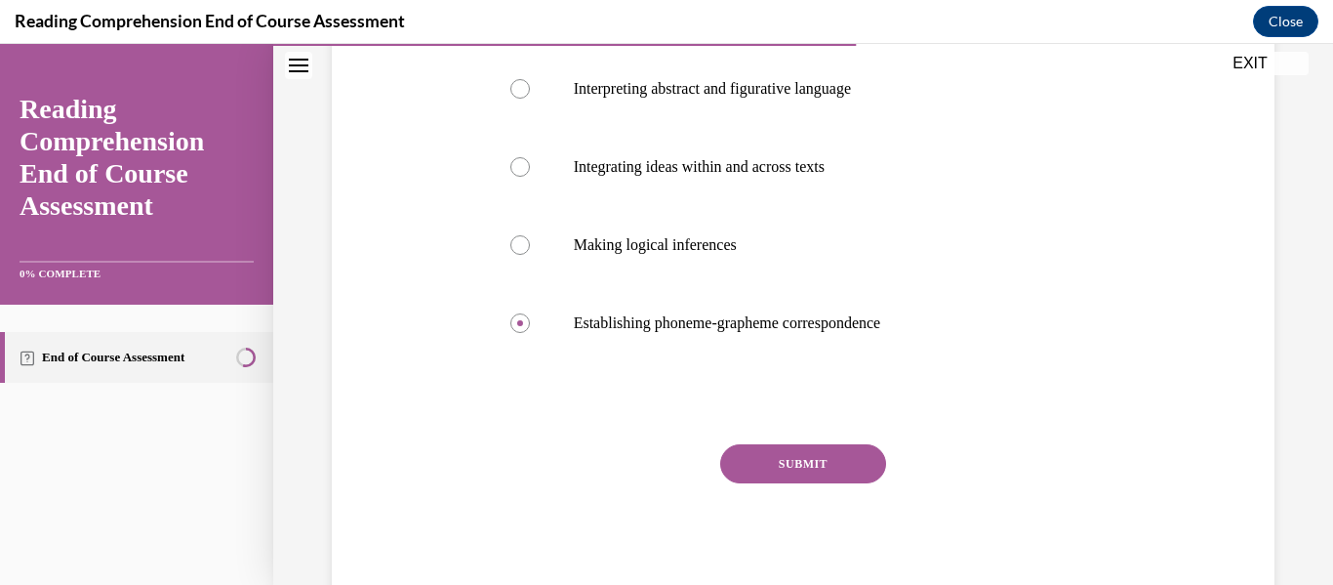
click at [789, 470] on button "SUBMIT" at bounding box center [803, 463] width 166 height 39
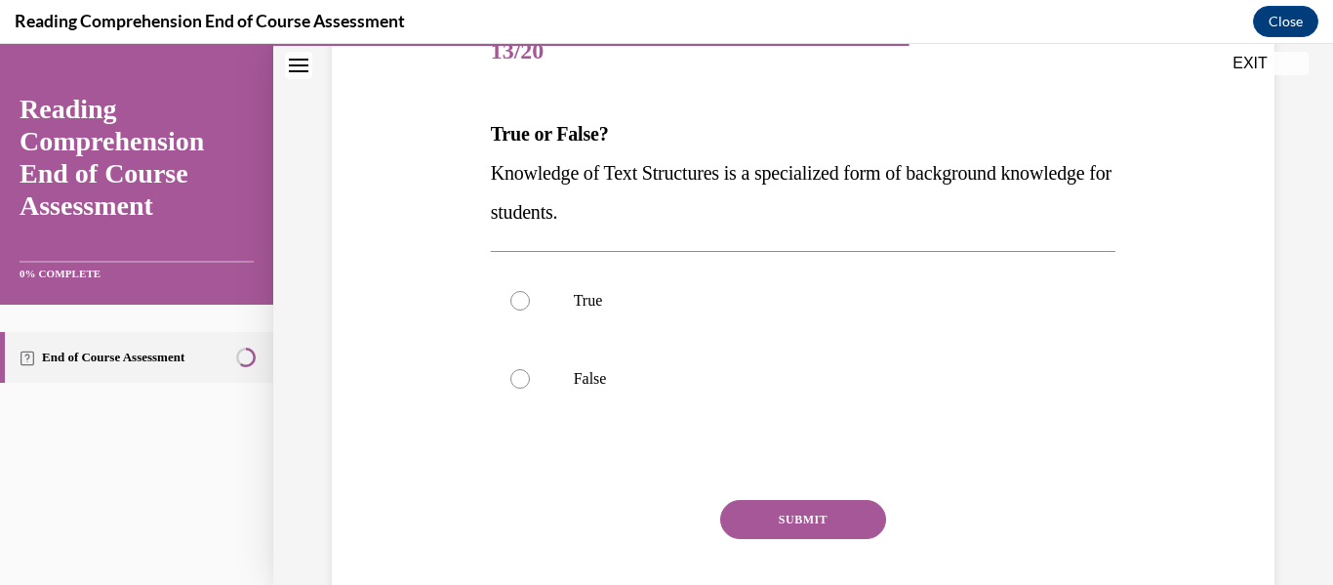
scroll to position [260, 0]
click at [707, 318] on label "True" at bounding box center [804, 299] width 626 height 78
click at [530, 308] on input "True" at bounding box center [521, 299] width 20 height 20
radio input "true"
click at [811, 508] on button "SUBMIT" at bounding box center [803, 517] width 166 height 39
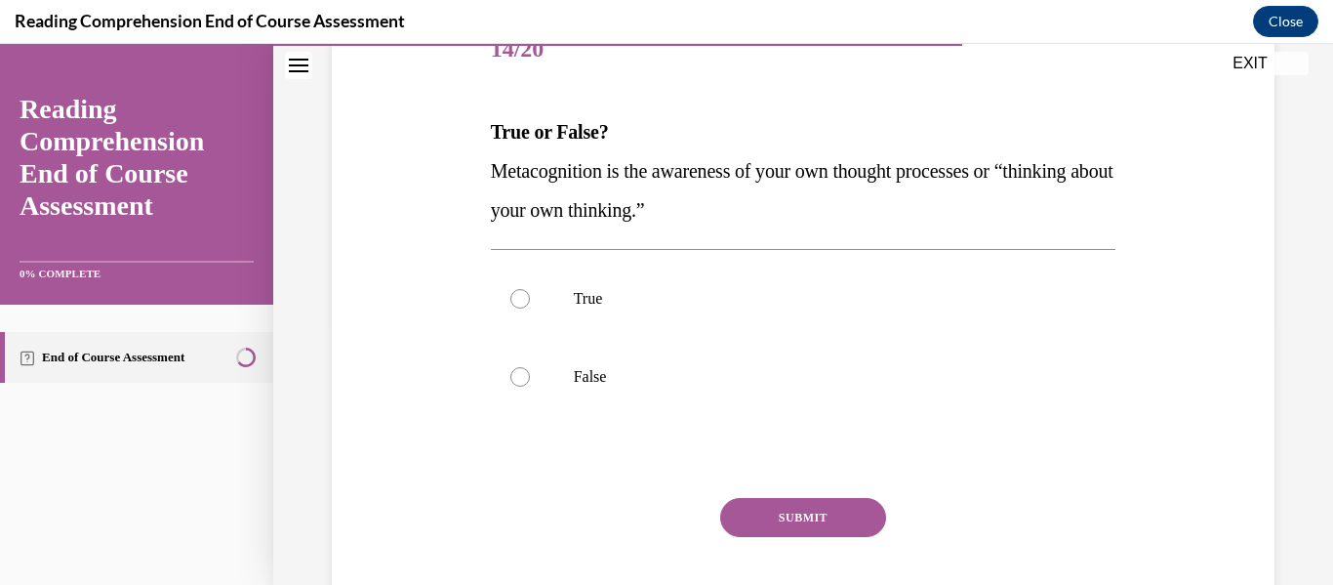
scroll to position [303, 0]
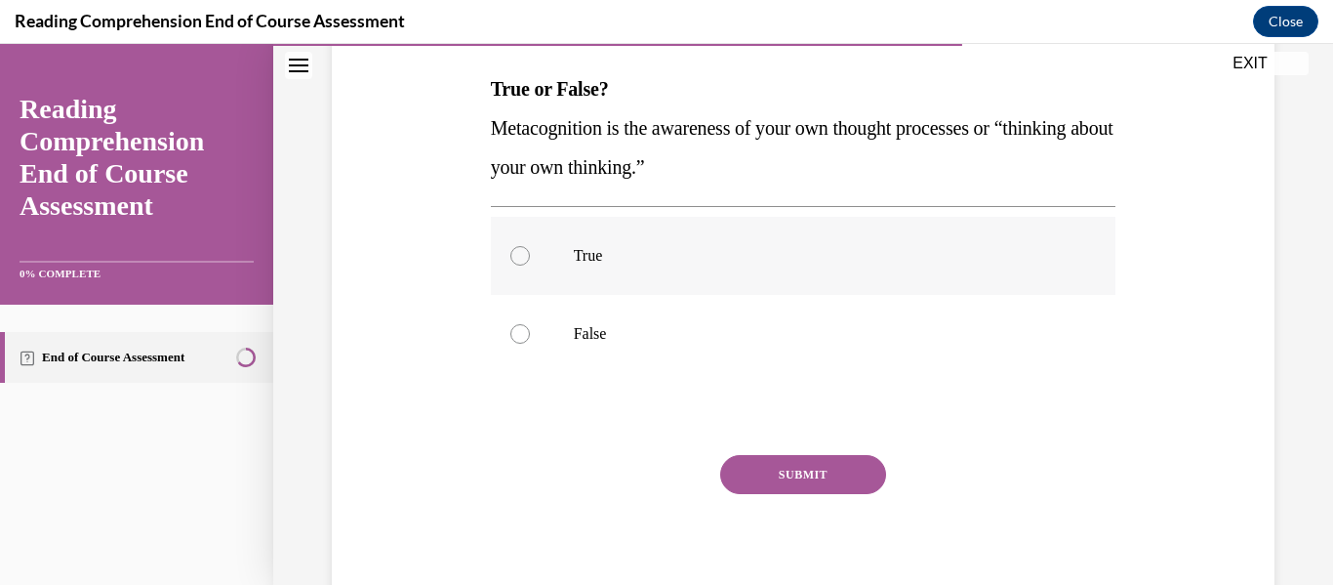
click at [809, 283] on label "True" at bounding box center [804, 256] width 626 height 78
click at [530, 266] on input "True" at bounding box center [521, 256] width 20 height 20
radio input "true"
click at [755, 496] on div "SUBMIT NEXT" at bounding box center [804, 535] width 626 height 160
click at [770, 487] on button "SUBMIT" at bounding box center [803, 474] width 166 height 39
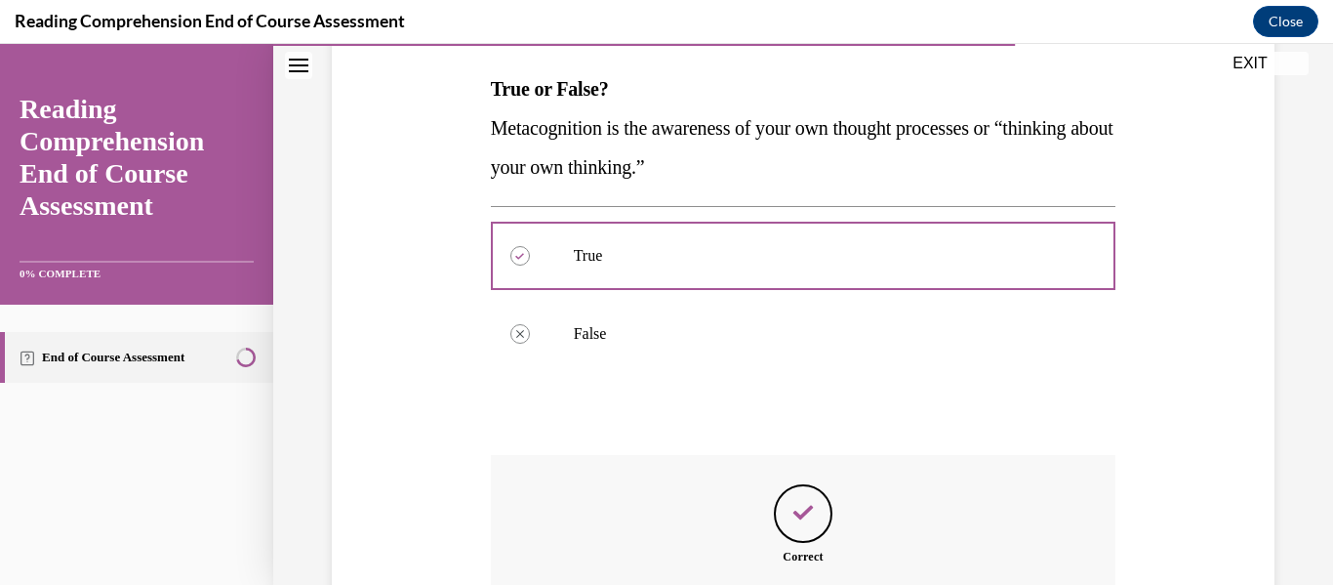
scroll to position [554, 0]
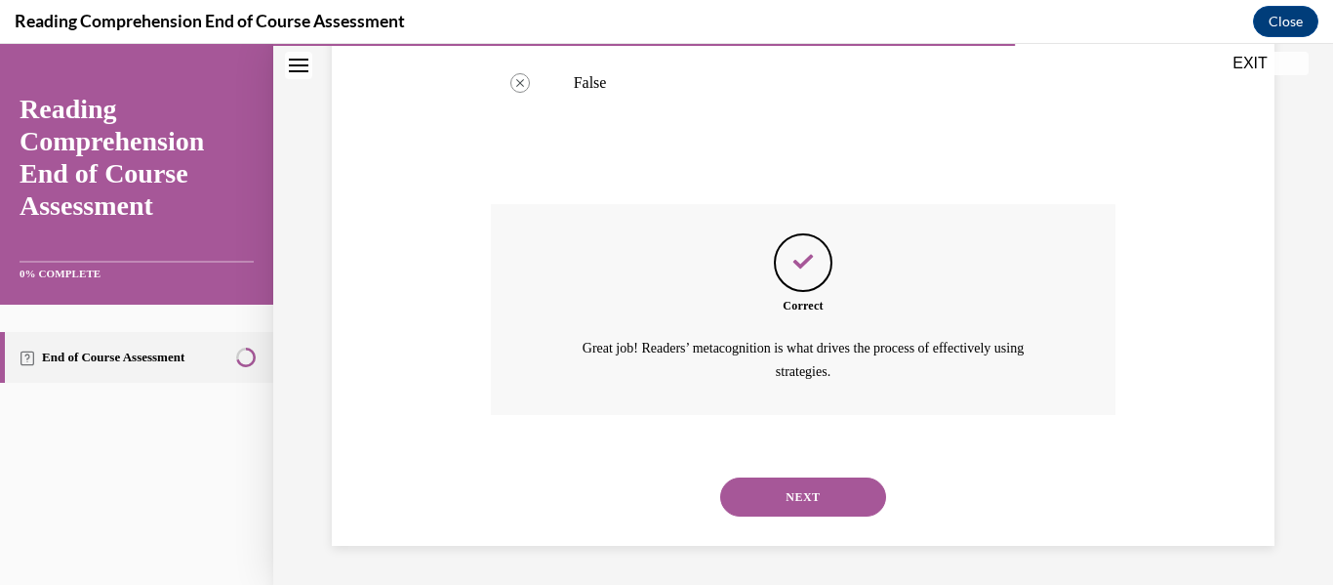
click at [796, 501] on button "NEXT" at bounding box center [803, 496] width 166 height 39
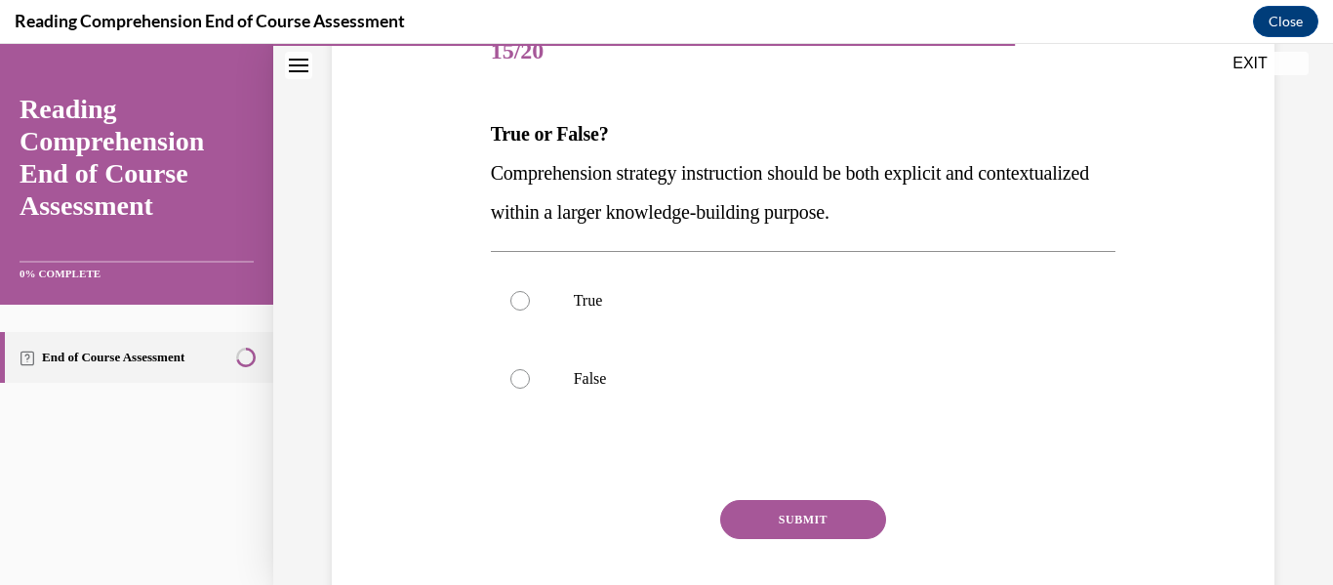
scroll to position [271, 0]
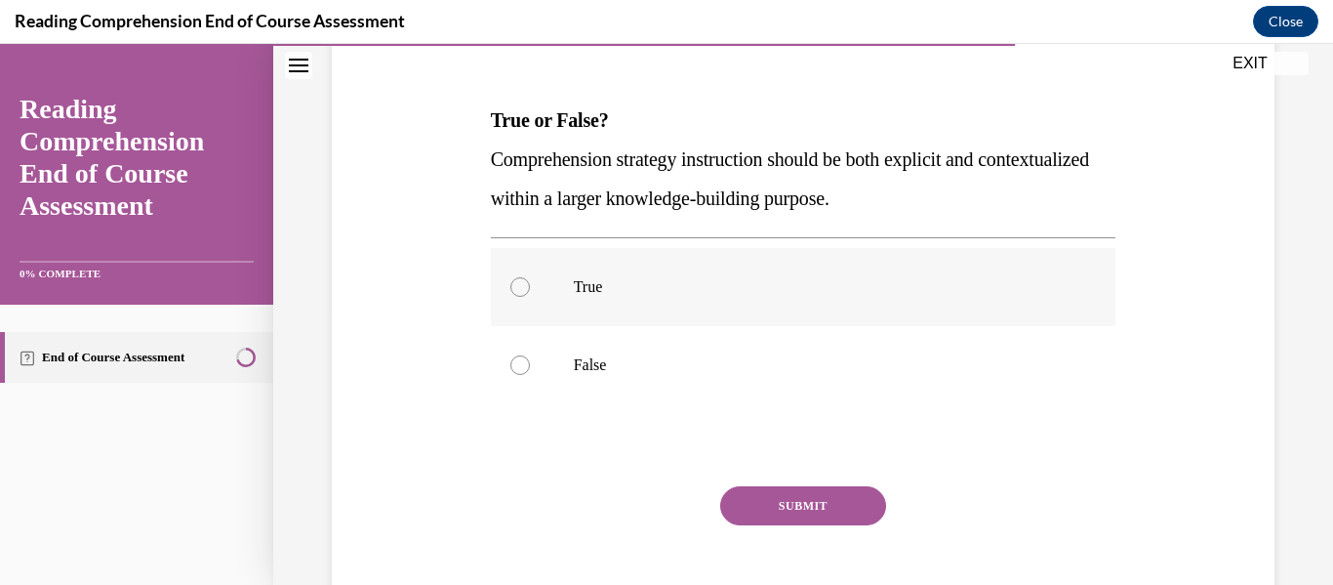
click at [826, 302] on label "True" at bounding box center [804, 287] width 626 height 78
click at [530, 297] on input "True" at bounding box center [521, 287] width 20 height 20
radio input "true"
click at [774, 497] on button "SUBMIT" at bounding box center [803, 505] width 166 height 39
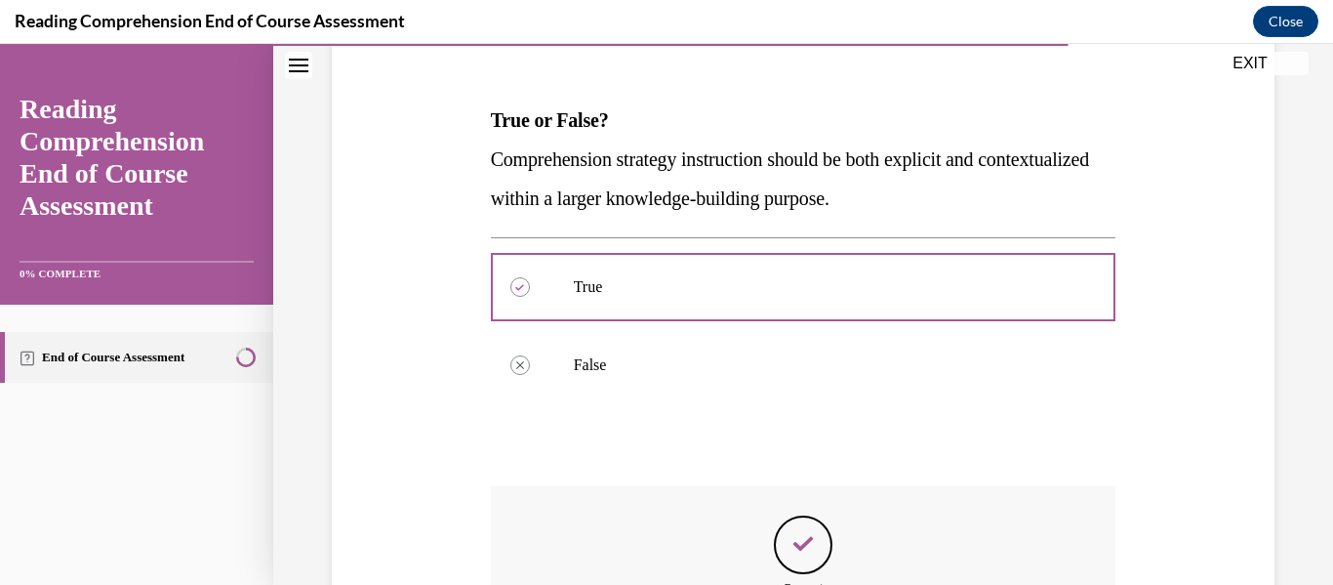
scroll to position [530, 0]
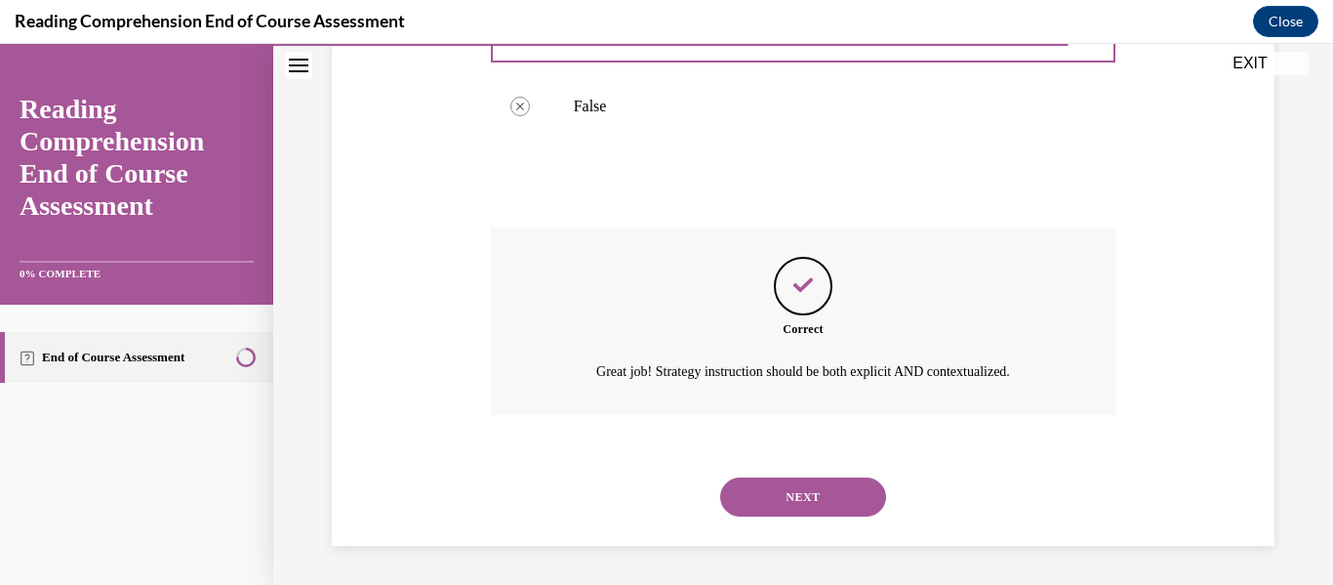
click at [801, 514] on button "NEXT" at bounding box center [803, 496] width 166 height 39
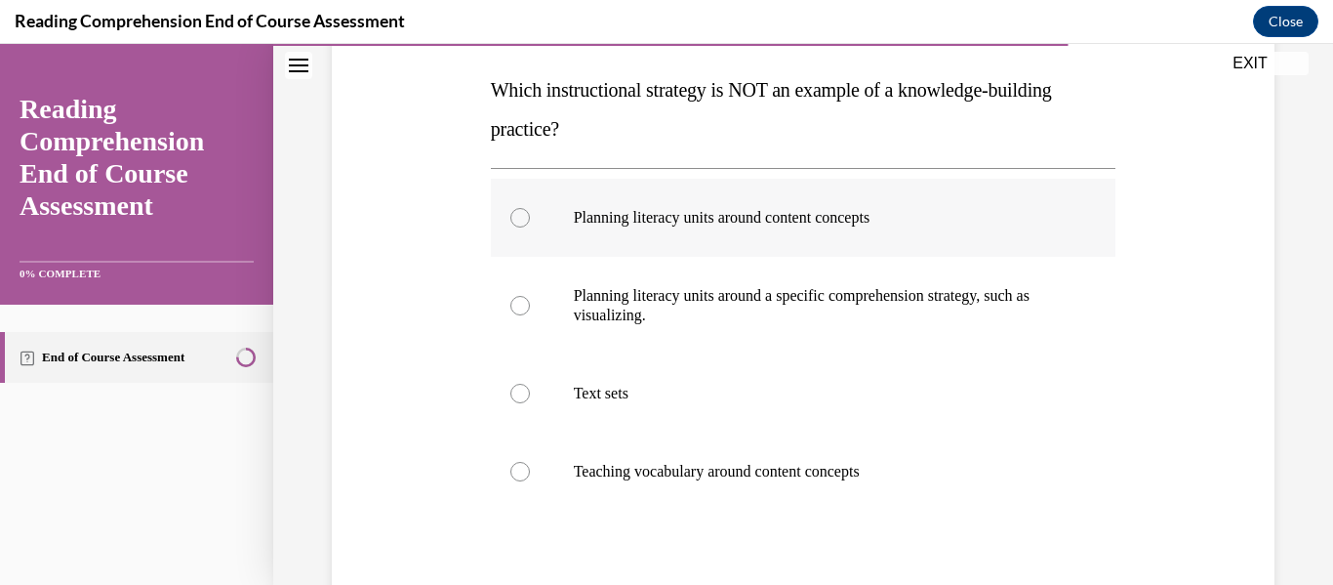
scroll to position [301, 0]
click at [678, 360] on label "Text sets" at bounding box center [804, 394] width 626 height 78
click at [530, 385] on input "Text sets" at bounding box center [521, 395] width 20 height 20
radio input "true"
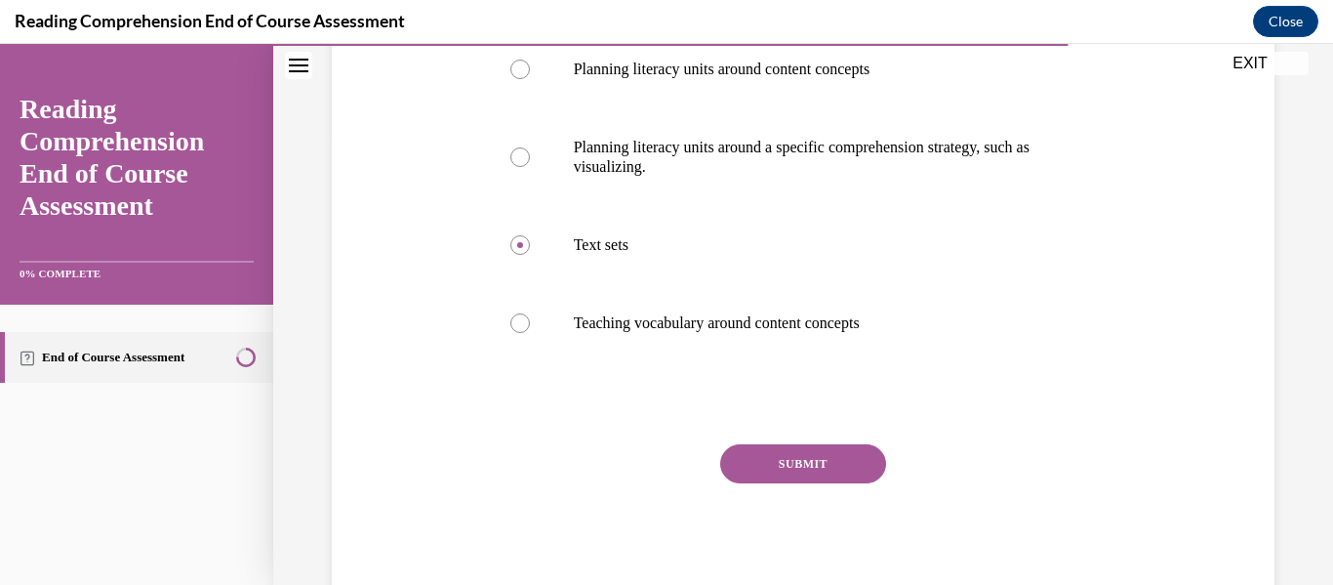
click at [783, 457] on button "SUBMIT" at bounding box center [803, 463] width 166 height 39
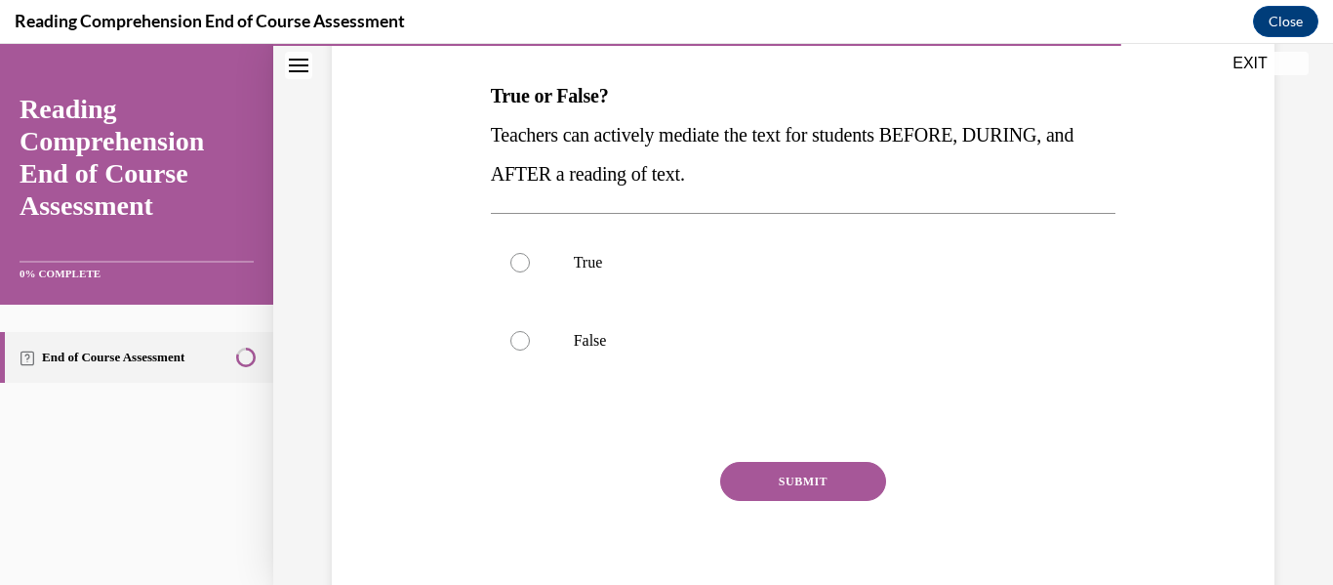
scroll to position [313, 0]
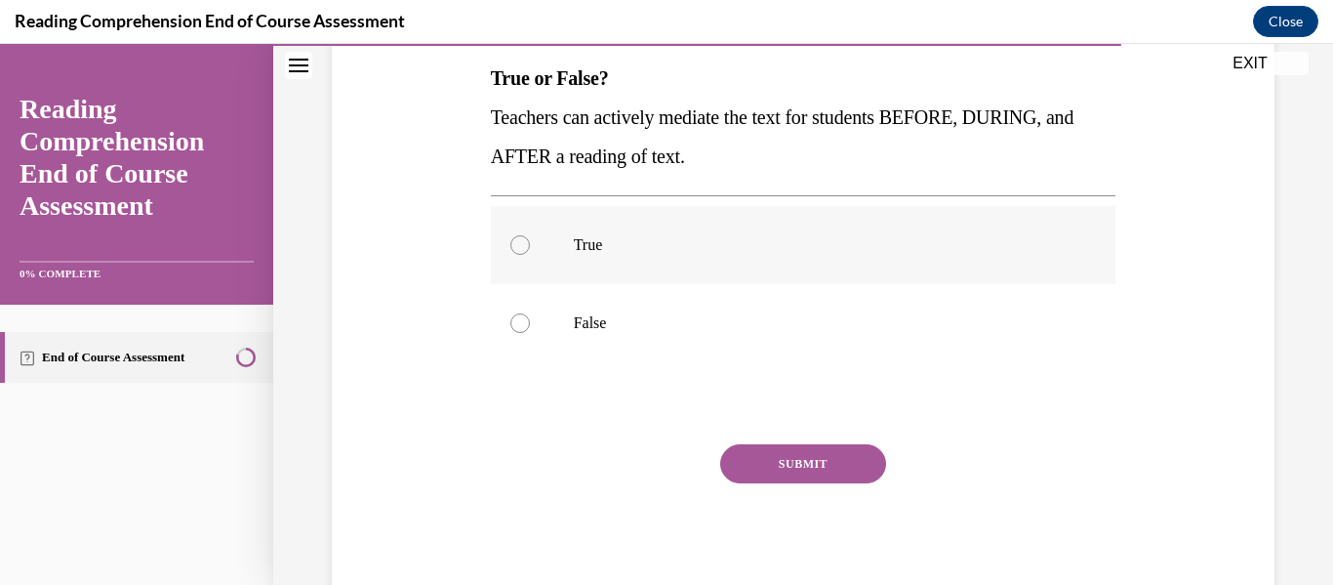
click at [644, 244] on p "True" at bounding box center [821, 245] width 494 height 20
click at [530, 244] on input "True" at bounding box center [521, 245] width 20 height 20
radio input "true"
click at [814, 462] on button "SUBMIT" at bounding box center [803, 463] width 166 height 39
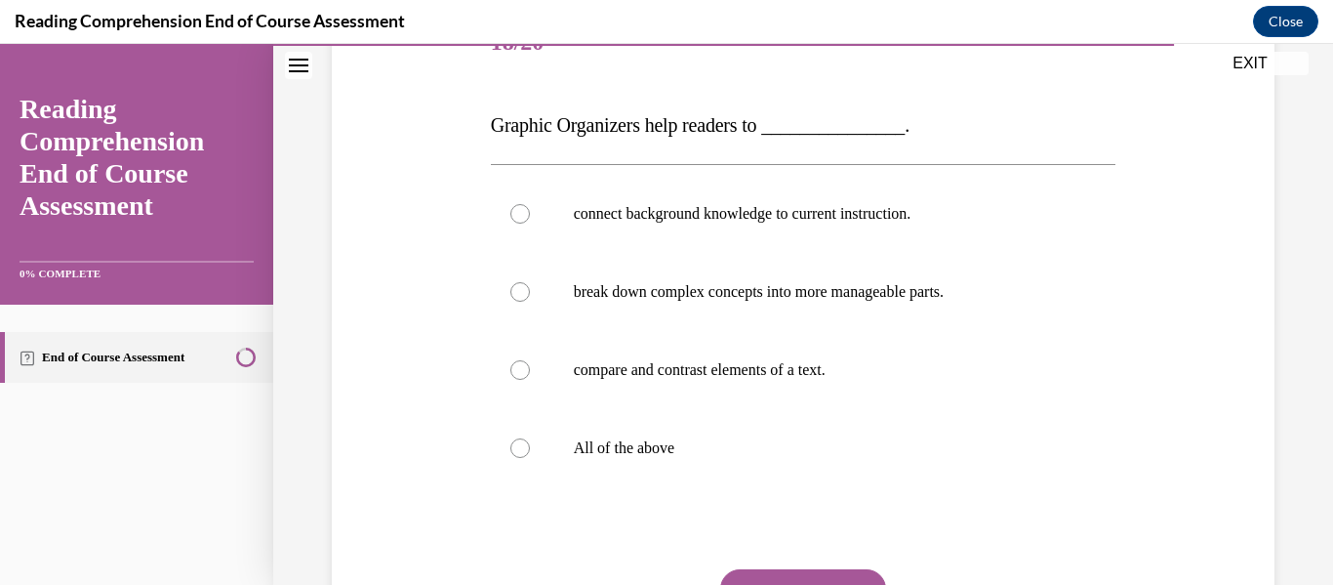
scroll to position [271, 0]
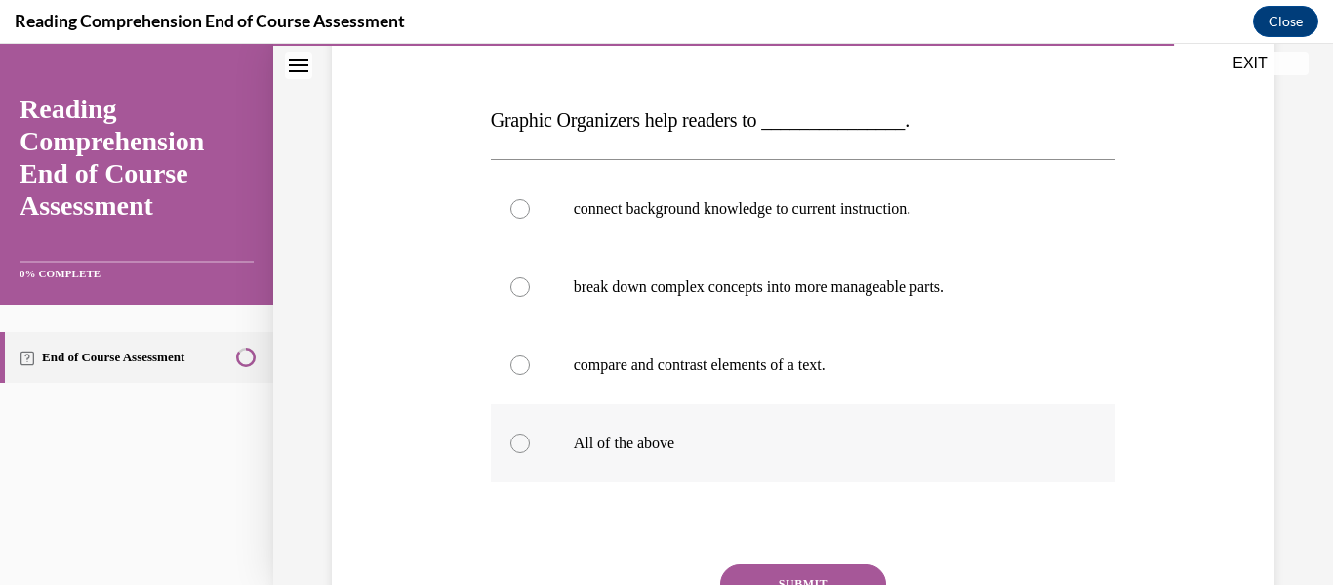
click at [788, 454] on label "All of the above" at bounding box center [804, 443] width 626 height 78
click at [530, 453] on input "All of the above" at bounding box center [521, 443] width 20 height 20
radio input "true"
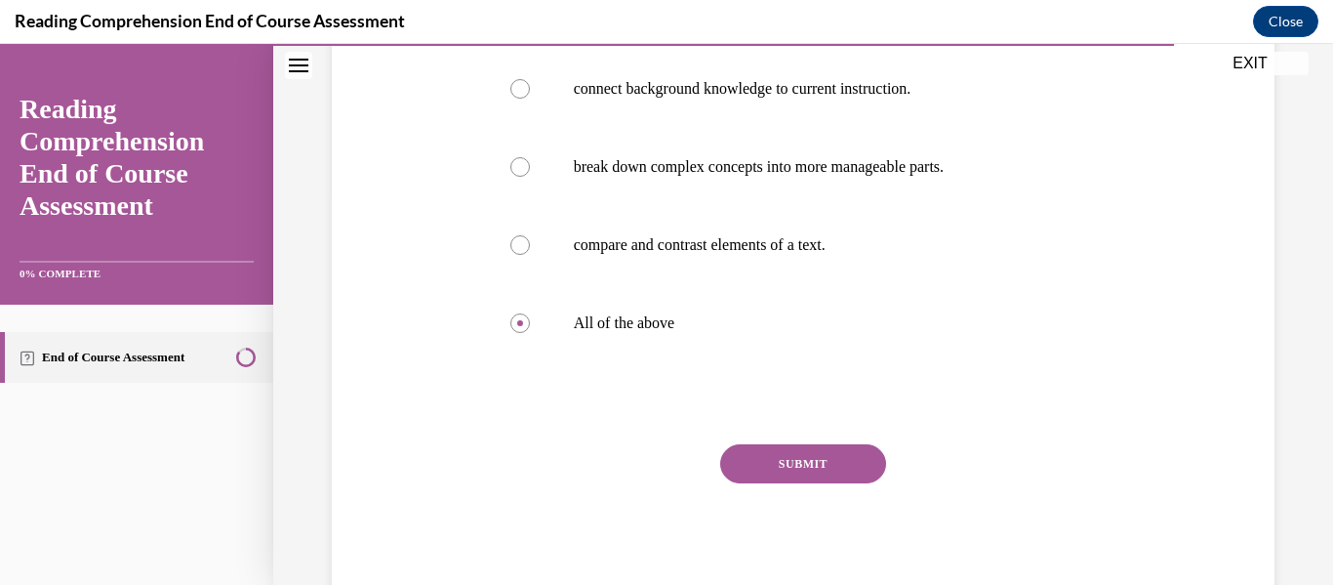
click at [800, 461] on button "SUBMIT" at bounding box center [803, 463] width 166 height 39
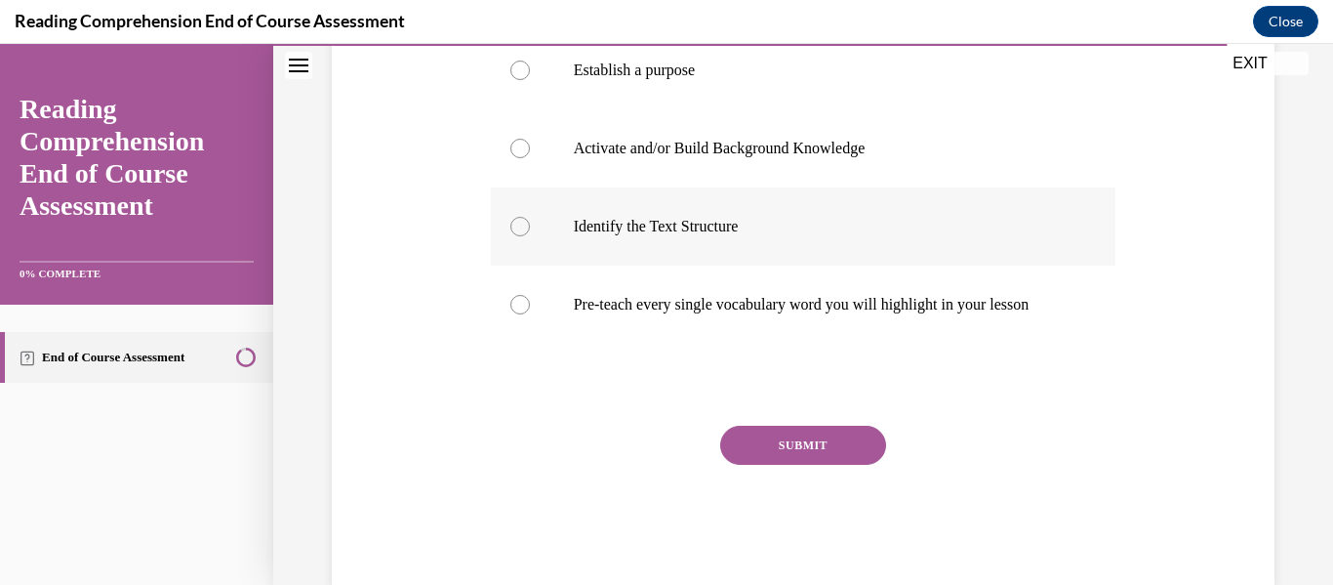
scroll to position [450, 0]
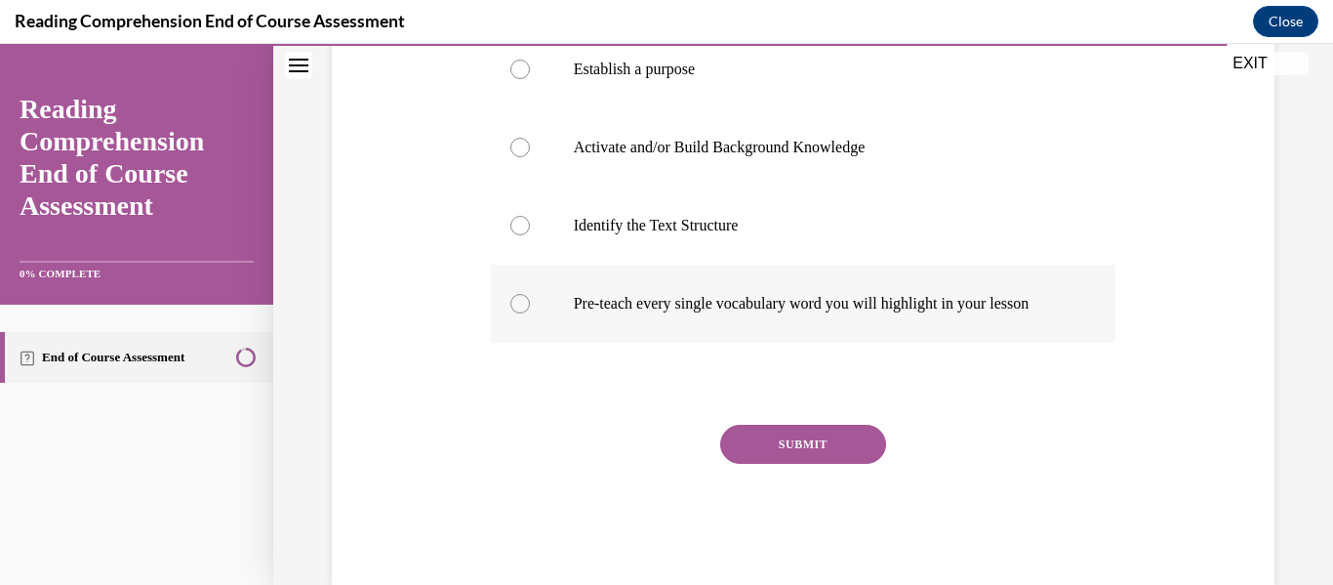
click at [829, 313] on p "Pre-teach every single vocabulary word you will highlight in your lesson" at bounding box center [821, 304] width 494 height 20
click at [530, 313] on input "Pre-teach every single vocabulary word you will highlight in your lesson" at bounding box center [521, 304] width 20 height 20
radio input "true"
click at [822, 452] on button "SUBMIT" at bounding box center [803, 444] width 166 height 39
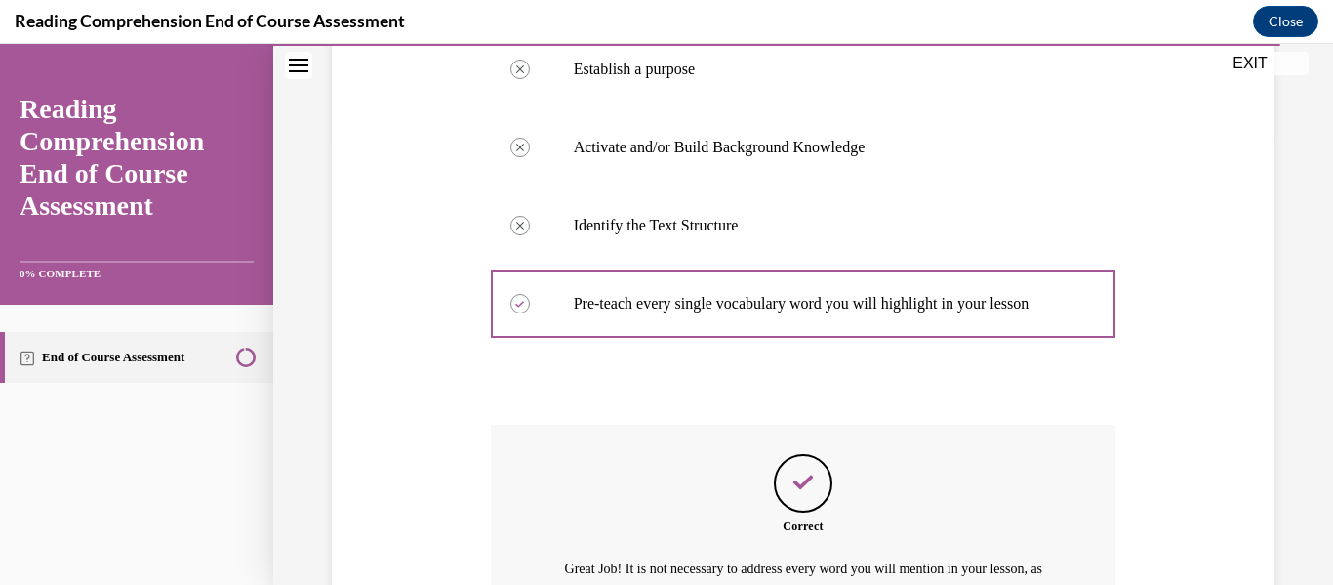
scroll to position [690, 0]
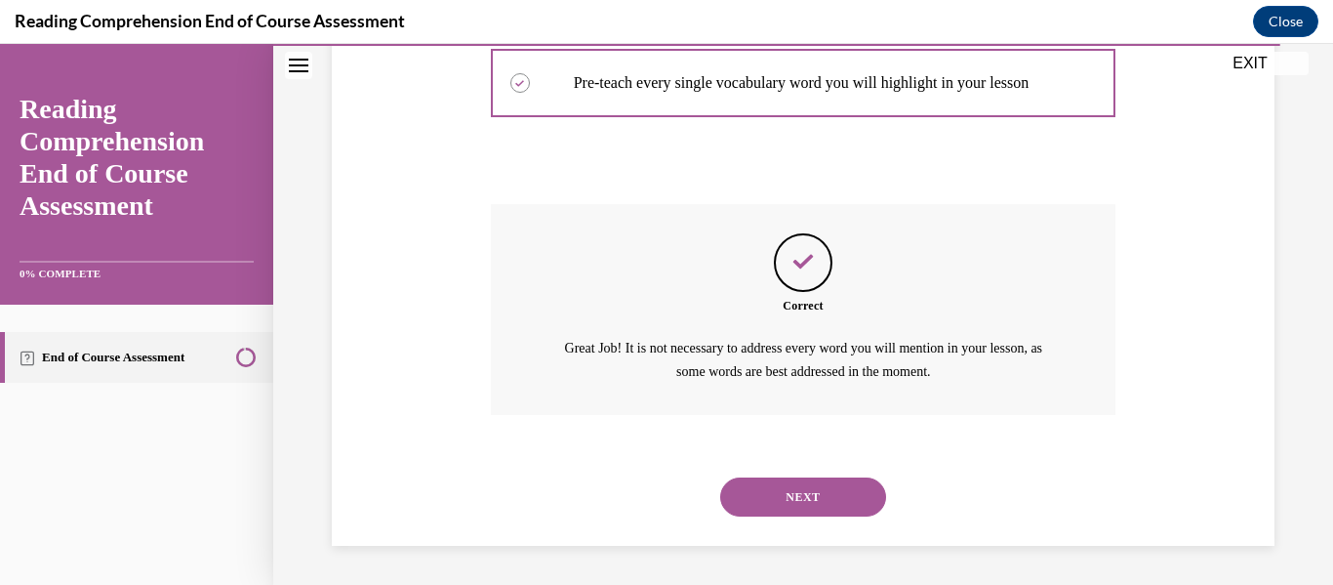
click at [802, 494] on button "NEXT" at bounding box center [803, 496] width 166 height 39
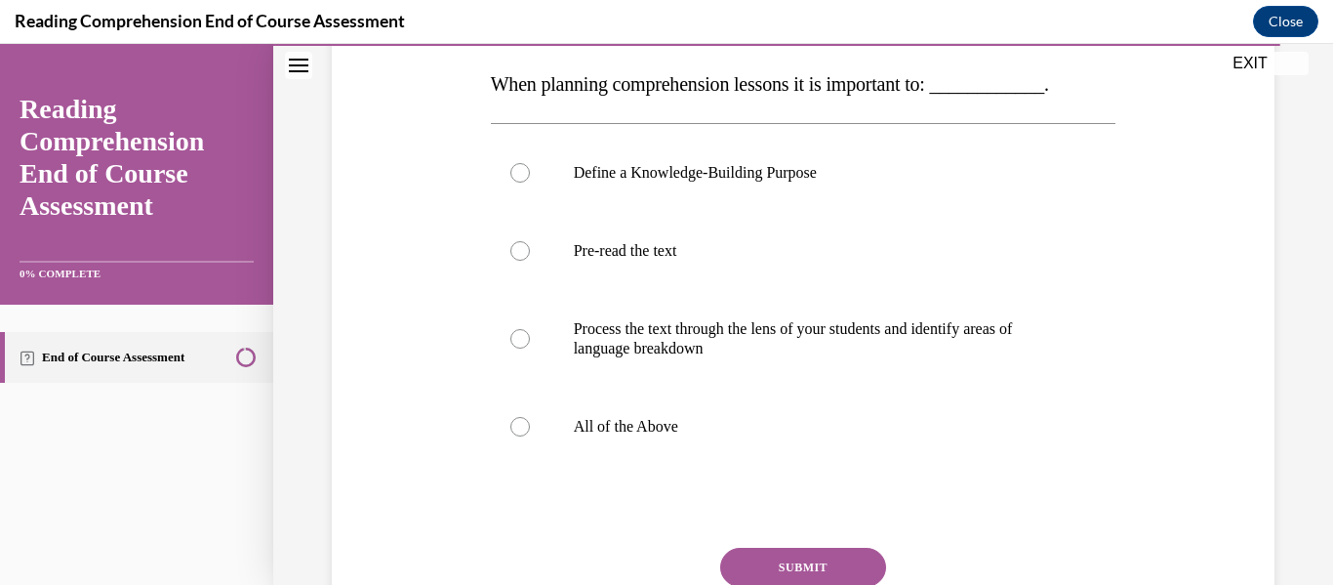
scroll to position [309, 0]
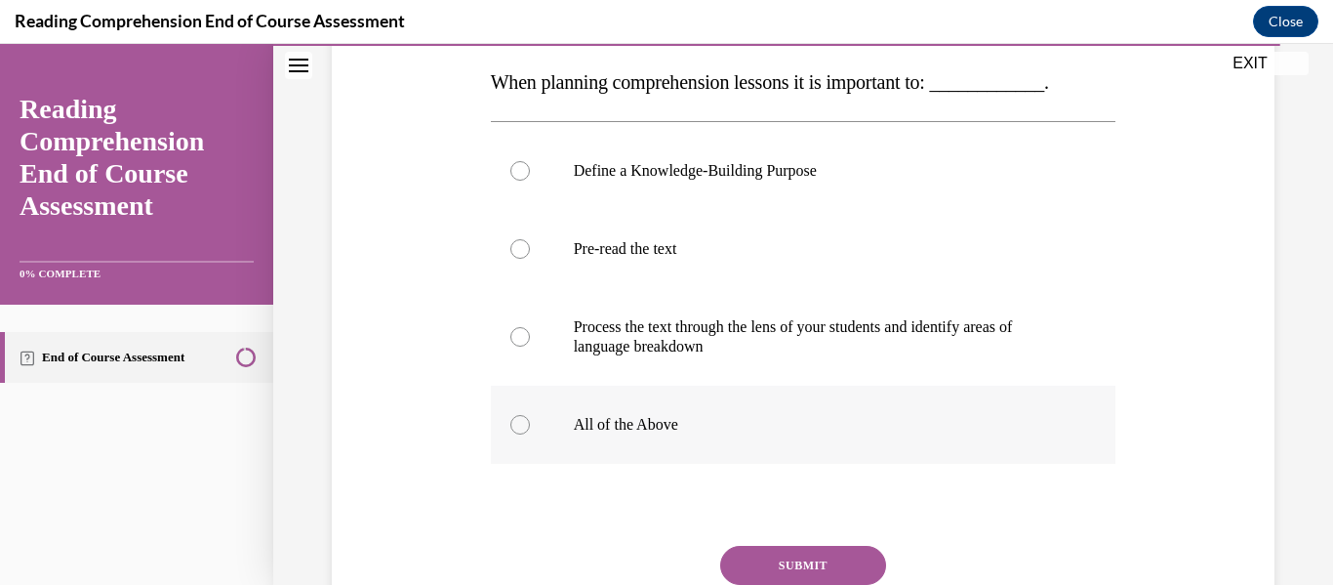
click at [804, 443] on label "All of the Above" at bounding box center [804, 425] width 626 height 78
click at [530, 434] on input "All of the Above" at bounding box center [521, 425] width 20 height 20
radio input "true"
click at [814, 552] on button "SUBMIT" at bounding box center [803, 565] width 166 height 39
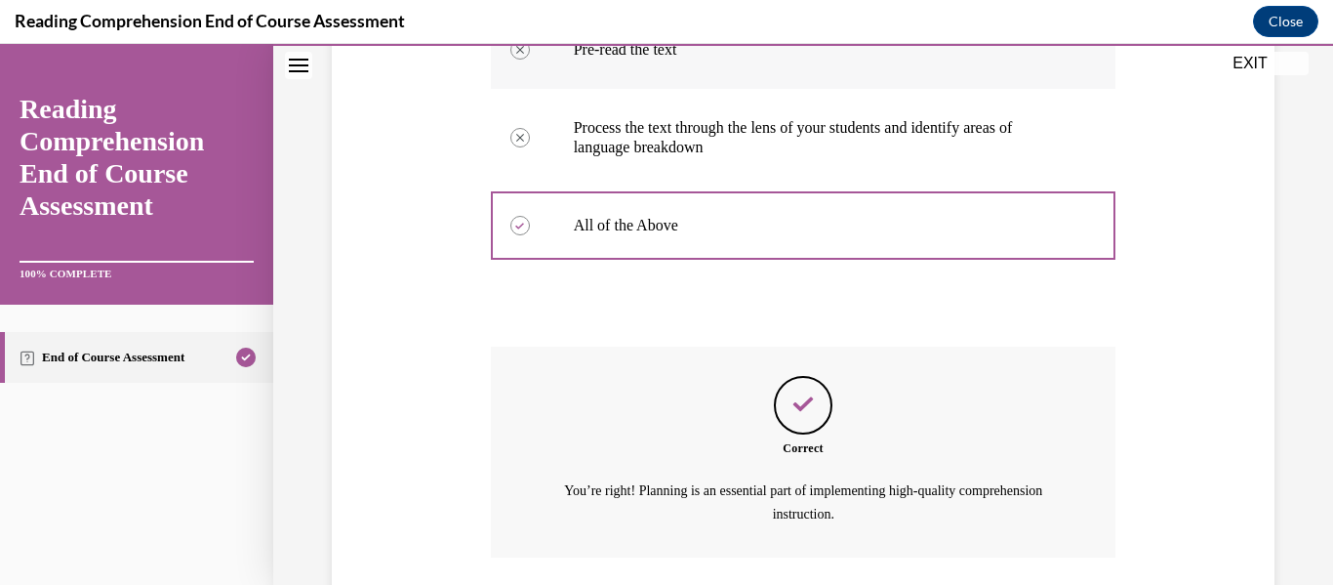
scroll to position [651, 0]
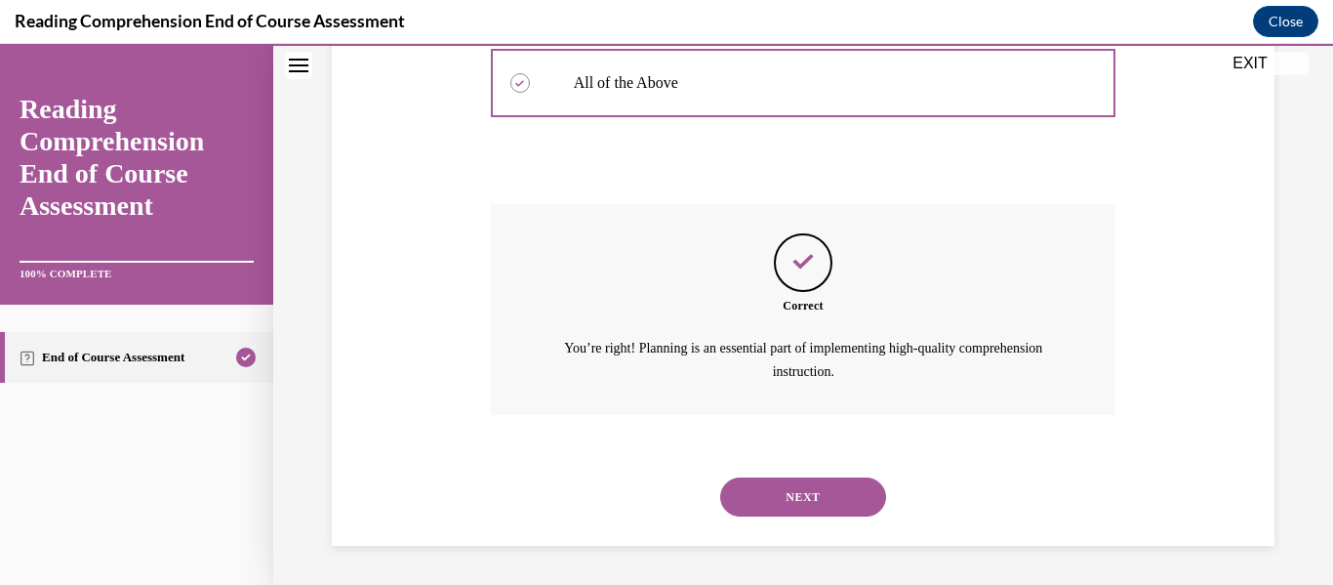
click at [816, 508] on button "NEXT" at bounding box center [803, 496] width 166 height 39
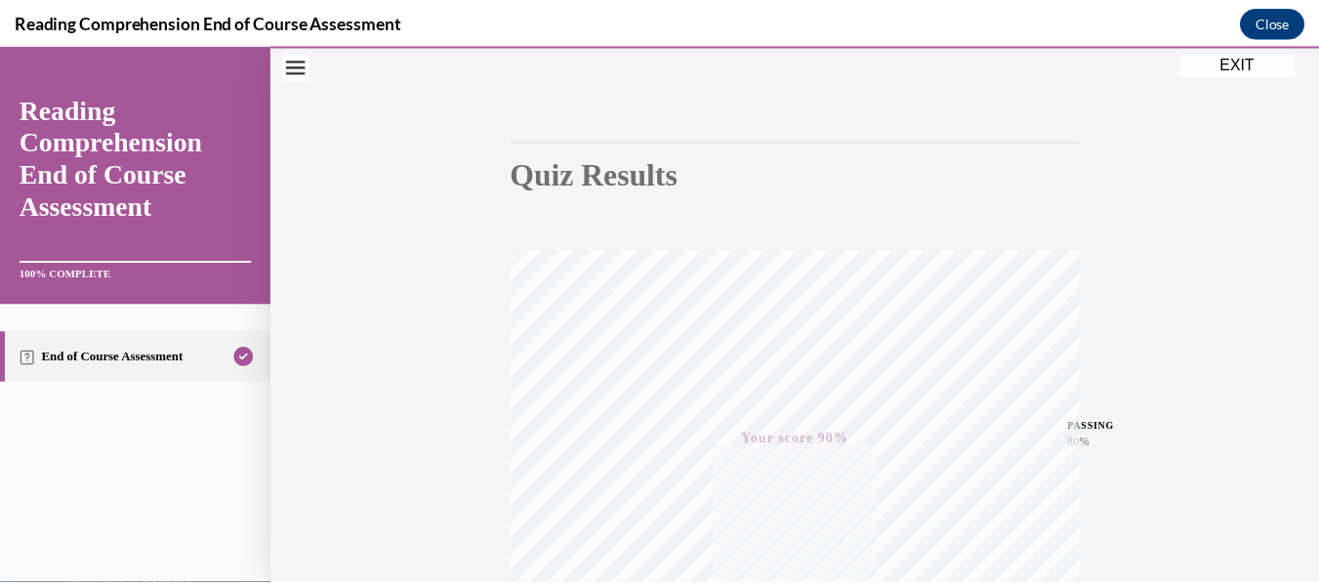
scroll to position [22, 0]
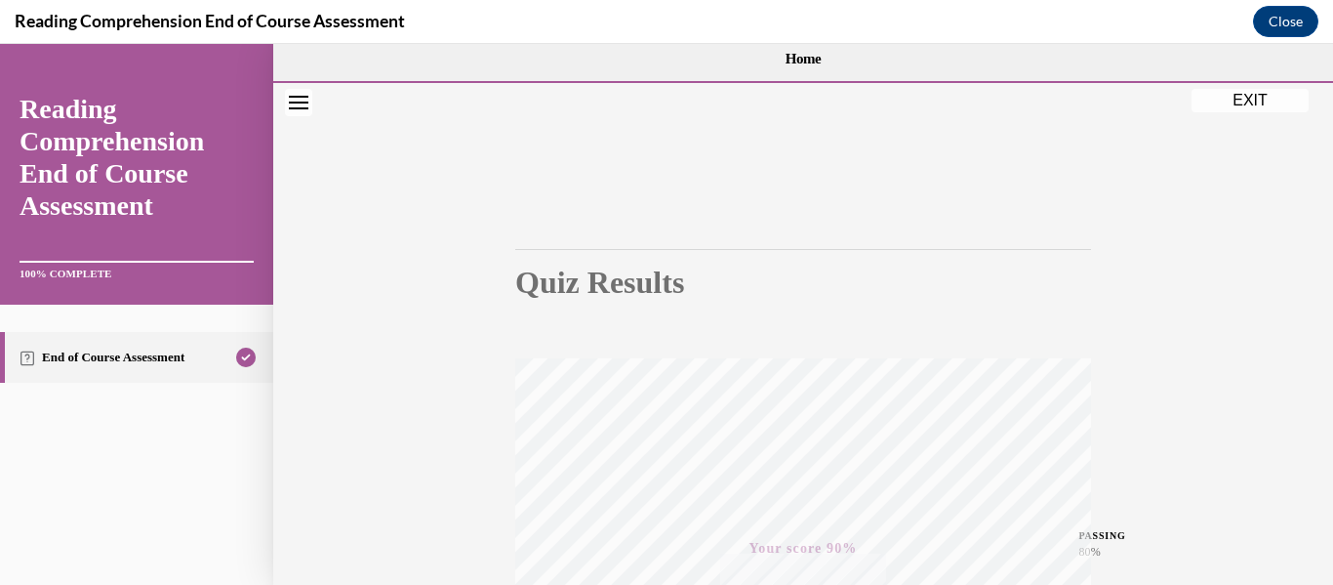
click at [1233, 101] on button "EXIT" at bounding box center [1250, 100] width 117 height 23
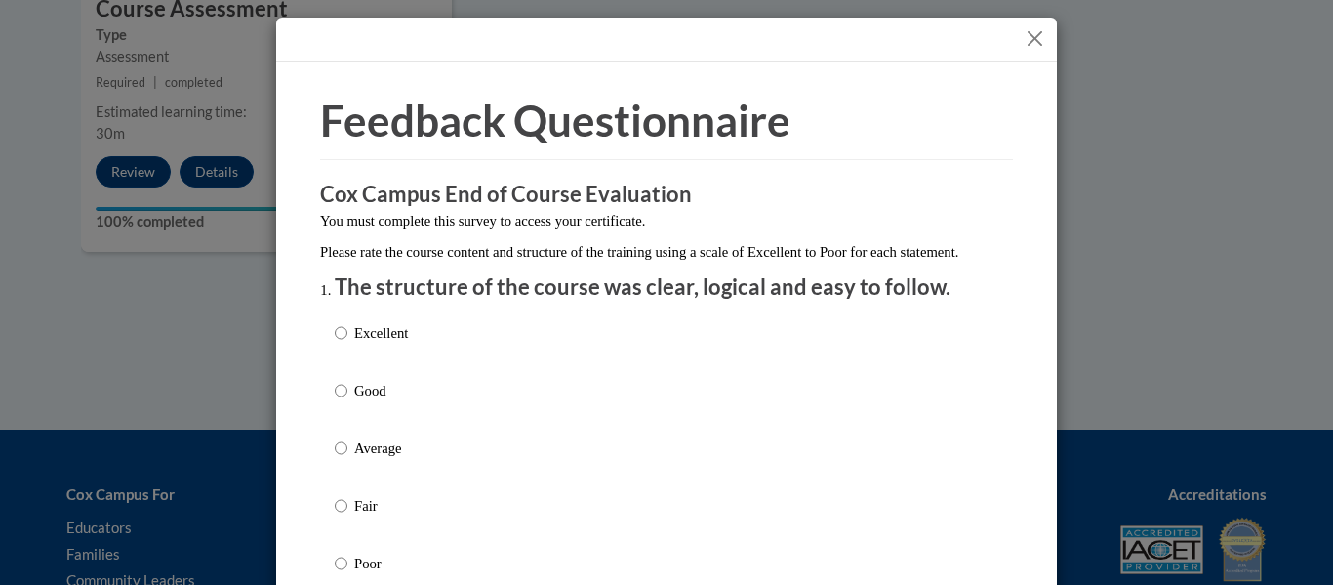
click at [1024, 45] on button "Close" at bounding box center [1035, 38] width 24 height 24
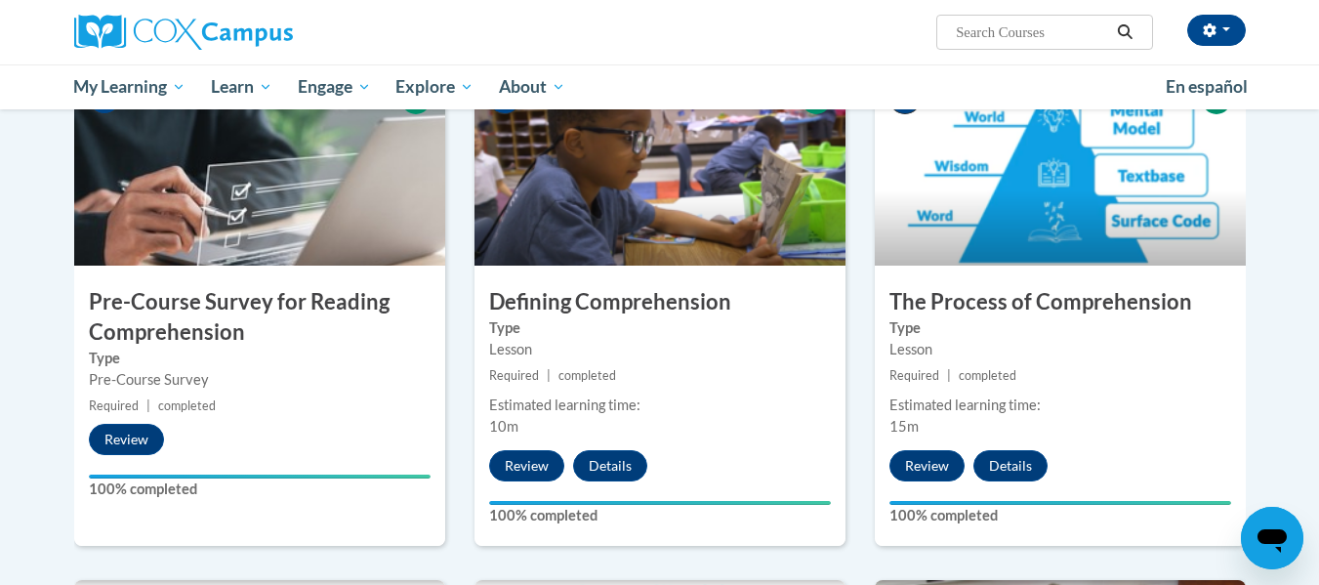
scroll to position [0, 0]
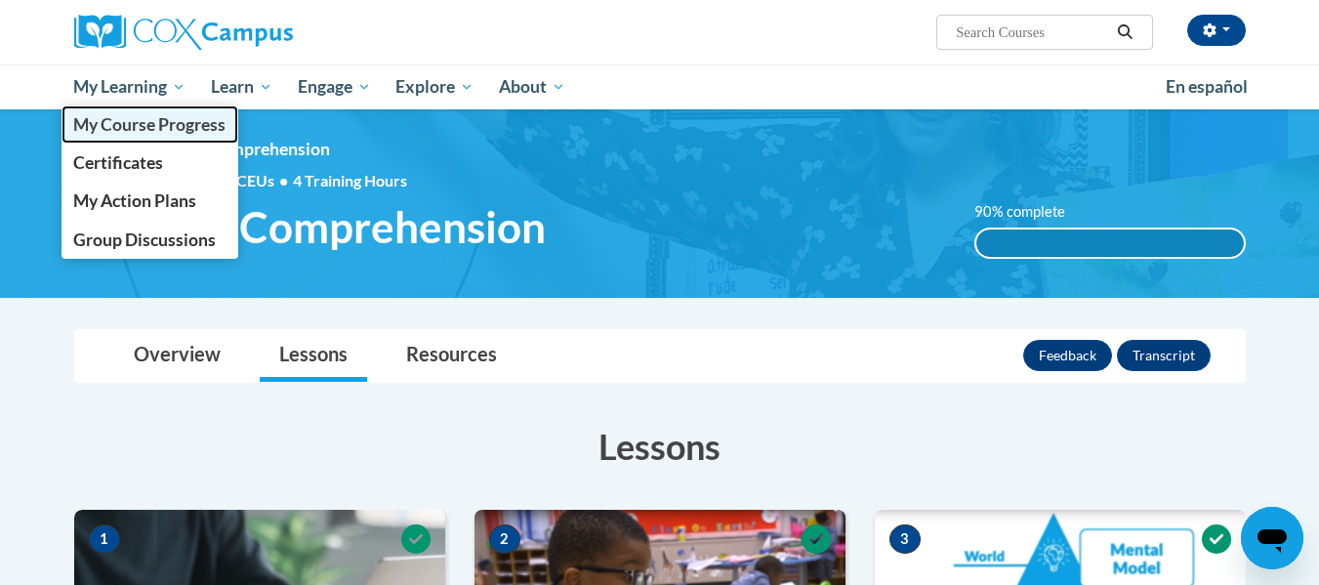
click at [163, 116] on span "My Course Progress" at bounding box center [149, 124] width 152 height 21
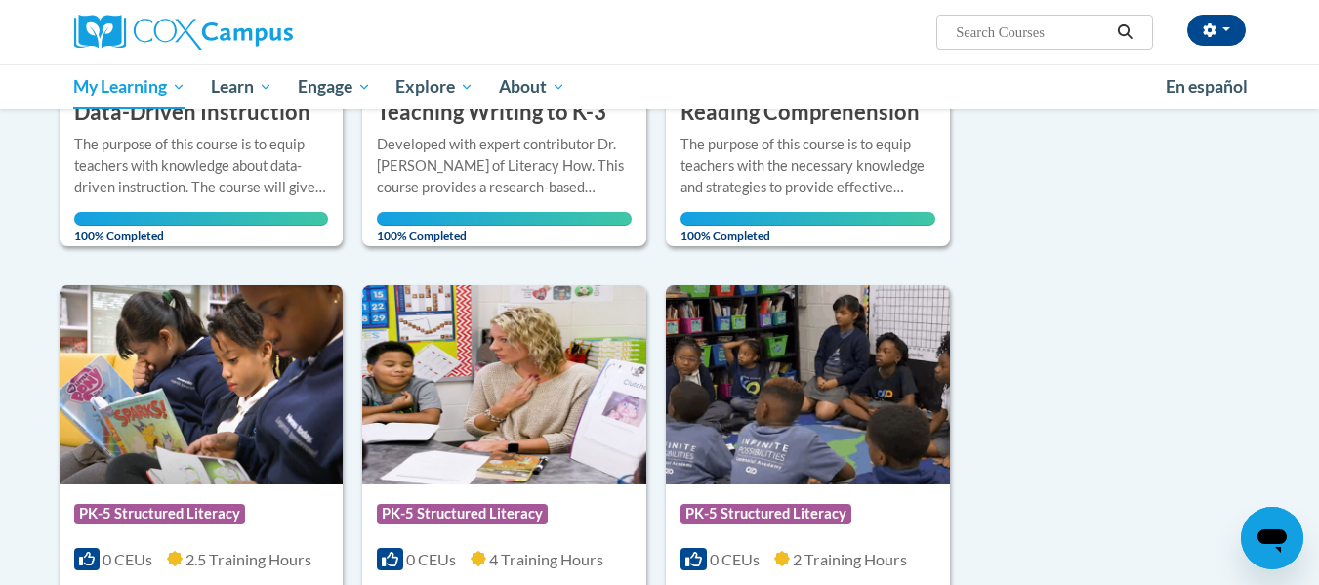
scroll to position [553, 0]
